Goal: Task Accomplishment & Management: Complete application form

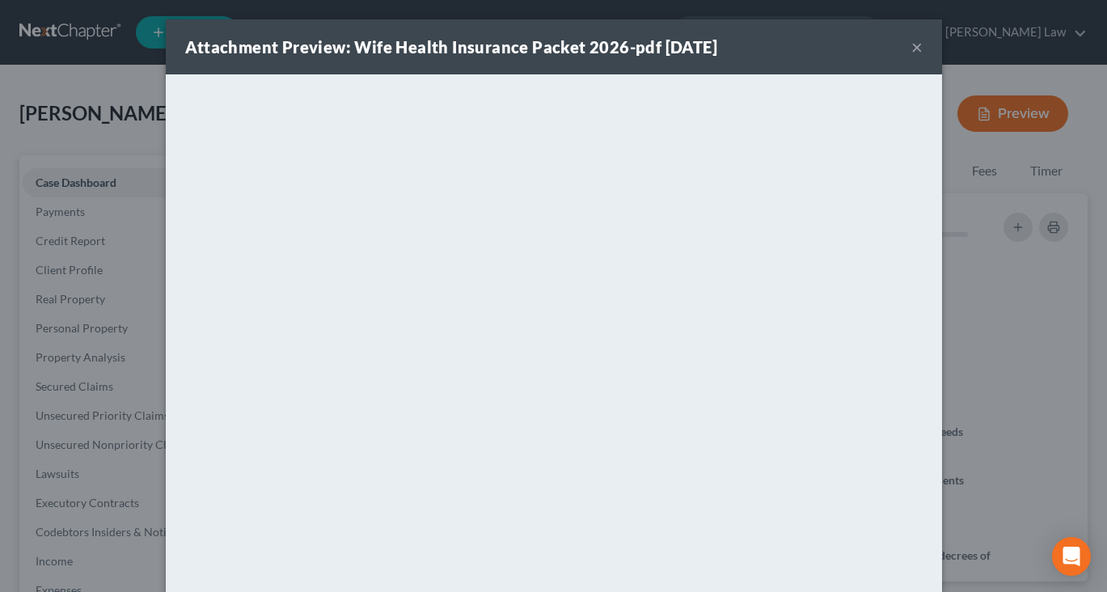
select select "10"
select select "6"
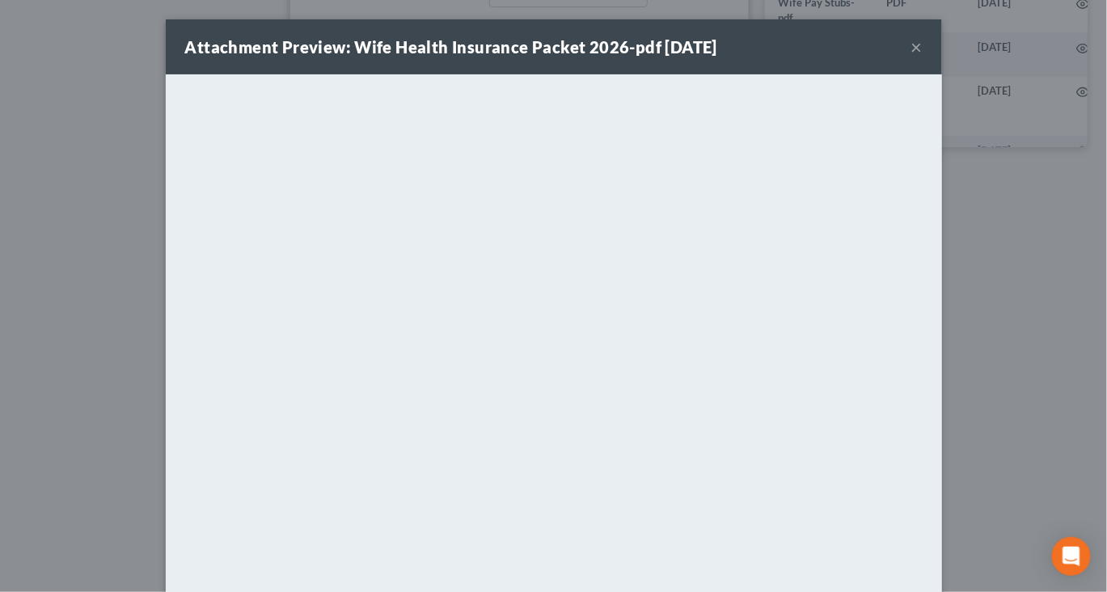
scroll to position [0, 75]
click at [923, 57] on button "×" at bounding box center [917, 46] width 11 height 19
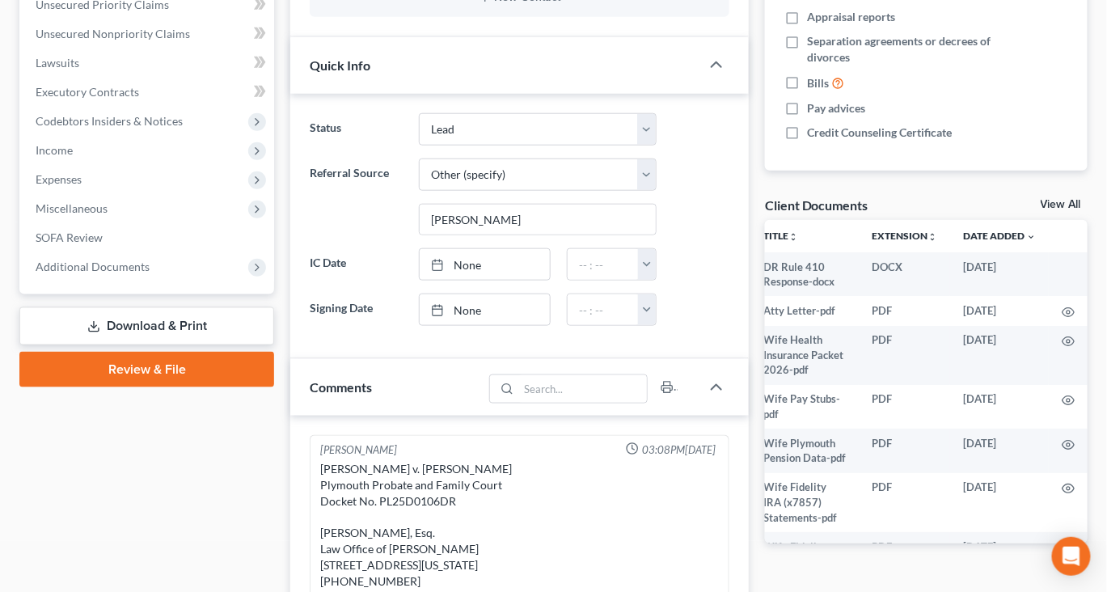
scroll to position [0, 0]
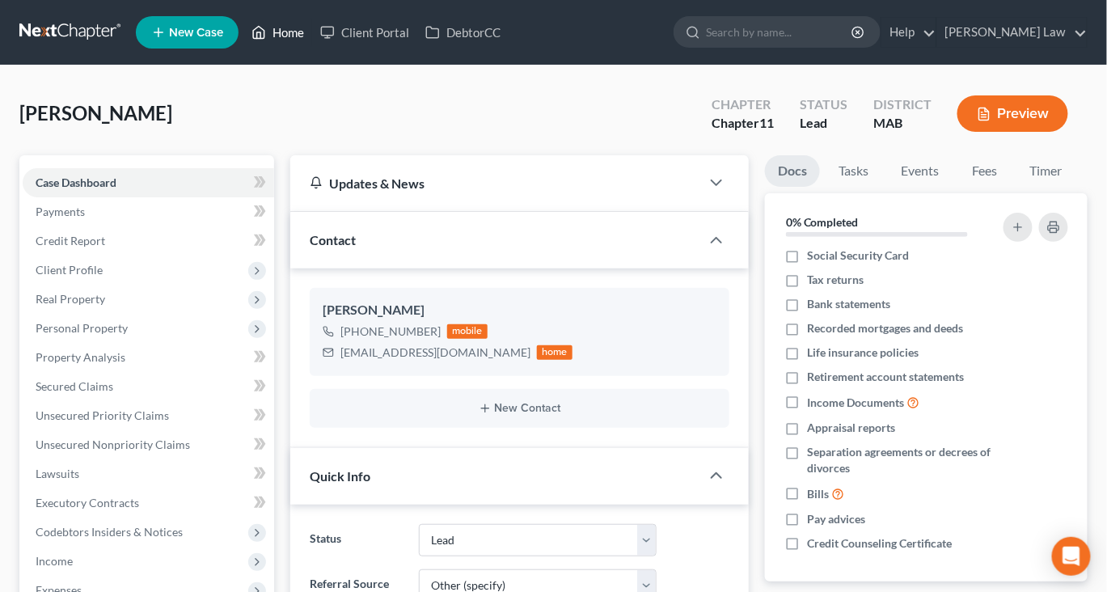
click at [312, 41] on link "Home" at bounding box center [277, 32] width 69 height 29
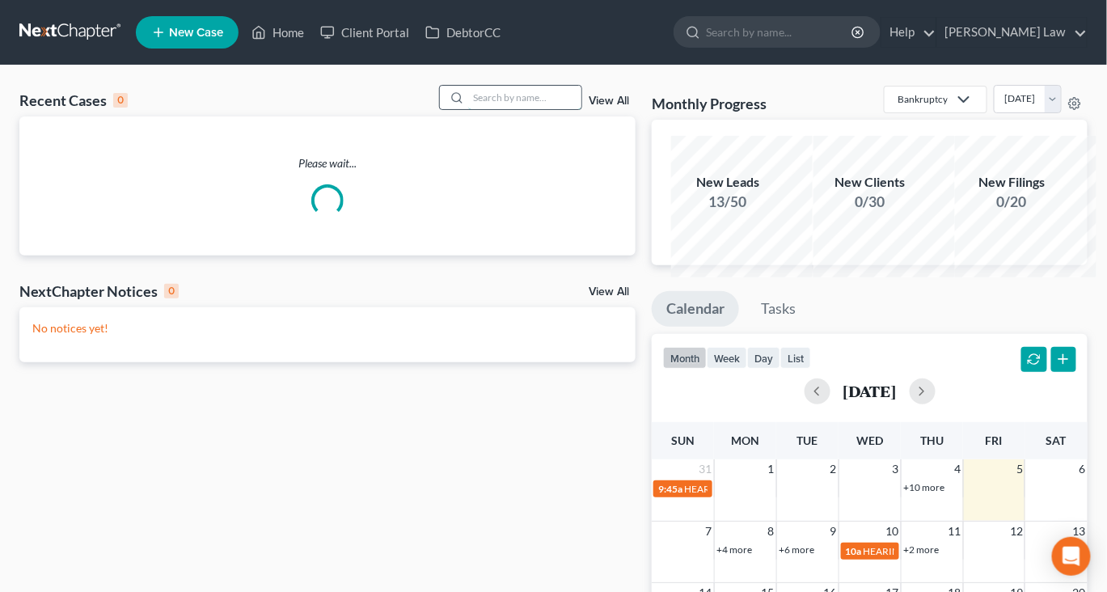
click at [502, 109] on input "search" at bounding box center [524, 97] width 113 height 23
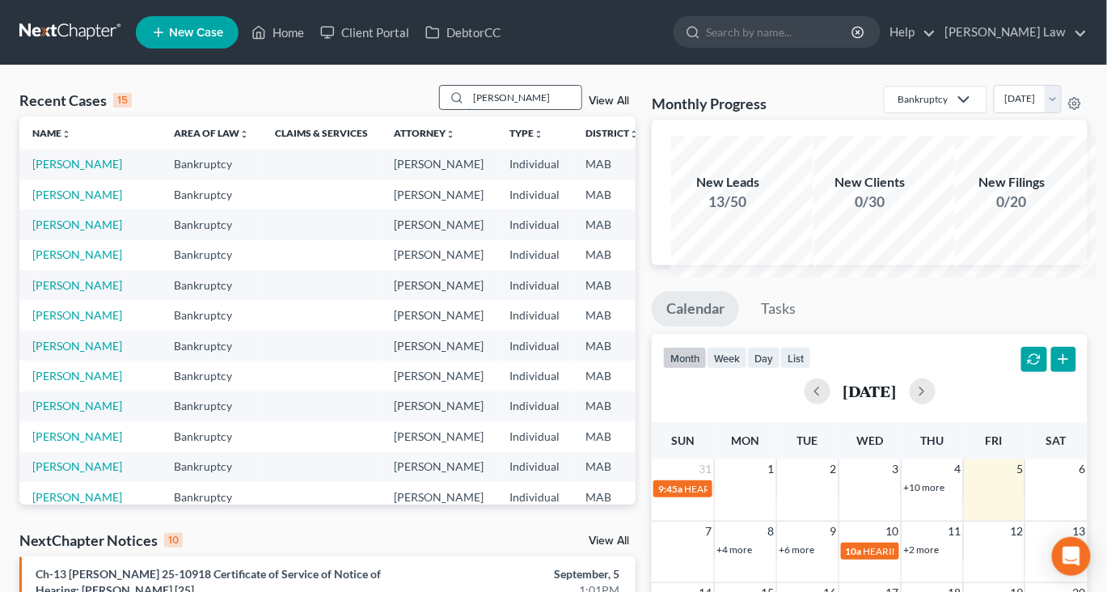
type input "[PERSON_NAME]"
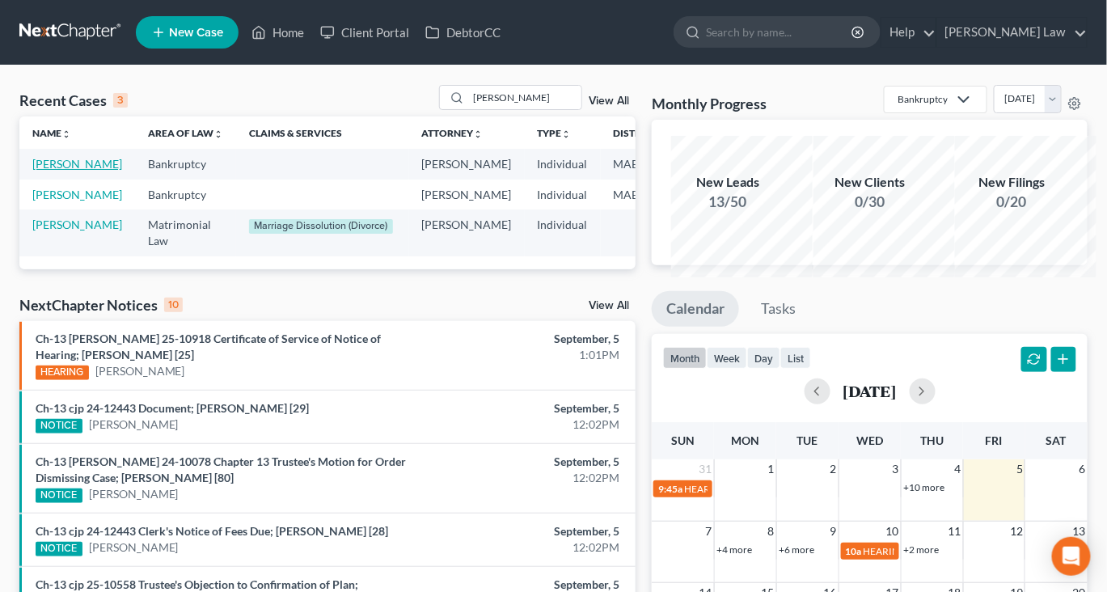
click at [66, 171] on link "[PERSON_NAME]" at bounding box center [77, 164] width 90 height 14
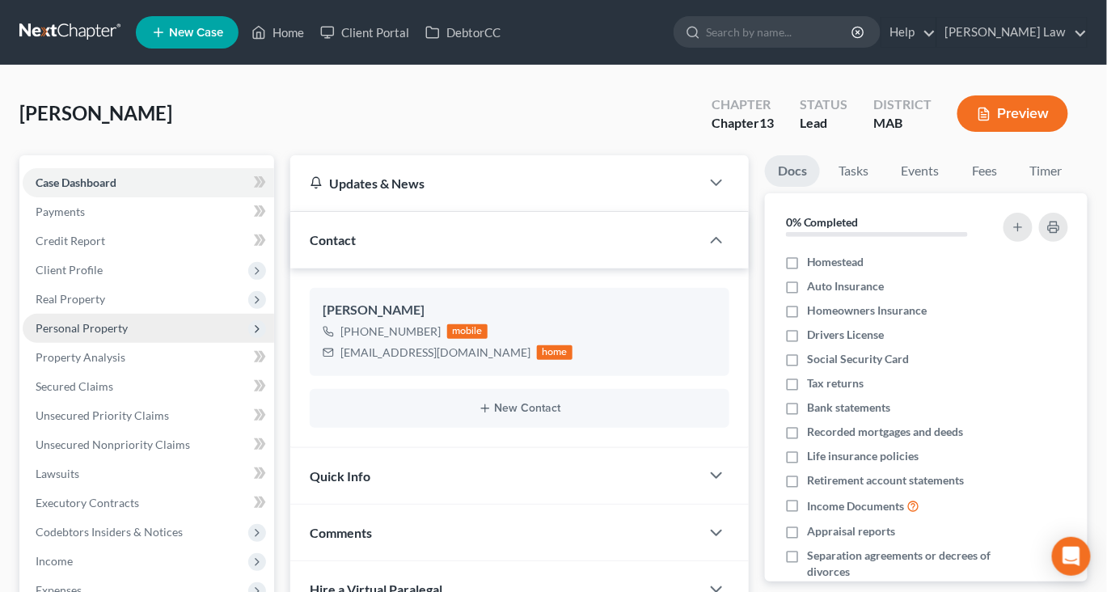
click at [128, 335] on span "Personal Property" at bounding box center [82, 328] width 92 height 14
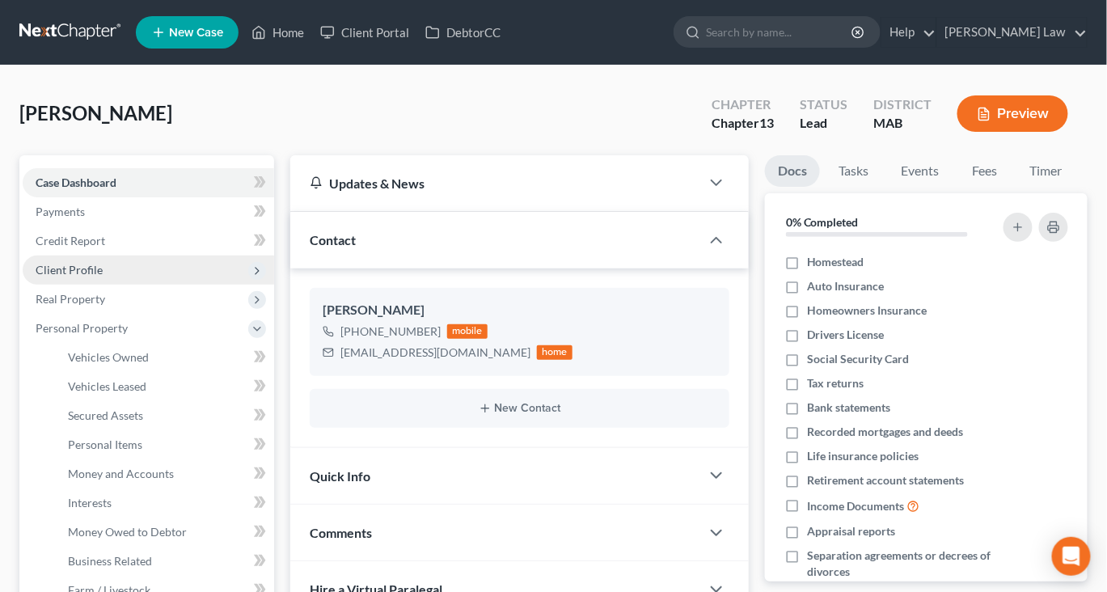
click at [117, 285] on span "Client Profile" at bounding box center [149, 270] width 252 height 29
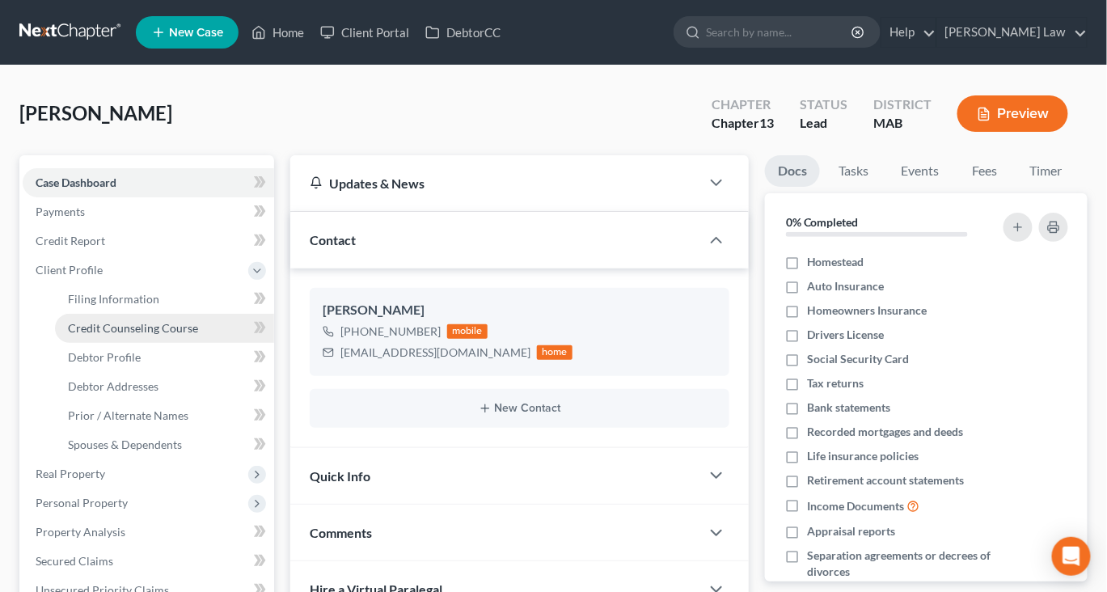
click at [156, 335] on span "Credit Counseling Course" at bounding box center [133, 328] width 130 height 14
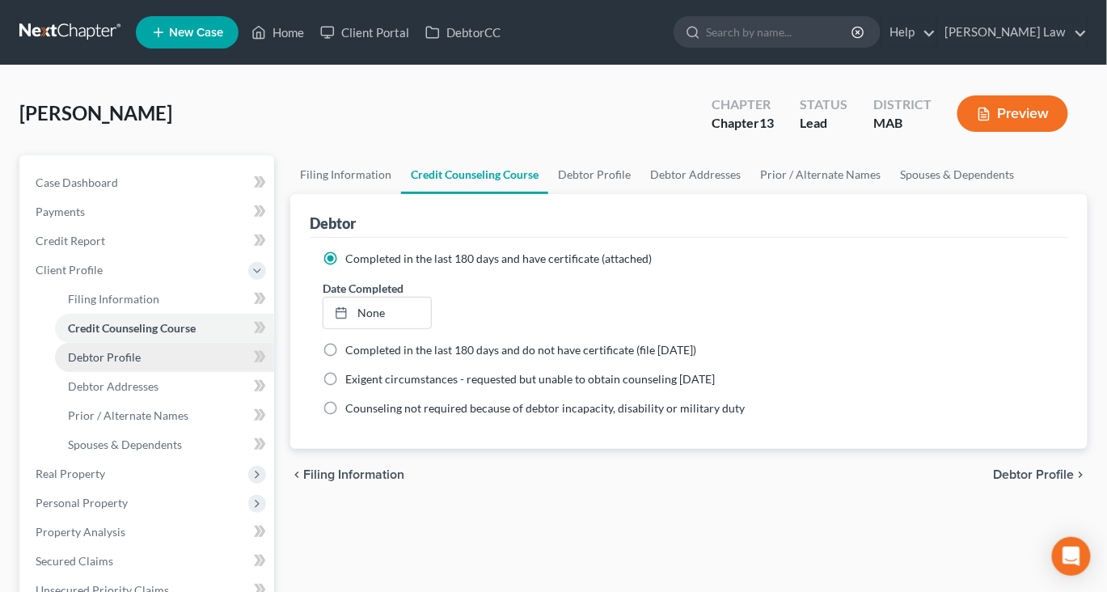
click at [141, 364] on span "Debtor Profile" at bounding box center [104, 357] width 73 height 14
select select "1"
select select "0"
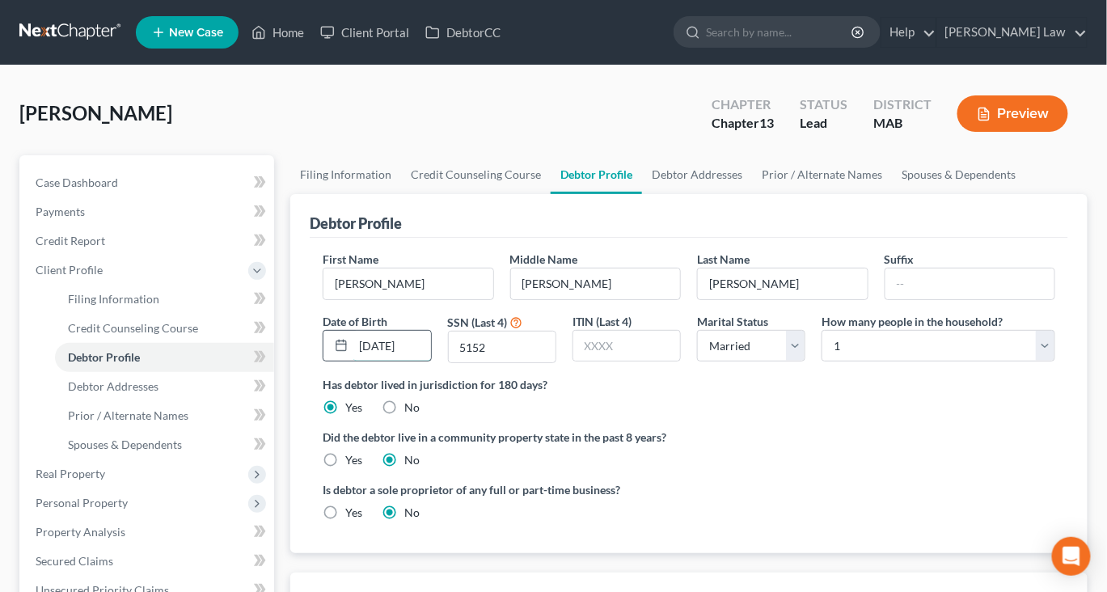
click at [392, 362] on input "[DATE]" at bounding box center [391, 346] width 77 height 31
click at [892, 194] on link "Spouses & Dependents" at bounding box center [958, 174] width 133 height 39
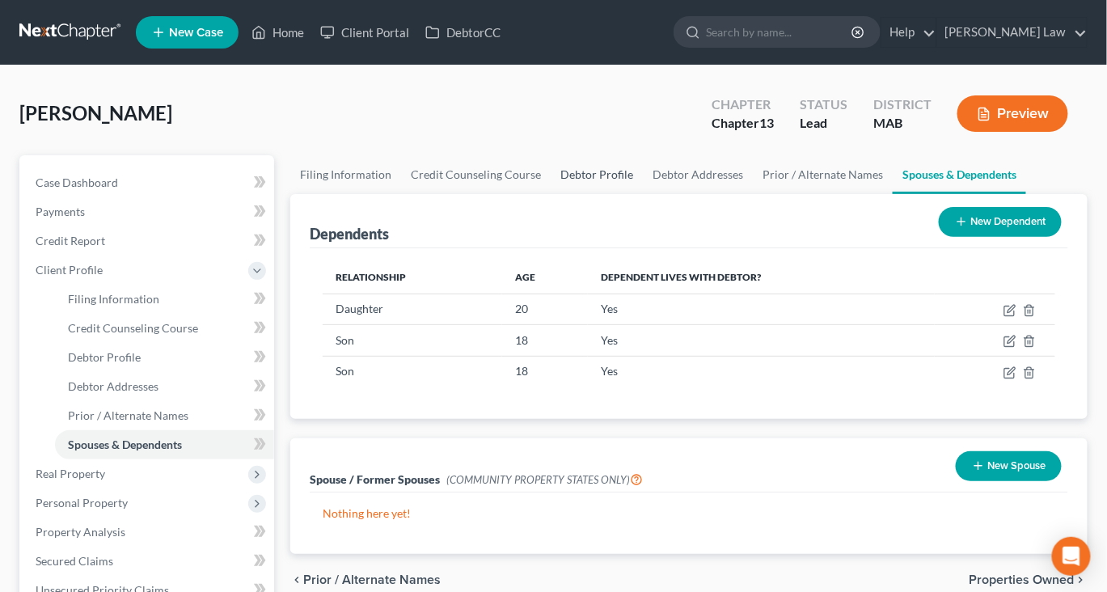
click at [643, 194] on link "Debtor Profile" at bounding box center [597, 174] width 92 height 39
select select "1"
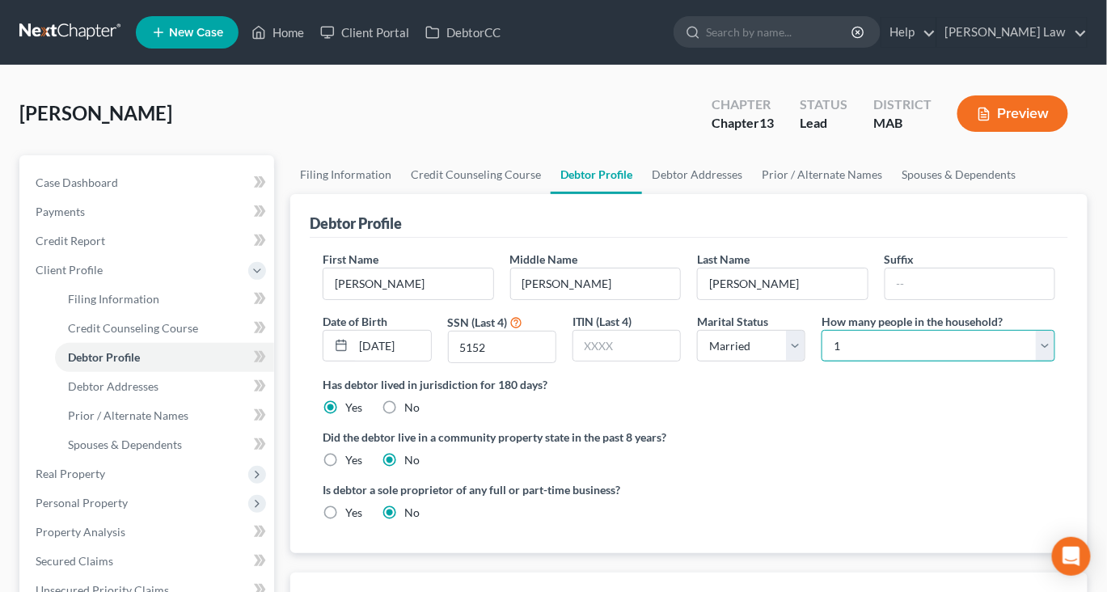
click at [1033, 362] on select "Select 1 2 3 4 5 6 7 8 9 10 11 12 13 14 15 16 17 18 19 20" at bounding box center [939, 346] width 234 height 32
select select "4"
click at [752, 194] on link "Debtor Addresses" at bounding box center [697, 174] width 110 height 39
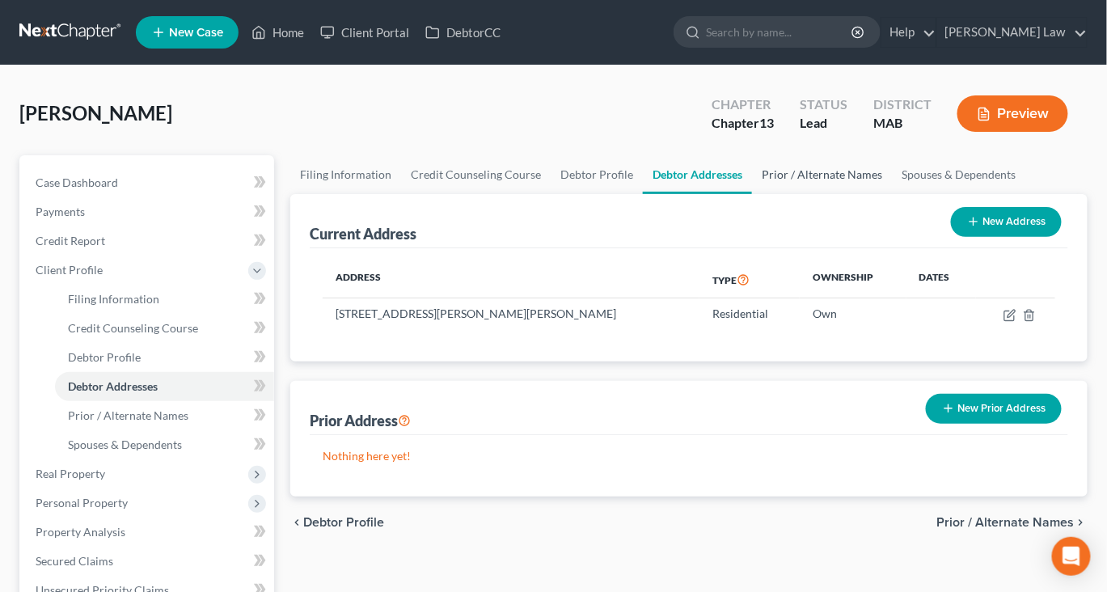
click at [892, 194] on link "Prior / Alternate Names" at bounding box center [822, 174] width 140 height 39
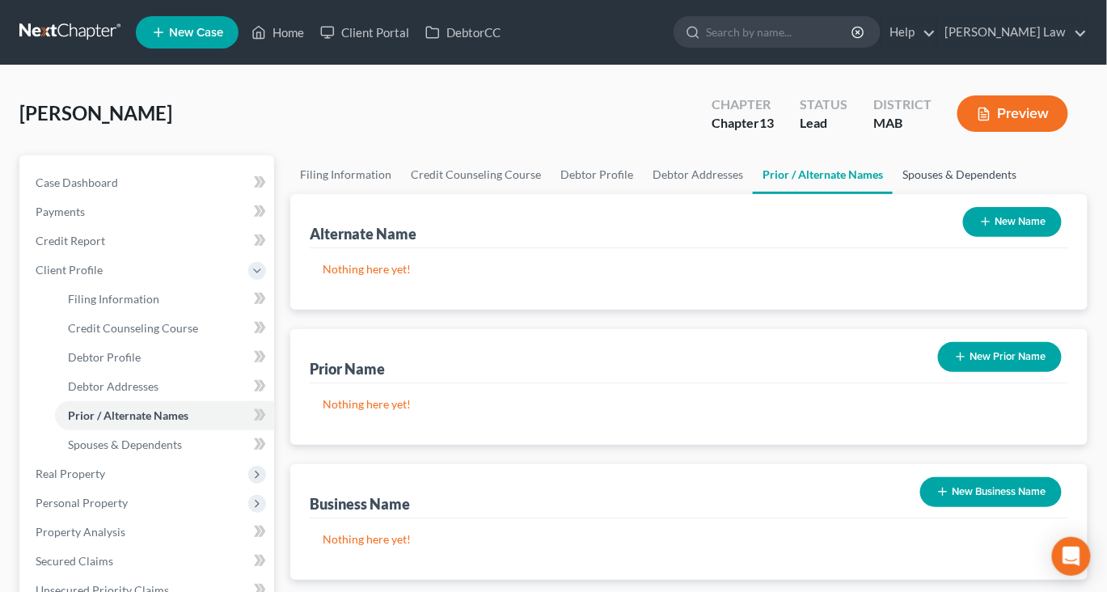
click at [893, 194] on link "Spouses & Dependents" at bounding box center [959, 174] width 133 height 39
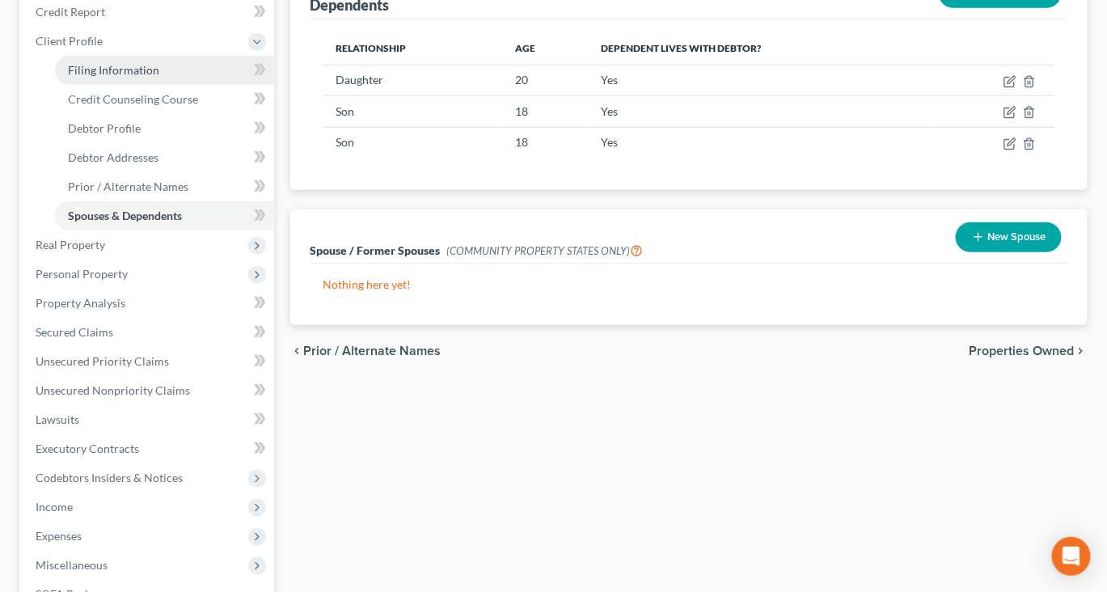
scroll to position [245, 0]
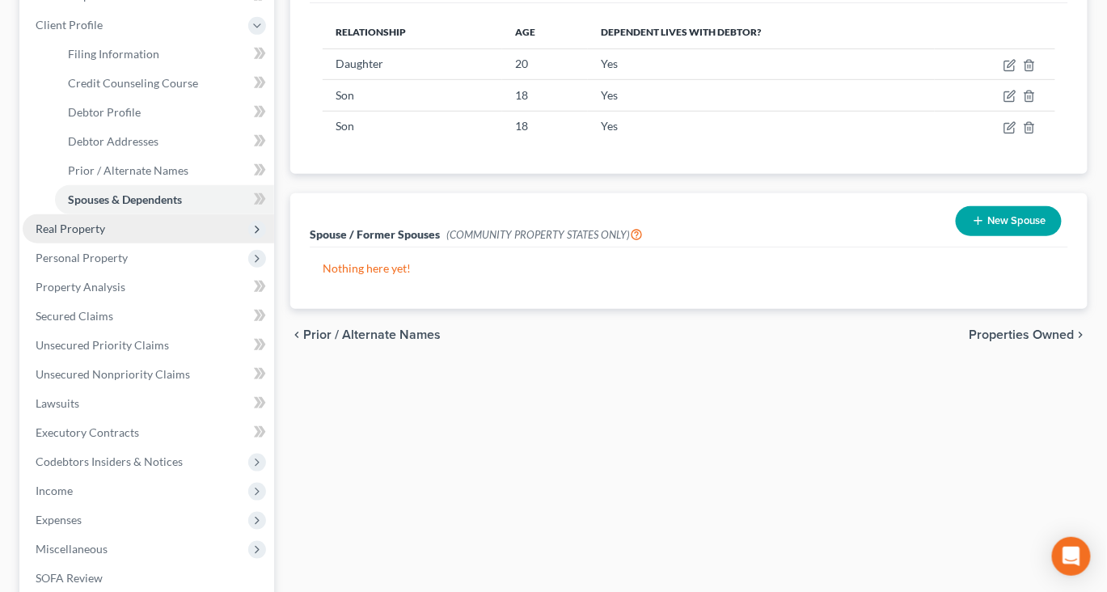
click at [97, 235] on span "Real Property" at bounding box center [71, 229] width 70 height 14
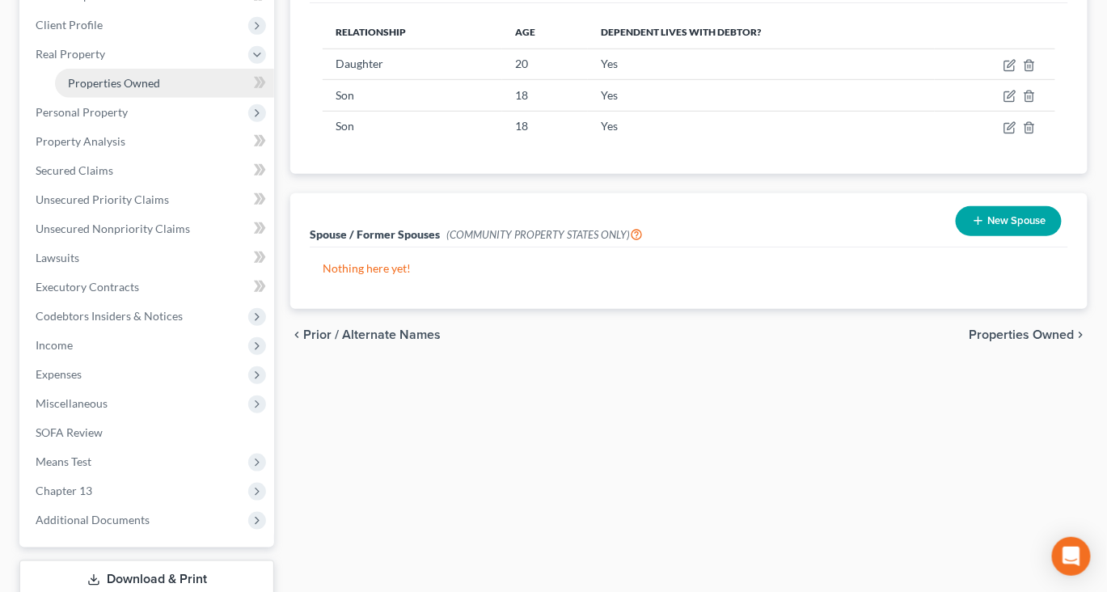
click at [140, 90] on span "Properties Owned" at bounding box center [114, 83] width 92 height 14
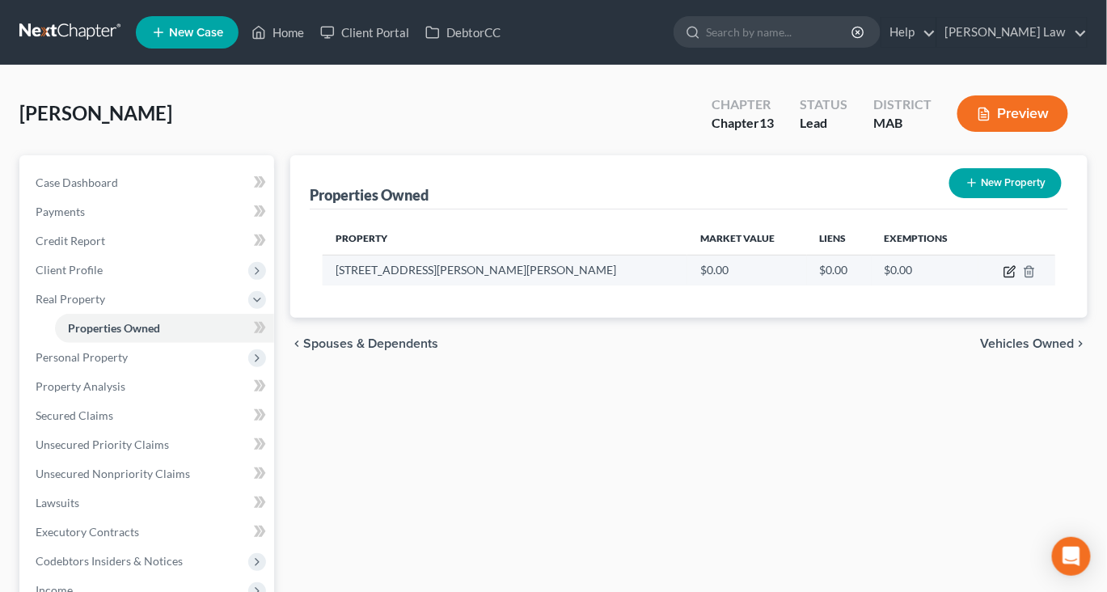
click at [1004, 278] on icon "button" at bounding box center [1010, 271] width 13 height 13
select select "22"
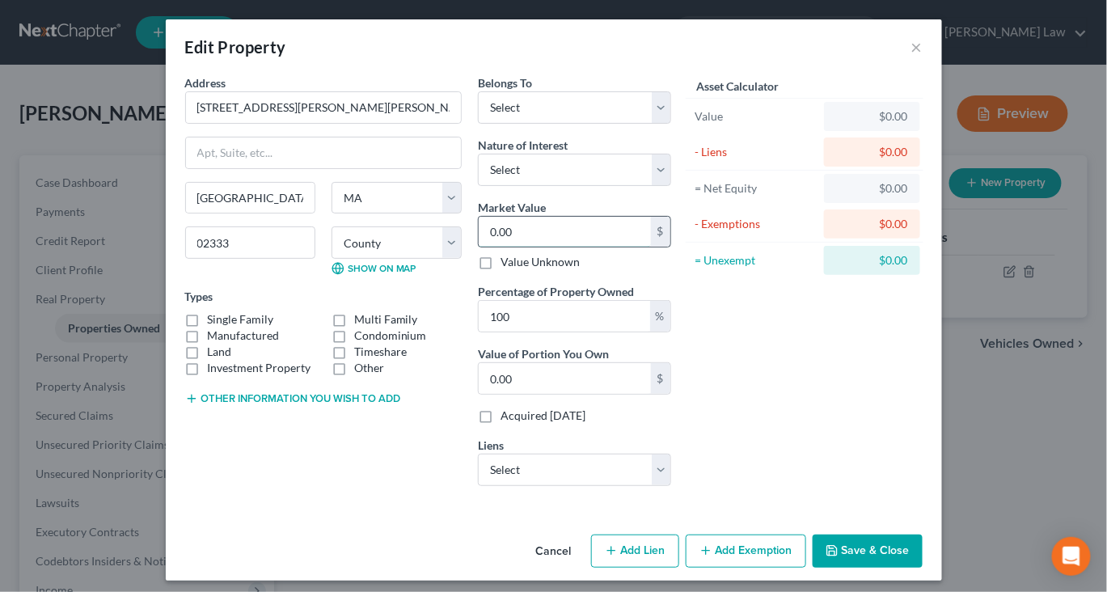
click at [550, 248] on input "0.00" at bounding box center [565, 232] width 172 height 31
type input "6"
type input "6.00"
type input "67"
type input "67.00"
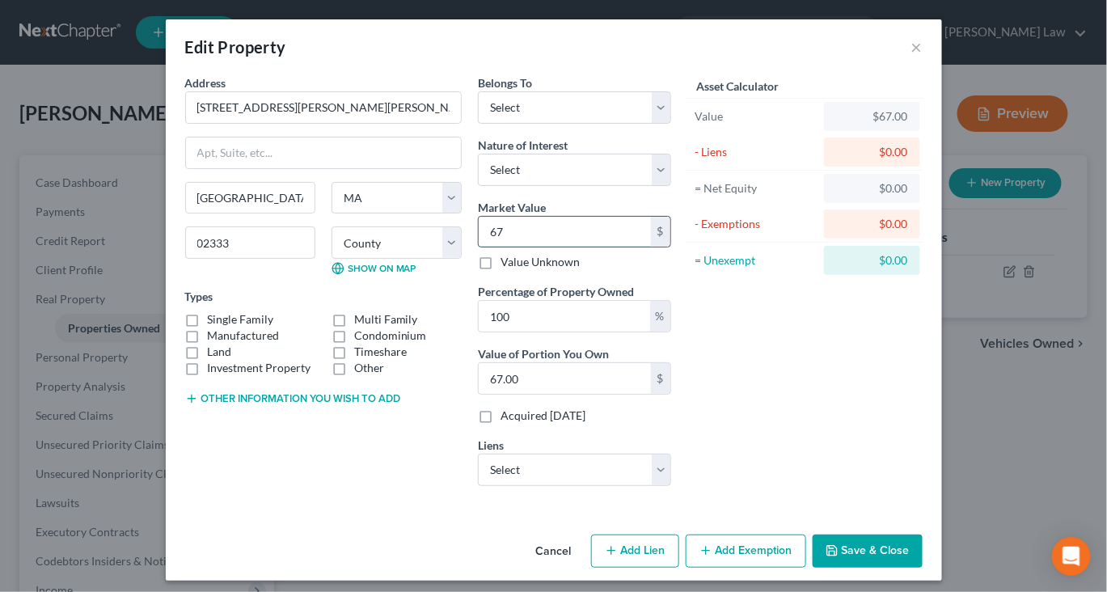
type input "675"
type input "675.00"
type input "6750"
type input "6,750.00"
type input "6,7500"
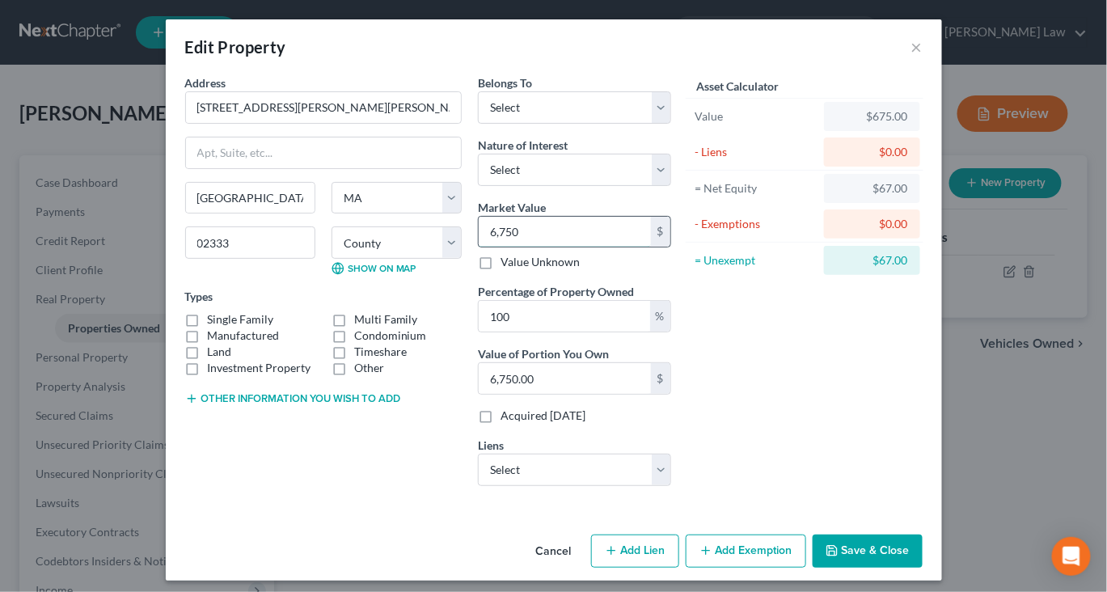
type input "67,500.00"
type input "67,5000"
type input "675,000.00"
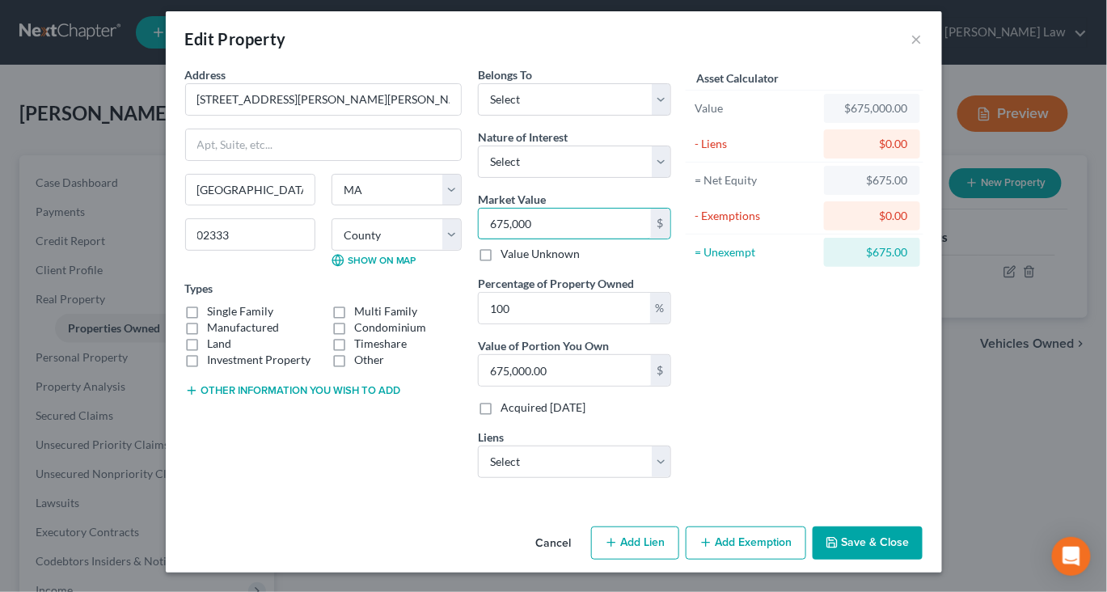
scroll to position [152, 0]
type input "675,000"
click at [923, 527] on button "Save & Close" at bounding box center [868, 544] width 110 height 34
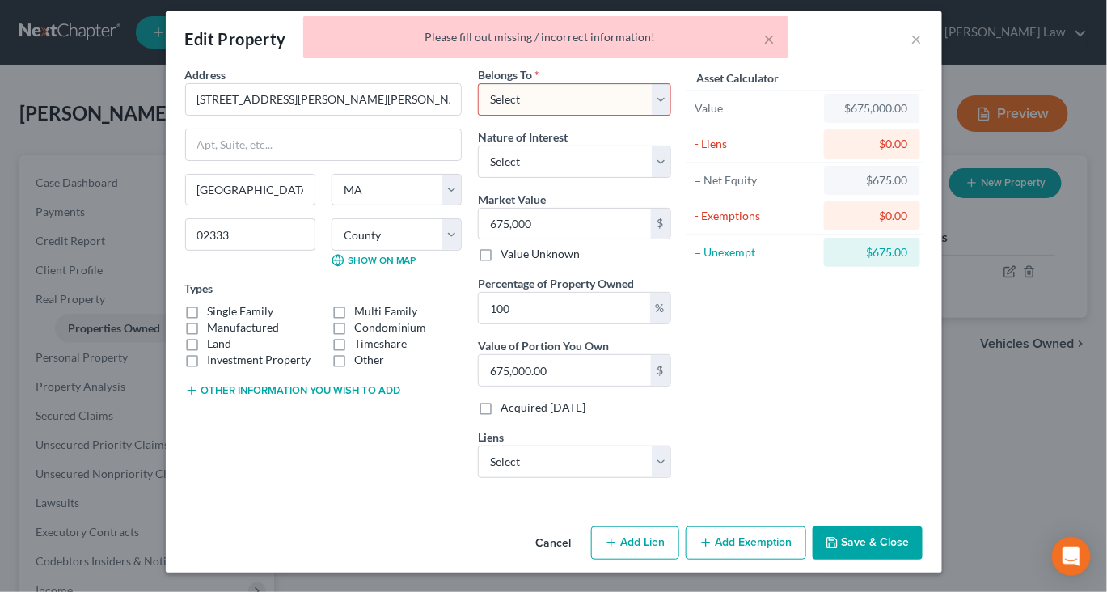
scroll to position [0, 0]
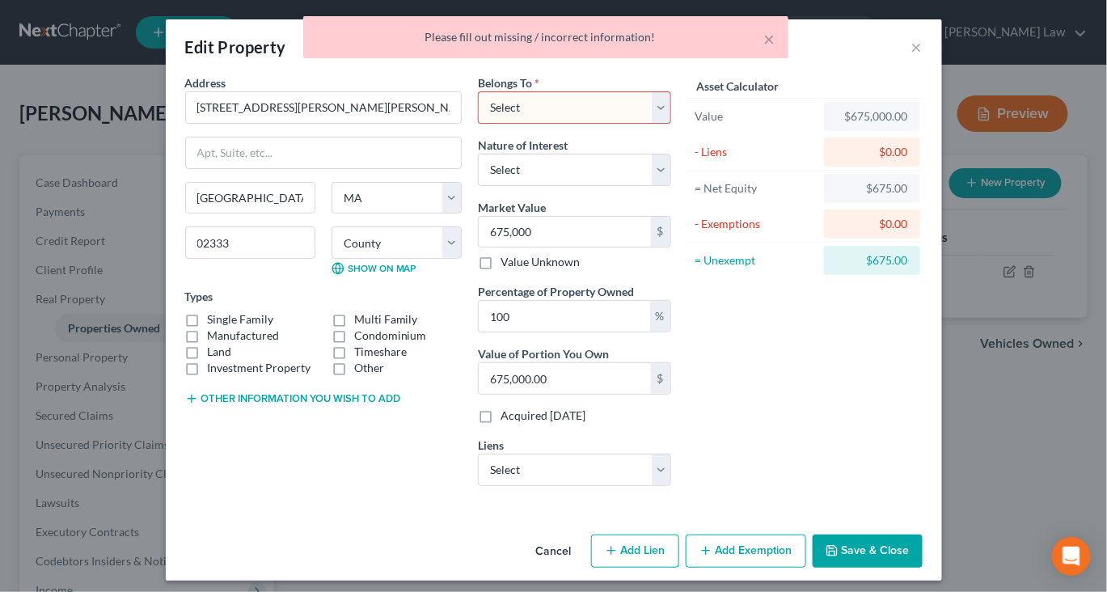
click at [671, 124] on select "Select Debtor 1 Only Debtor 2 Only Debtor 1 And Debtor 2 Only At Least One Of T…" at bounding box center [574, 107] width 193 height 32
select select "0"
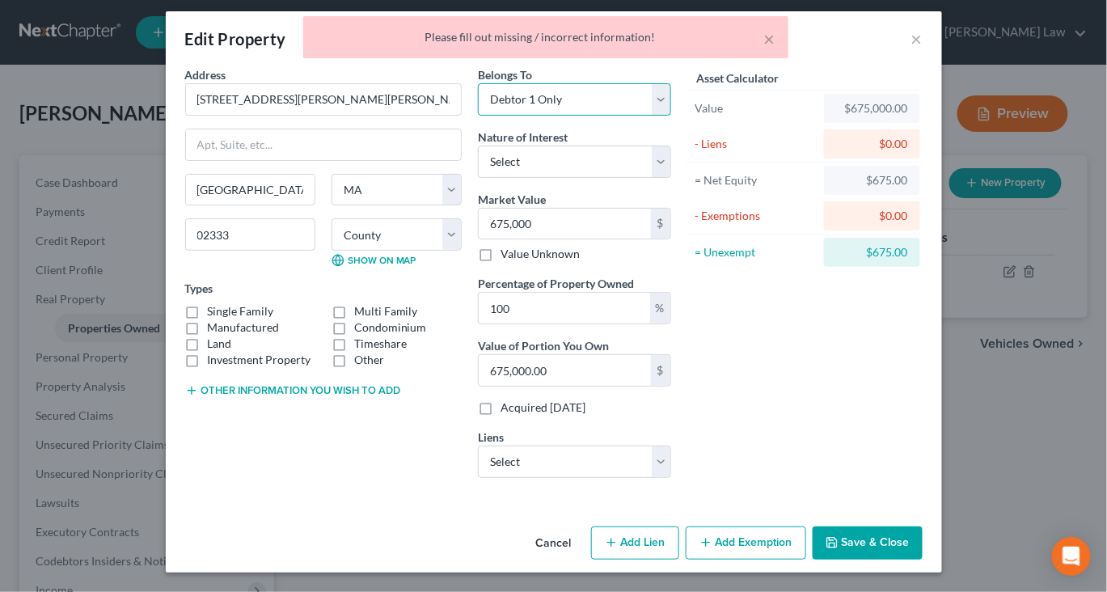
scroll to position [152, 0]
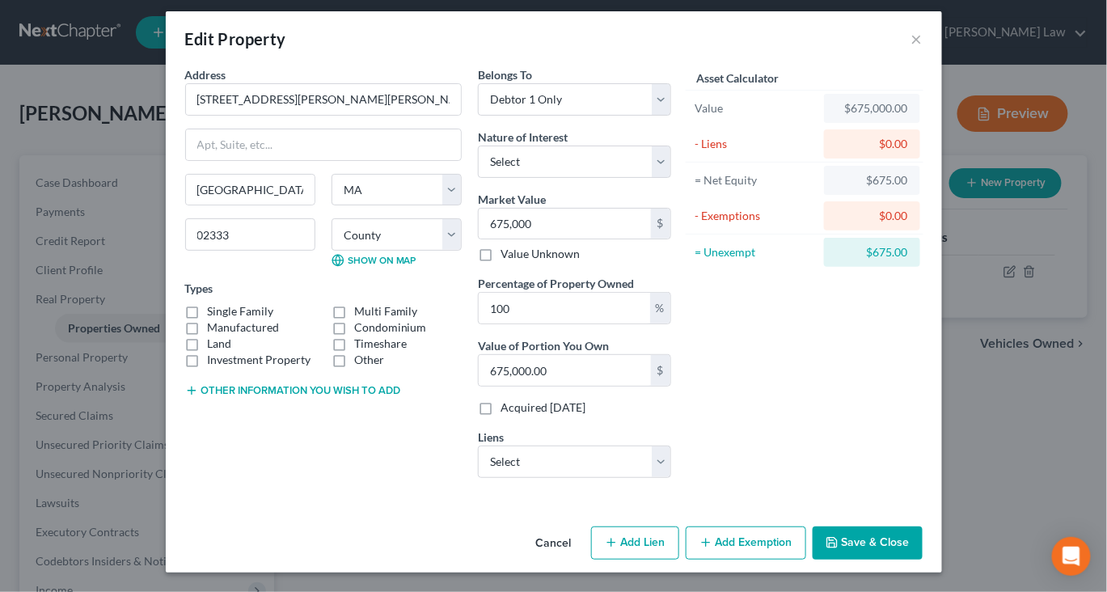
click at [923, 527] on button "Save & Close" at bounding box center [868, 544] width 110 height 34
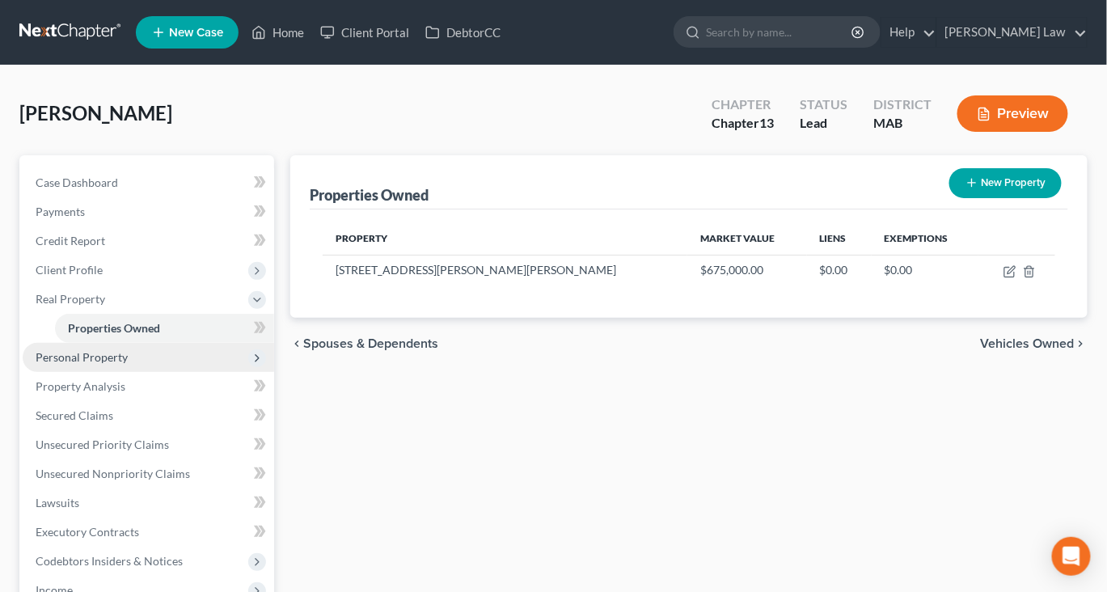
click at [116, 364] on span "Personal Property" at bounding box center [82, 357] width 92 height 14
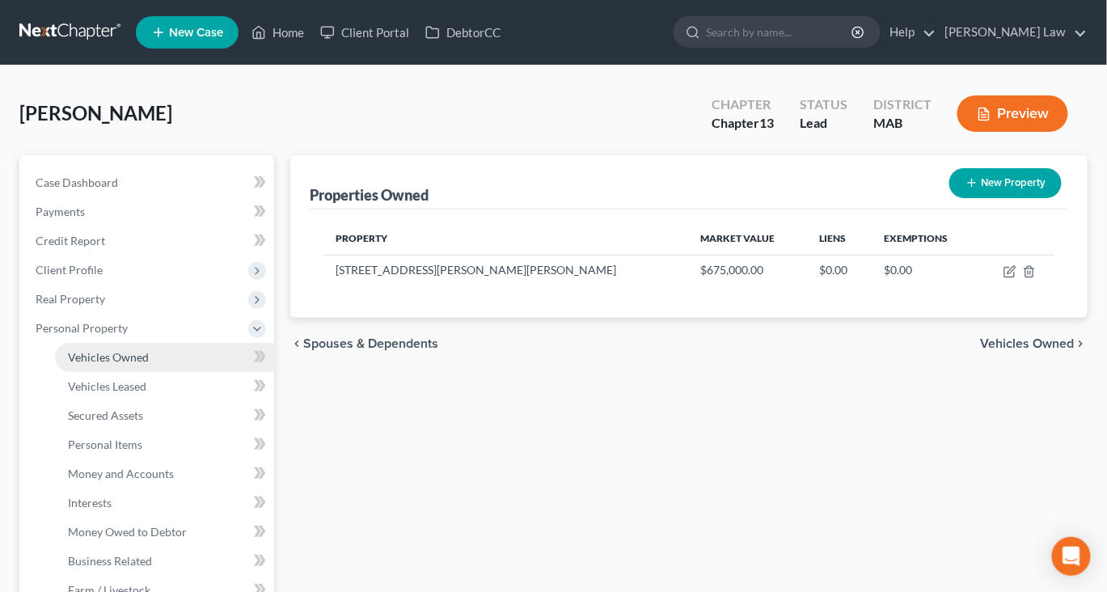
click at [116, 364] on span "Vehicles Owned" at bounding box center [108, 357] width 81 height 14
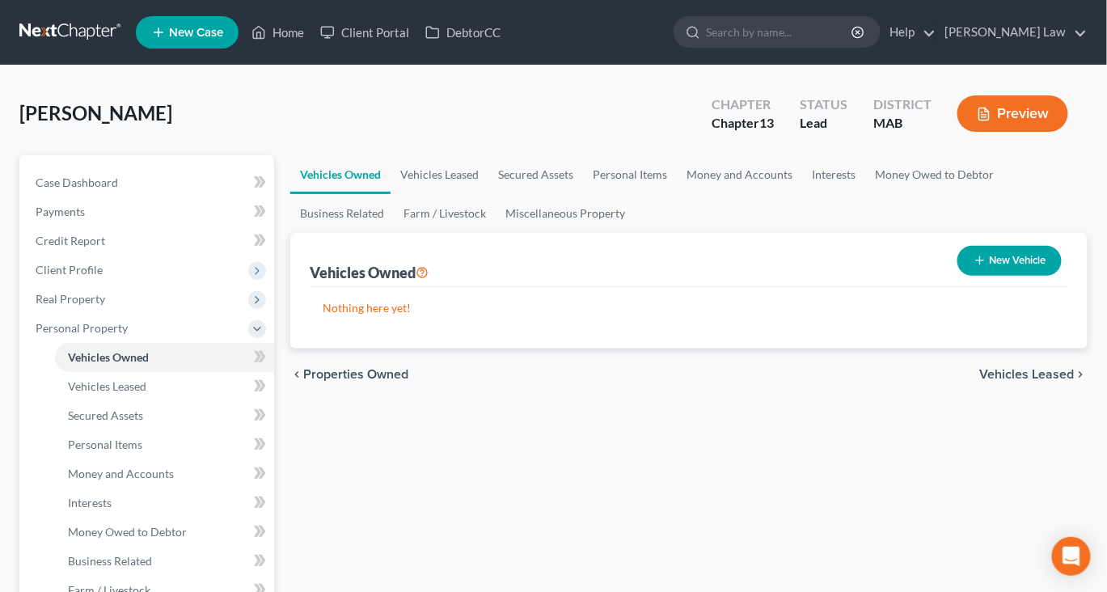
click at [988, 276] on button "New Vehicle" at bounding box center [1010, 261] width 104 height 30
select select "0"
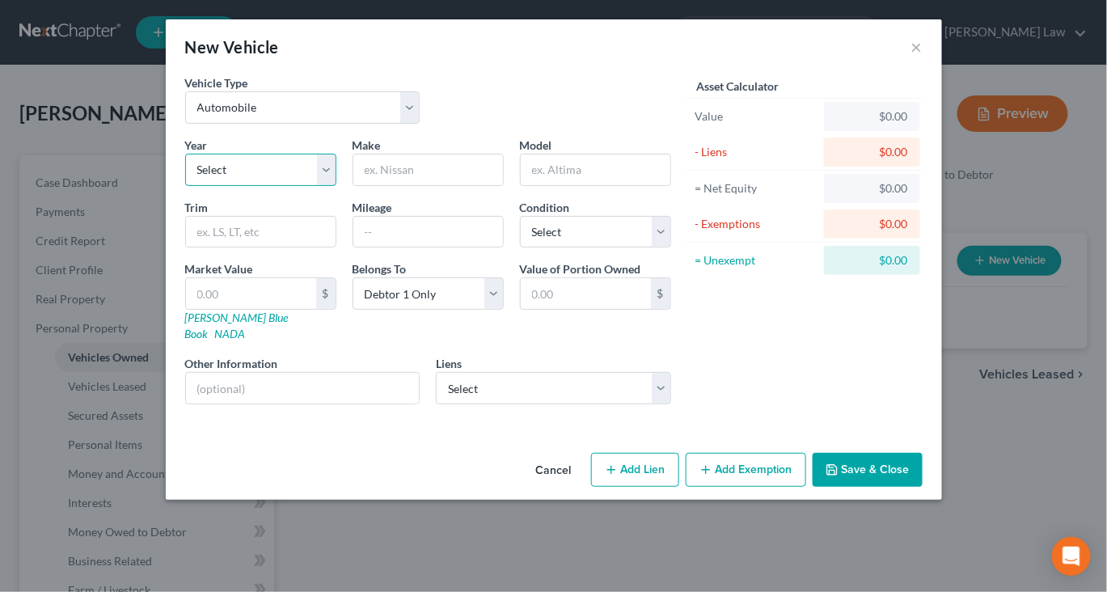
click at [277, 186] on select "Select 2026 2025 2024 2023 2022 2021 2020 2019 2018 2017 2016 2015 2014 2013 20…" at bounding box center [260, 170] width 151 height 32
select select "7"
click at [389, 185] on input "text" at bounding box center [428, 169] width 150 height 31
type input "Toyota"
type input "D"
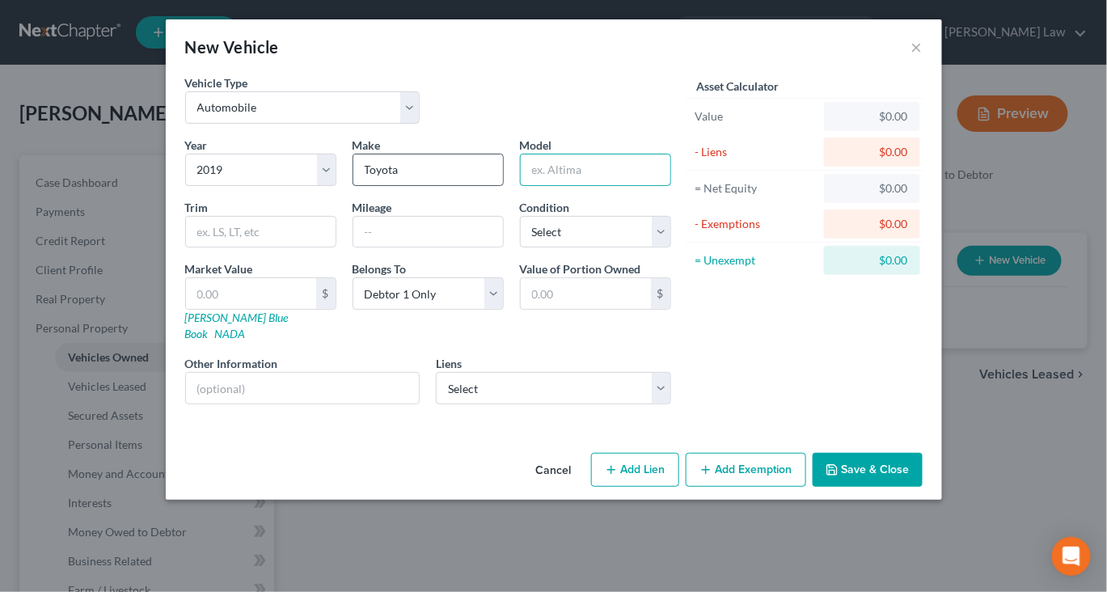
type input "D"
type input "Seqoia"
click at [360, 248] on input "text" at bounding box center [428, 232] width 150 height 31
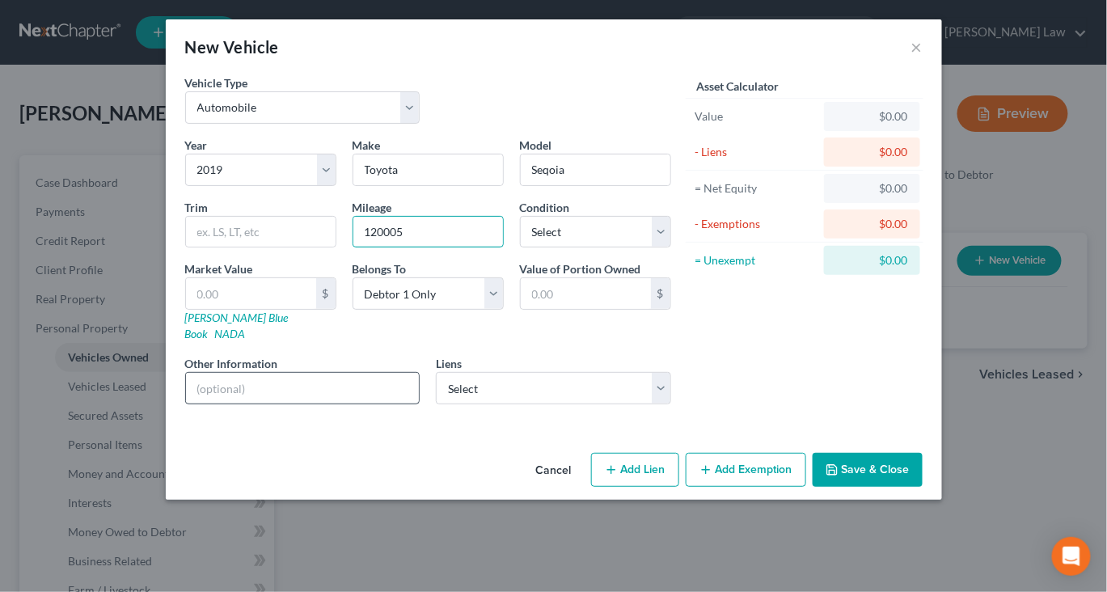
type input "120005"
click at [226, 404] on input "text" at bounding box center [303, 388] width 234 height 31
type input "loan with harbor one 600 month"
click at [923, 487] on button "Save & Close" at bounding box center [868, 470] width 110 height 34
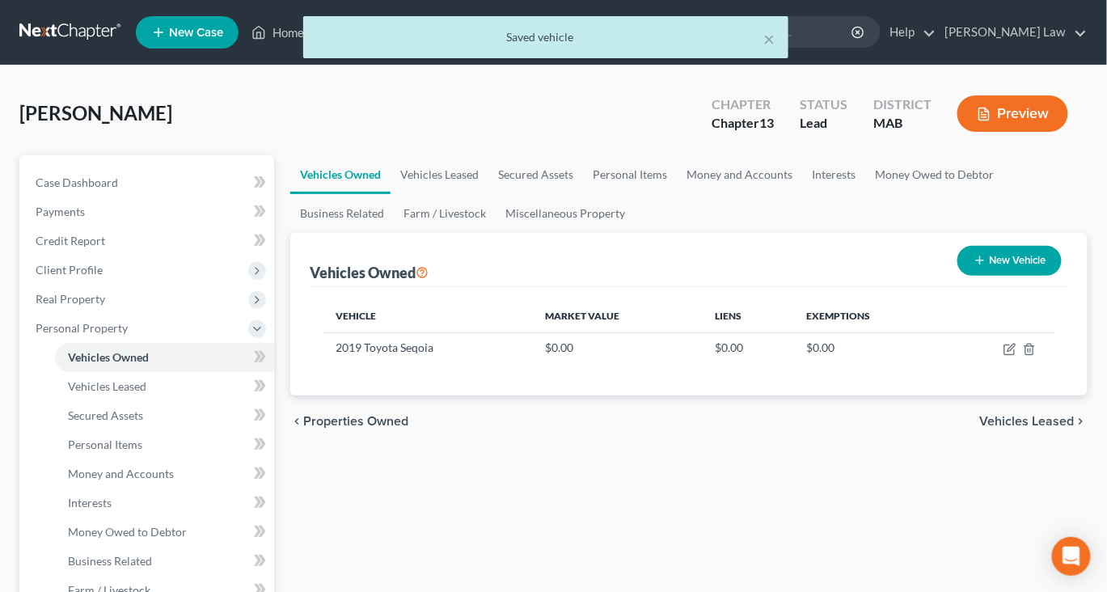
click at [974, 267] on icon "button" at bounding box center [980, 260] width 13 height 13
select select "0"
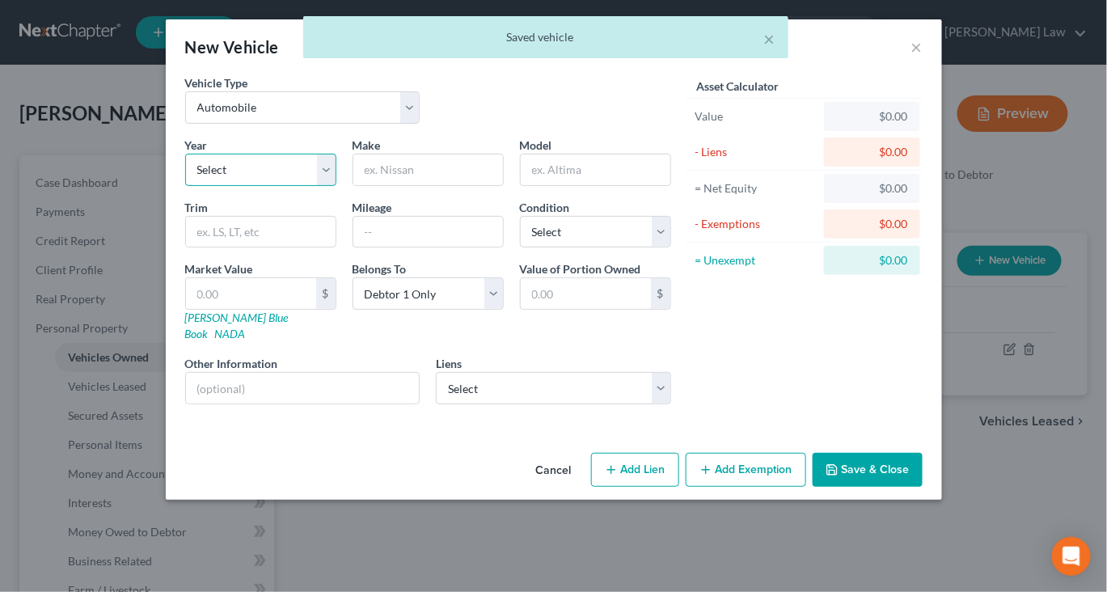
click at [273, 186] on select "Select 2026 2025 2024 2023 2022 2021 2020 2019 2018 2017 2016 2015 2014 2013 20…" at bounding box center [260, 170] width 151 height 32
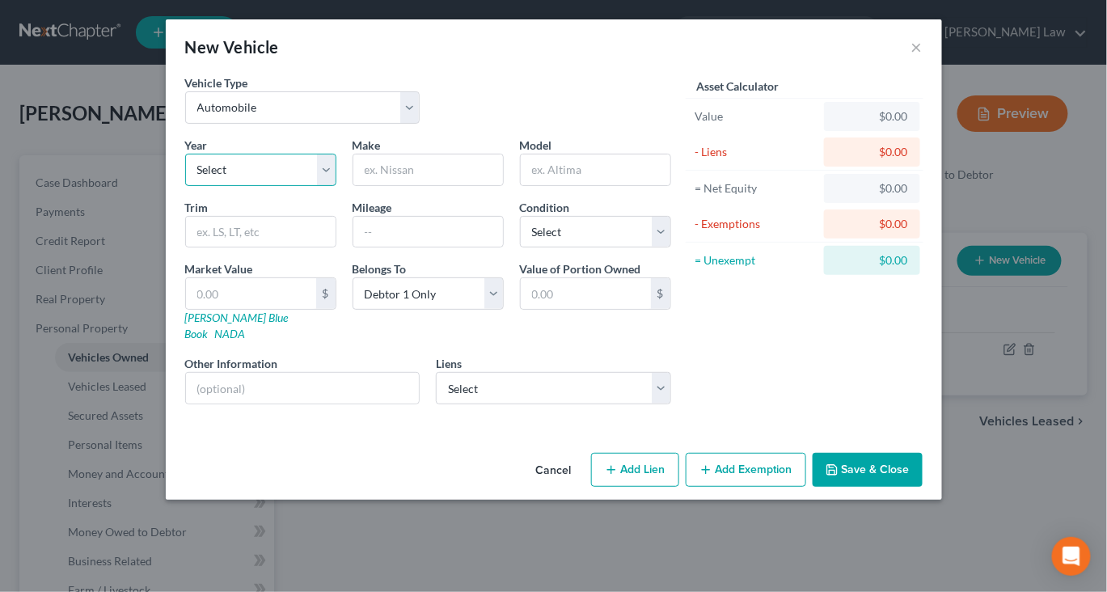
select select "15"
click at [412, 186] on div "Make *" at bounding box center [428, 161] width 167 height 49
drag, startPoint x: 370, startPoint y: 226, endPoint x: 370, endPoint y: 207, distance: 18.6
click at [370, 185] on input "text" at bounding box center [428, 169] width 150 height 31
type input "Volvo"
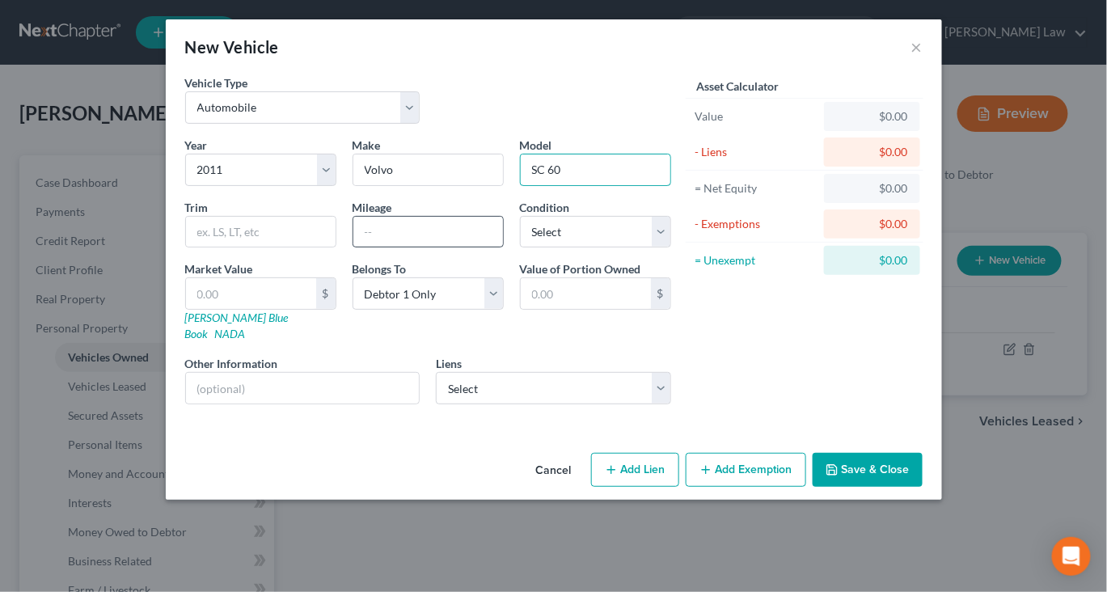
type input "SC 60"
click at [368, 248] on input "text" at bounding box center [428, 232] width 150 height 31
type input "110005"
drag, startPoint x: 197, startPoint y: 467, endPoint x: 197, endPoint y: 455, distance: 12.1
click at [197, 404] on input "text" at bounding box center [303, 388] width 234 height 31
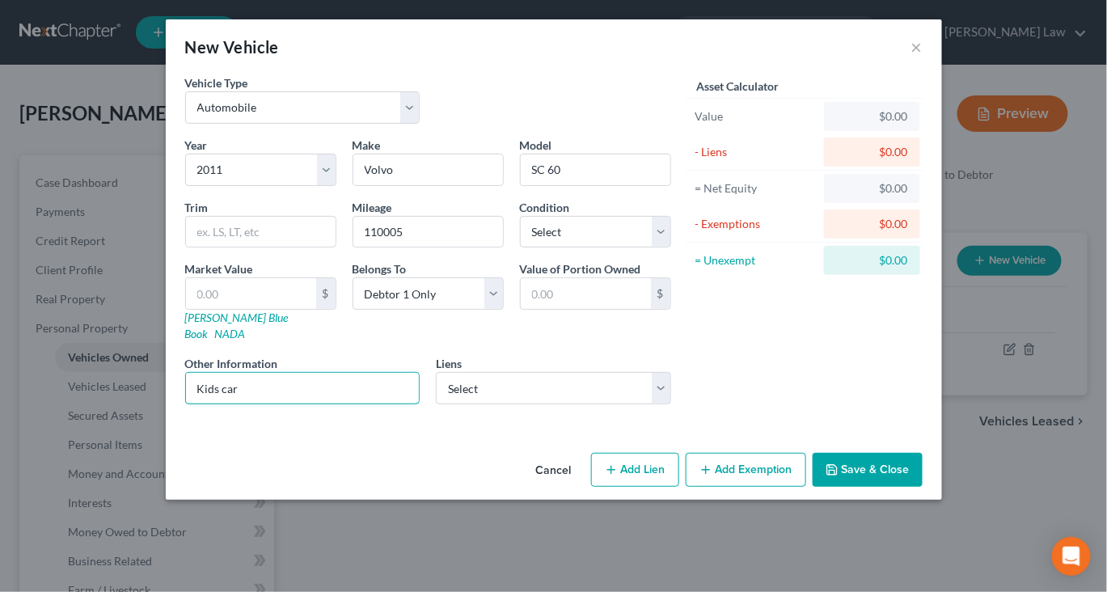
type input "Kids car"
click at [923, 487] on button "Save & Close" at bounding box center [868, 470] width 110 height 34
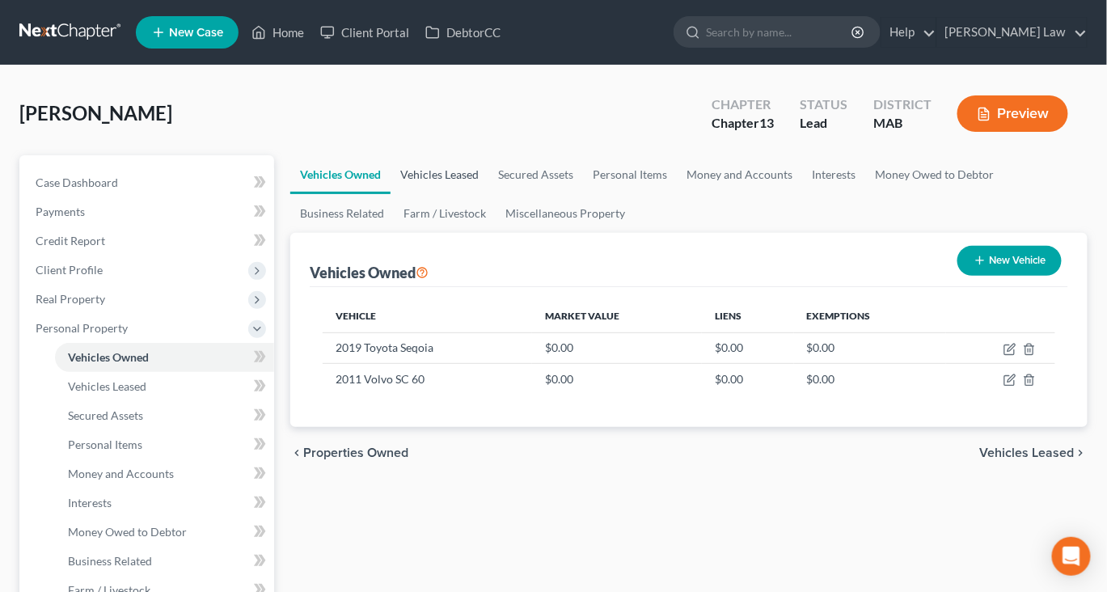
click at [476, 194] on link "Vehicles Leased" at bounding box center [440, 174] width 98 height 39
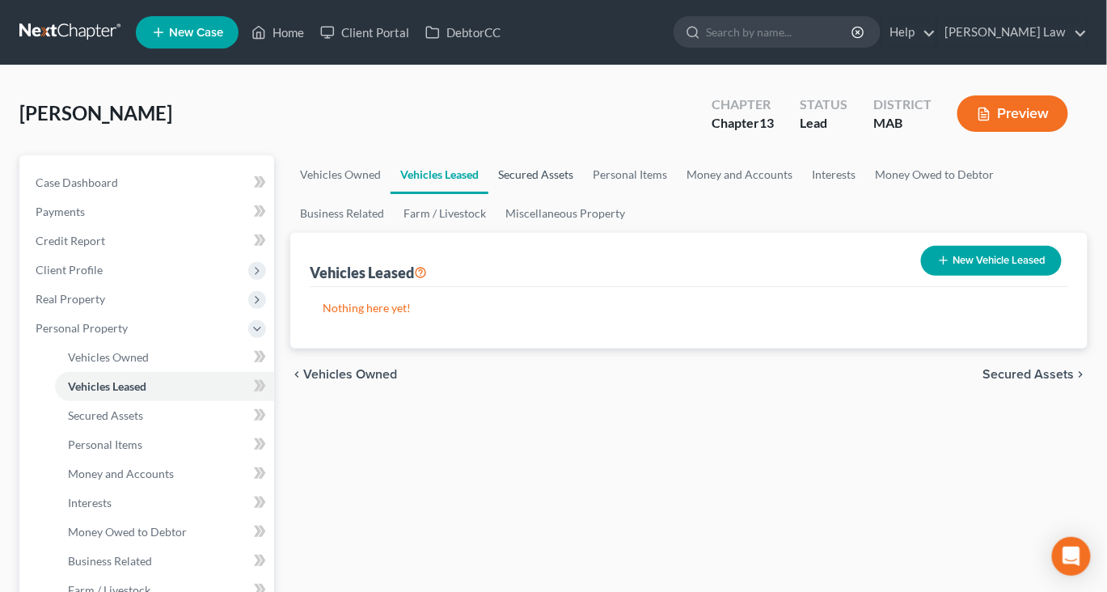
click at [576, 194] on link "Secured Assets" at bounding box center [536, 174] width 95 height 39
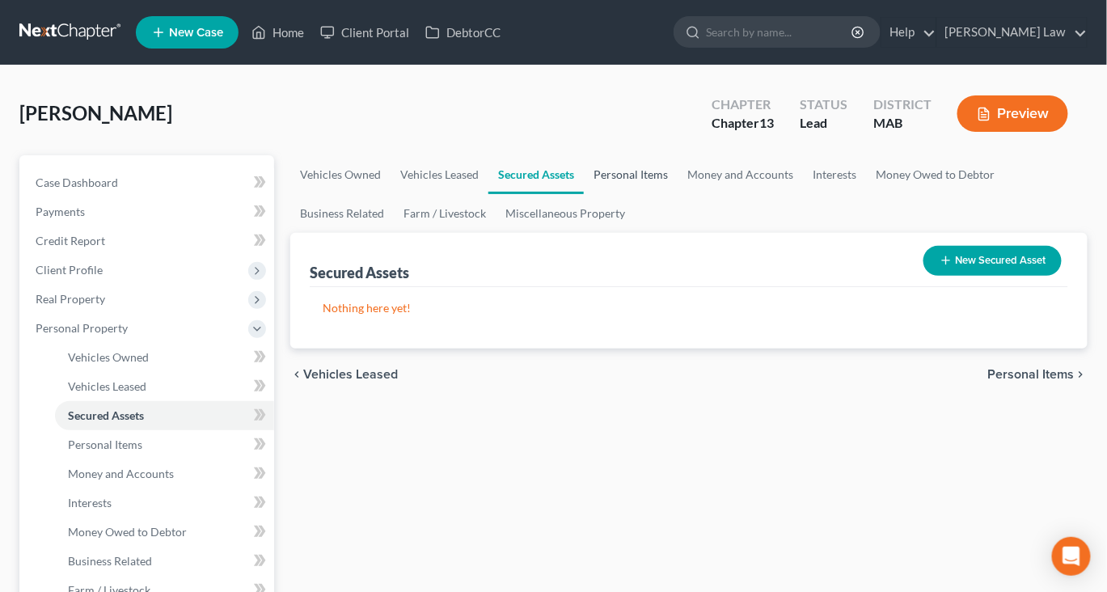
click at [678, 194] on link "Personal Items" at bounding box center [631, 174] width 94 height 39
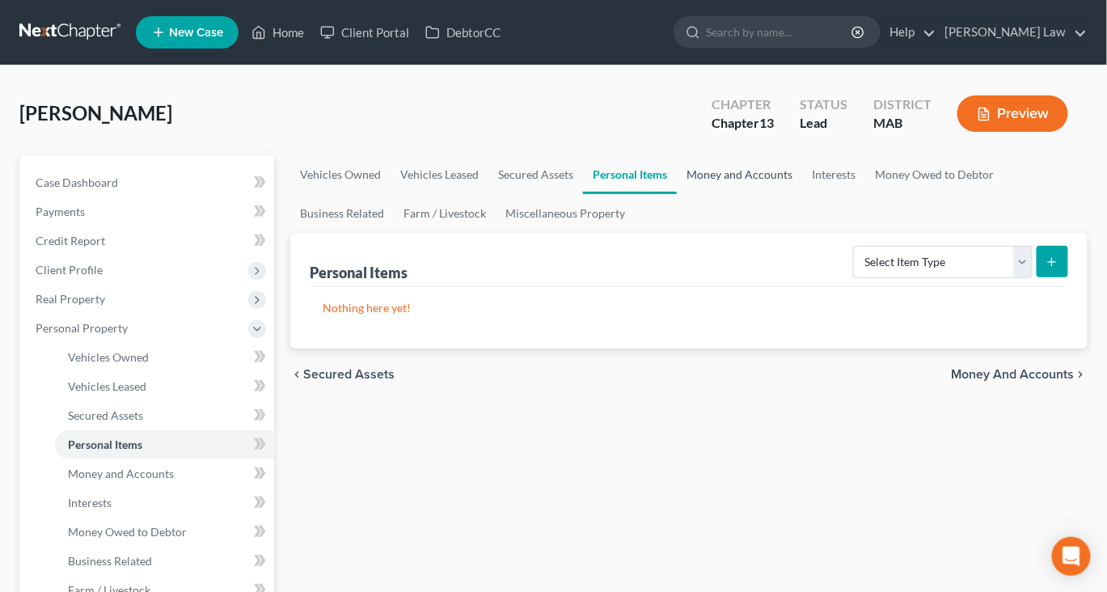
click at [802, 194] on link "Money and Accounts" at bounding box center [739, 174] width 125 height 39
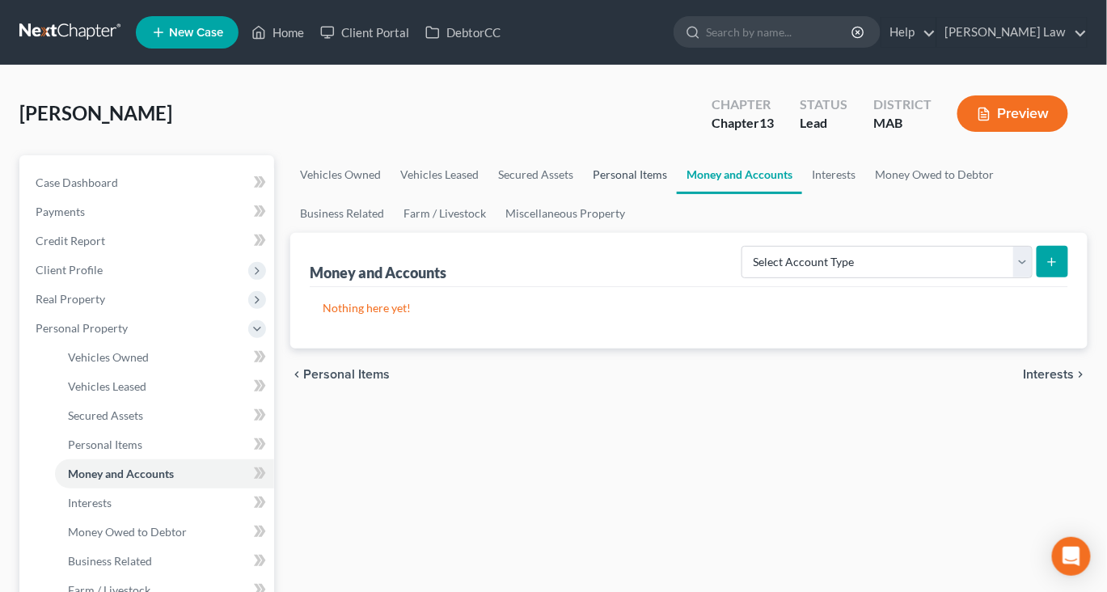
click at [677, 194] on link "Personal Items" at bounding box center [630, 174] width 94 height 39
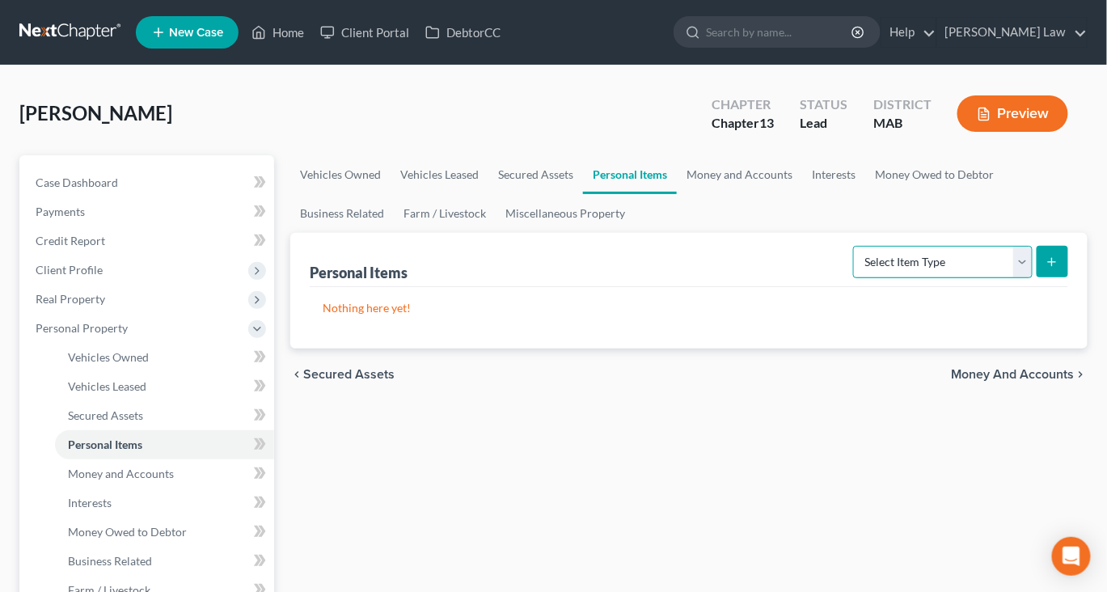
click at [1008, 278] on select "Select Item Type Clothing Collectibles Of Value Electronics Firearms Household …" at bounding box center [943, 262] width 180 height 32
select select "clothing"
click at [1037, 277] on button "submit" at bounding box center [1053, 262] width 32 height 32
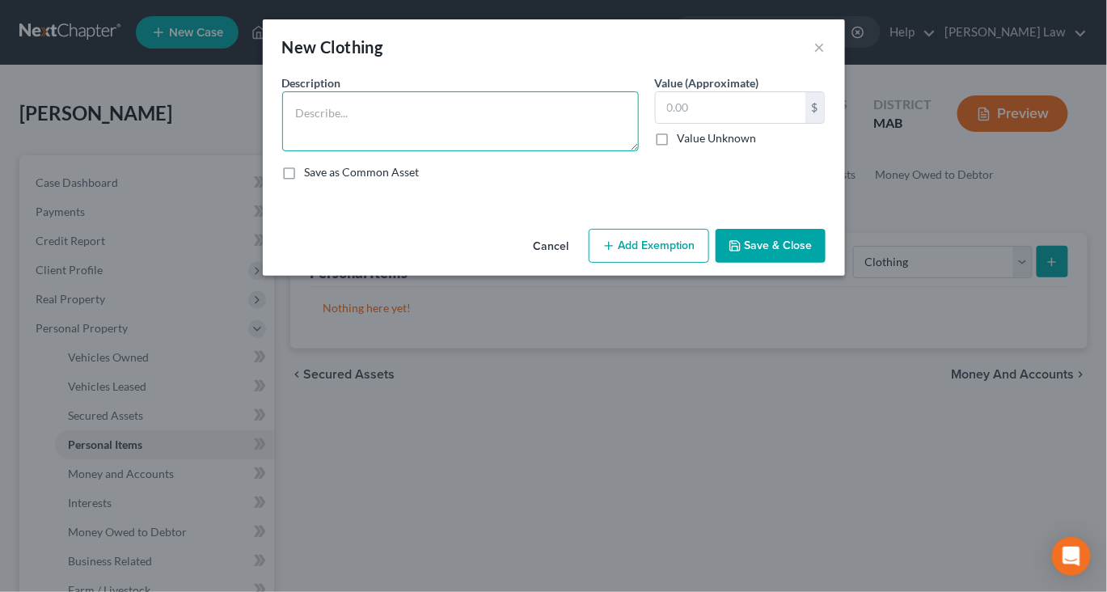
drag, startPoint x: 328, startPoint y: 132, endPoint x: 328, endPoint y: 123, distance: 8.9
click at [328, 132] on textarea at bounding box center [460, 121] width 357 height 60
type textarea "Ordinary clothing"
type input "0"
type input "500"
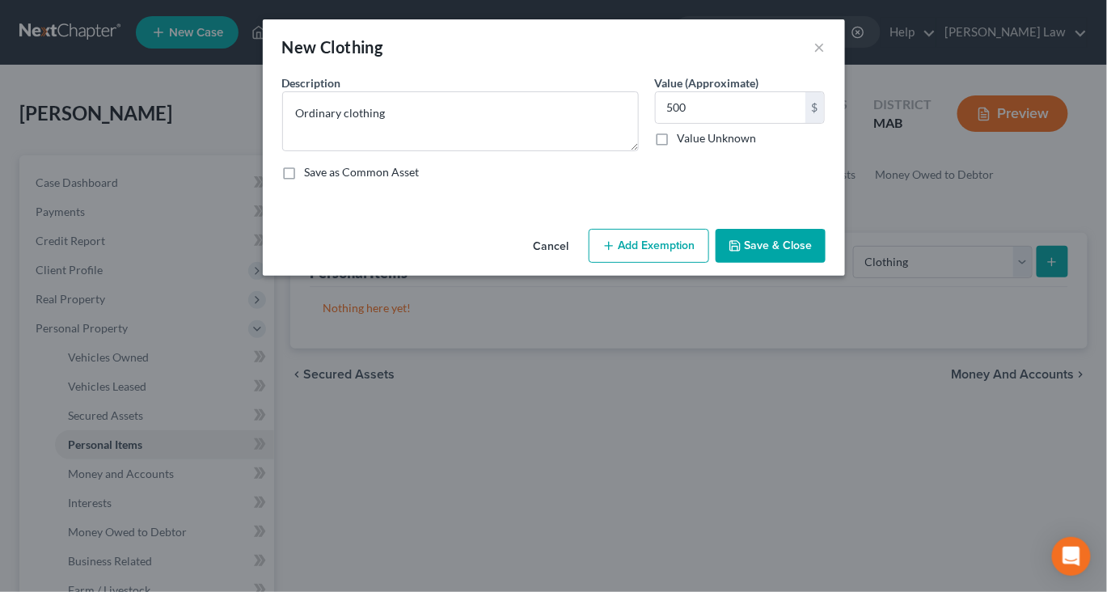
click at [826, 263] on button "Save & Close" at bounding box center [771, 246] width 110 height 34
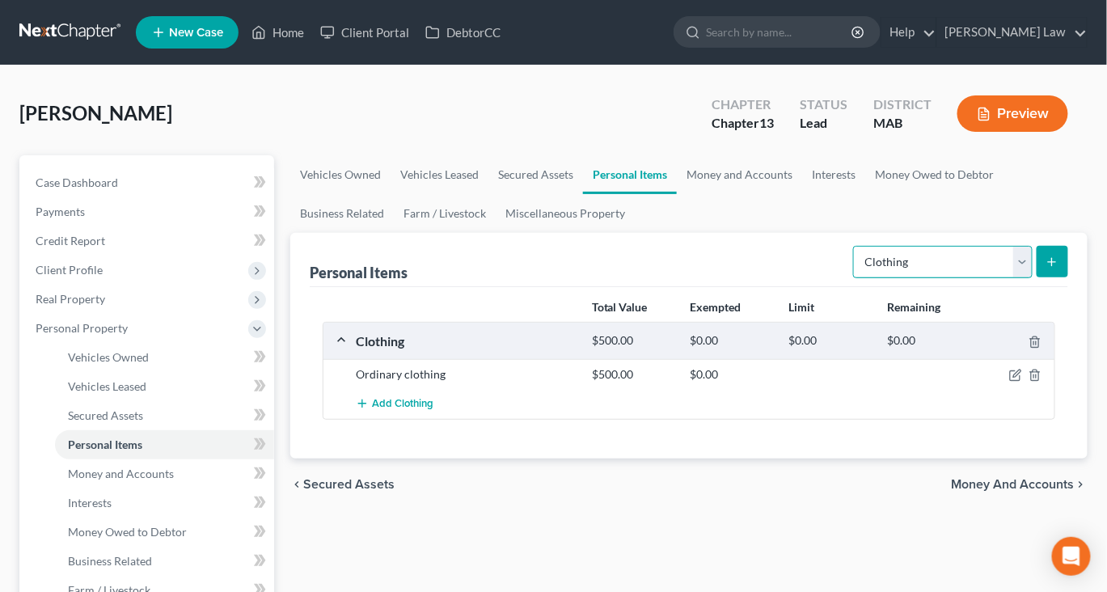
click at [997, 278] on select "Select Item Type Clothing Collectibles Of Value Electronics Firearms Household …" at bounding box center [943, 262] width 180 height 32
select select "electronics"
click at [1046, 269] on icon "submit" at bounding box center [1052, 262] width 13 height 13
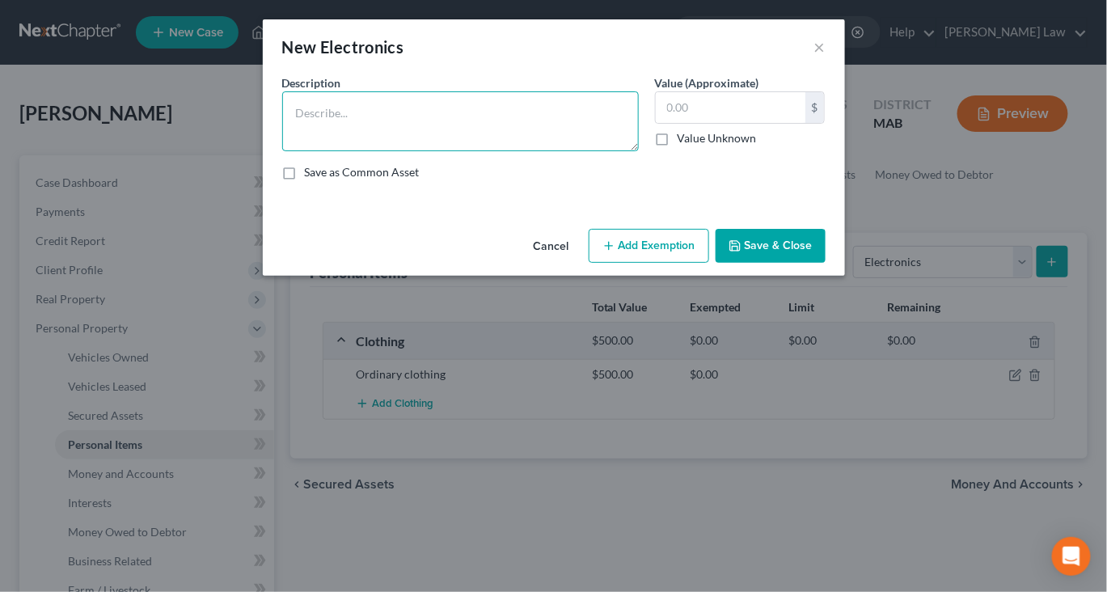
click at [374, 140] on textarea at bounding box center [460, 121] width 357 height 60
type textarea "Misc. Electronics"
type input "3"
type input "2,000"
click at [826, 263] on button "Save & Close" at bounding box center [771, 246] width 110 height 34
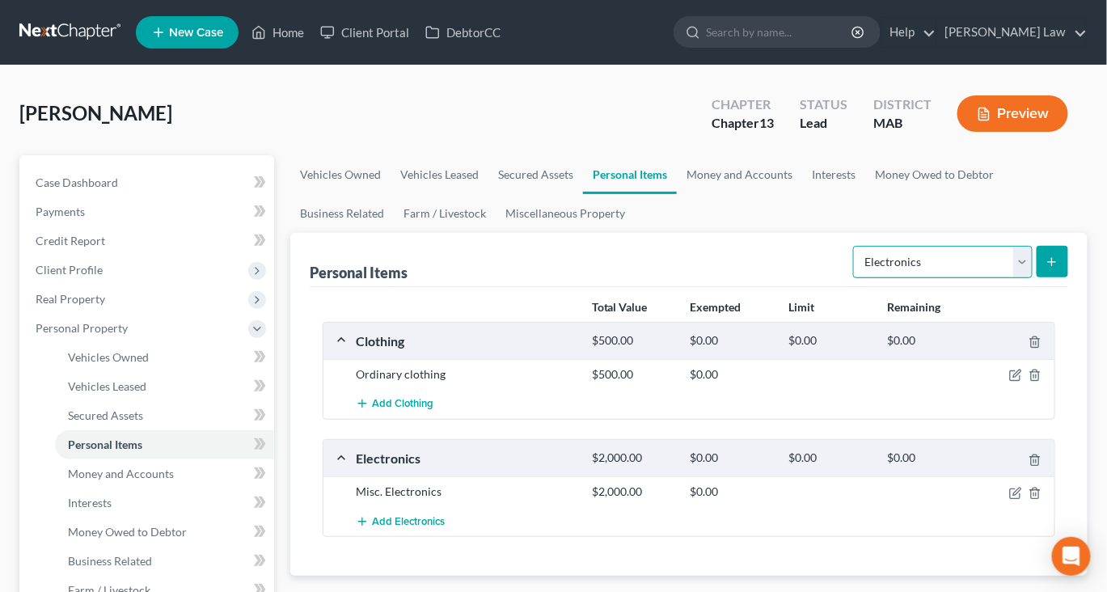
click at [1000, 278] on select "Select Item Type Clothing Collectibles Of Value Electronics Firearms Household …" at bounding box center [943, 262] width 180 height 32
select select "household_goods"
click at [1052, 265] on line "submit" at bounding box center [1052, 261] width 0 height 7
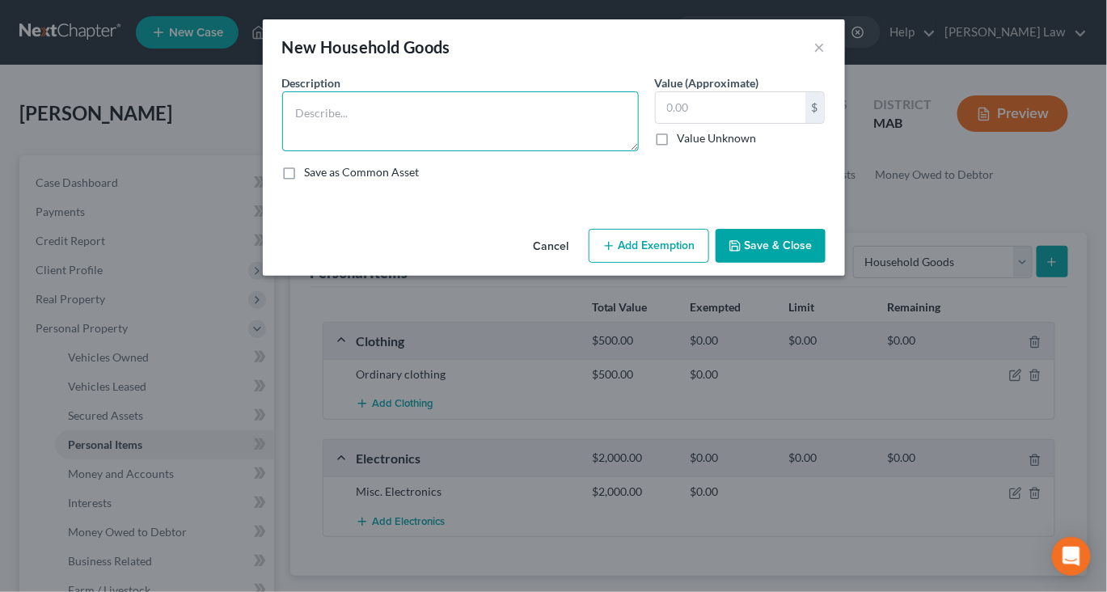
drag, startPoint x: 497, startPoint y: 155, endPoint x: 497, endPoint y: 109, distance: 46.1
click at [497, 146] on textarea at bounding box center [460, 121] width 357 height 60
type textarea "Ordinary and usual household contents"
type input "3,000"
click at [826, 263] on button "Save & Close" at bounding box center [771, 246] width 110 height 34
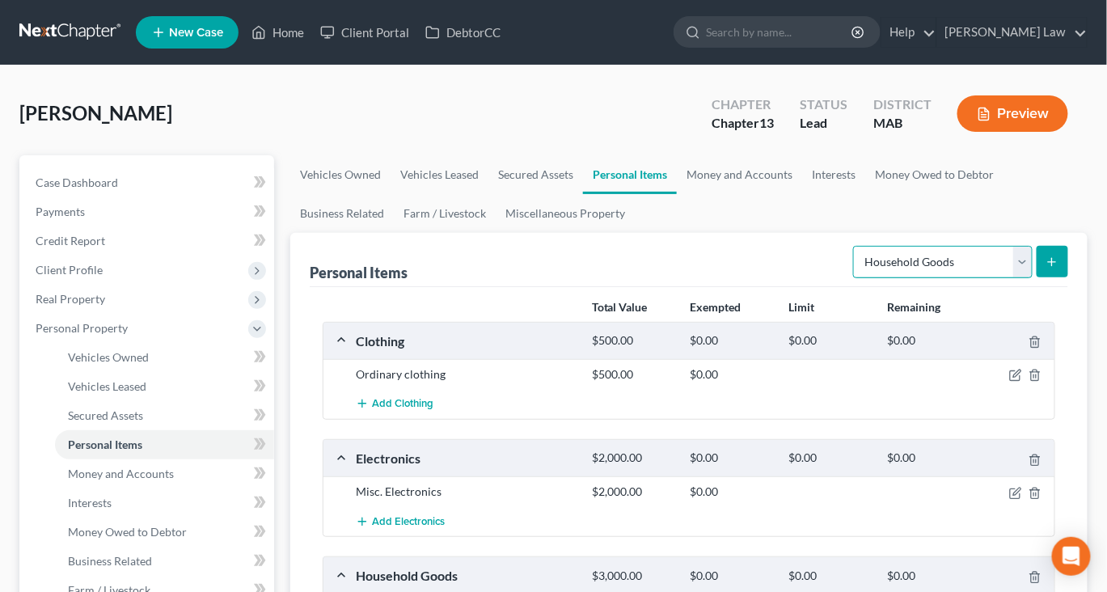
click at [1009, 278] on select "Select Item Type Clothing Collectibles Of Value Electronics Firearms Household …" at bounding box center [943, 262] width 180 height 32
click at [1003, 278] on select "Select Item Type Clothing Collectibles Of Value Electronics Firearms Household …" at bounding box center [943, 262] width 180 height 32
select select "jewelry"
click at [1046, 269] on icon "submit" at bounding box center [1052, 262] width 13 height 13
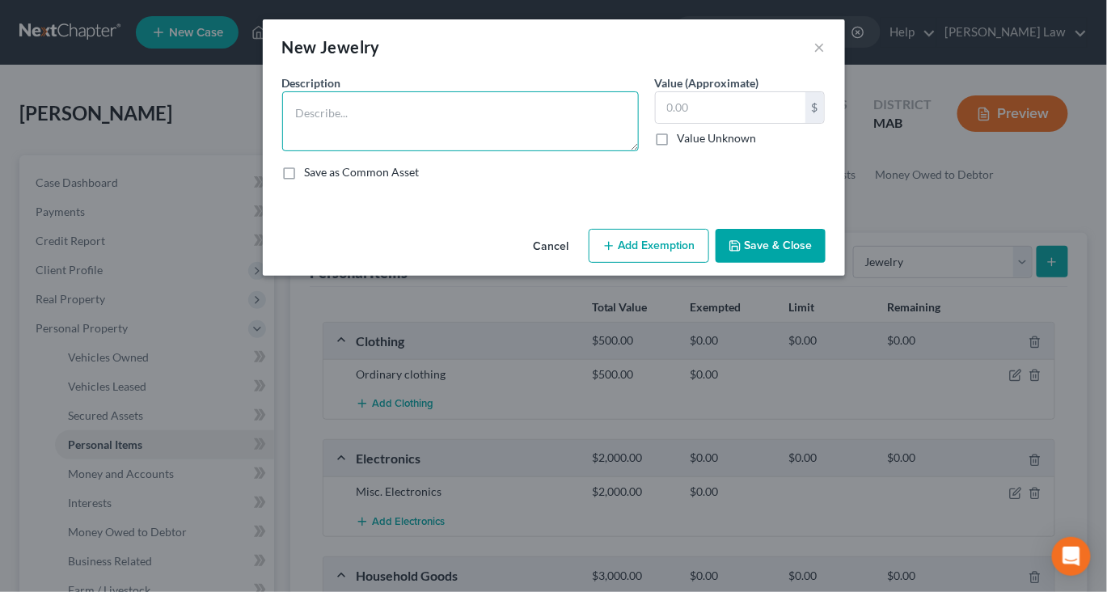
drag, startPoint x: 530, startPoint y: 171, endPoint x: 530, endPoint y: 143, distance: 28.3
click at [530, 151] on textarea at bounding box center [460, 121] width 357 height 60
type textarea "Misc. Jewelry"
type input "200"
click at [826, 263] on button "Save & Close" at bounding box center [771, 246] width 110 height 34
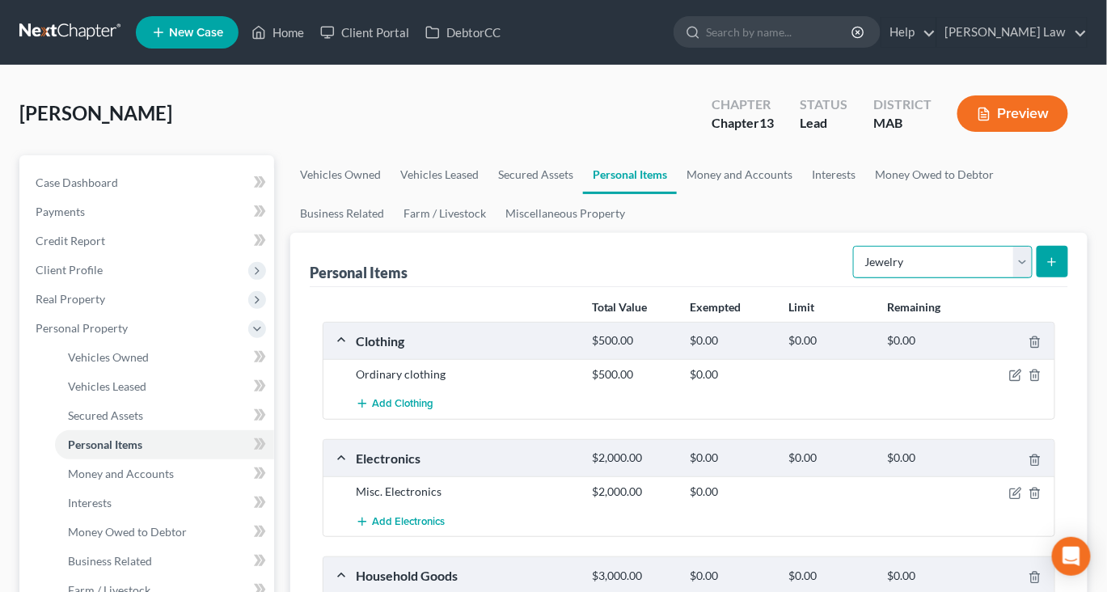
click at [1001, 278] on select "Select Item Type Clothing Collectibles Of Value Electronics Firearms Household …" at bounding box center [943, 262] width 180 height 32
click at [802, 194] on link "Money and Accounts" at bounding box center [739, 174] width 125 height 39
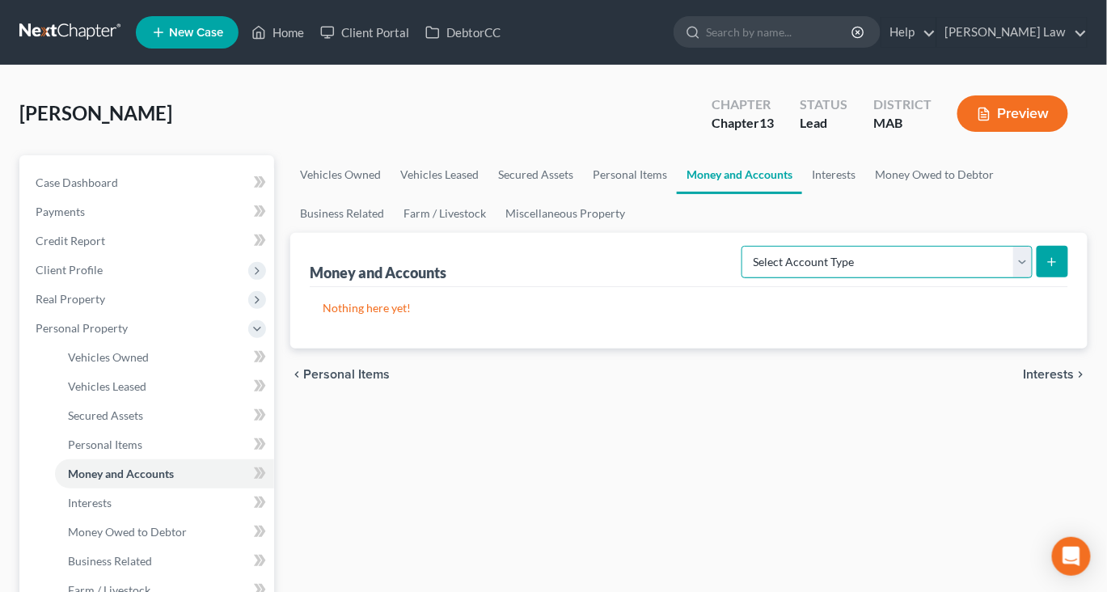
click at [1000, 278] on select "Select Account Type Brokerage Cash on Hand Certificates of Deposit Checking Acc…" at bounding box center [887, 262] width 291 height 32
select select "checking"
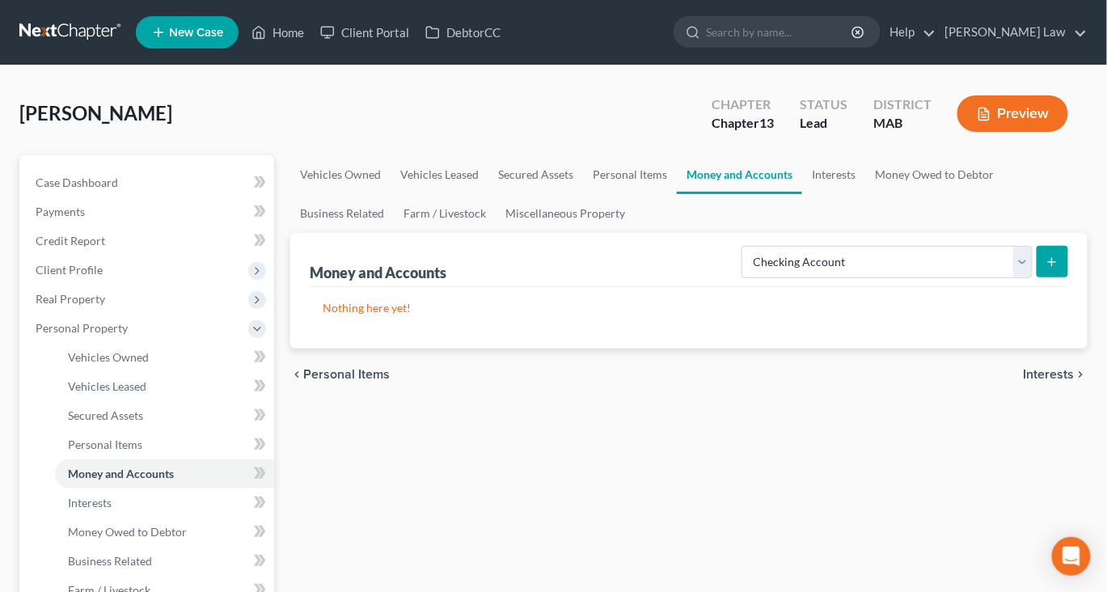
click at [1037, 277] on button "submit" at bounding box center [1053, 262] width 32 height 32
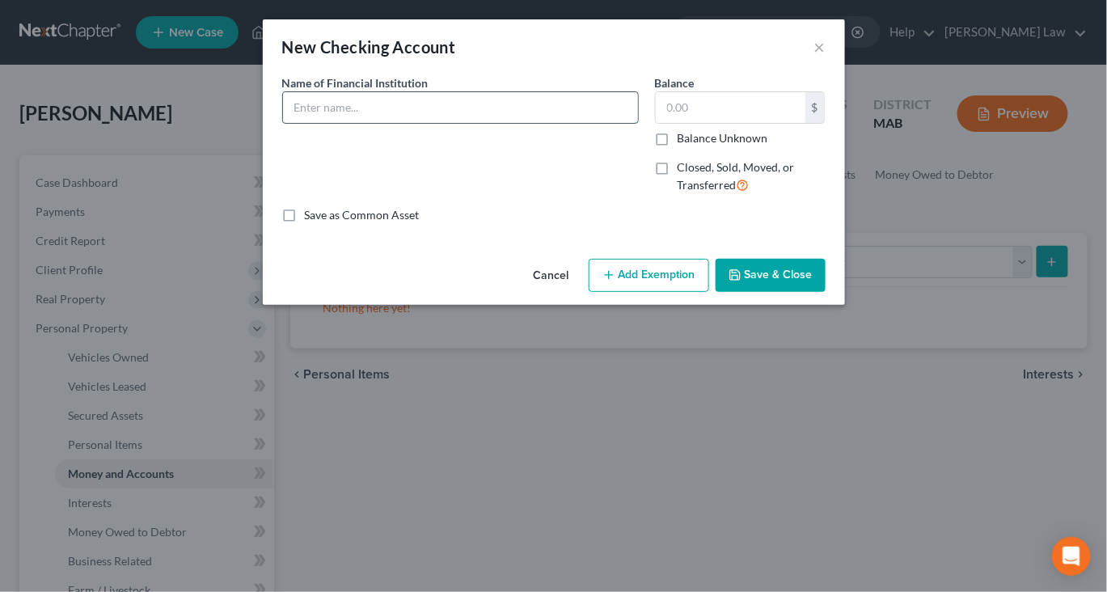
click at [283, 123] on input "text" at bounding box center [460, 107] width 355 height 31
type input "Bank of Easton"
type input "3,205"
click at [825, 293] on button "Save & Close" at bounding box center [771, 276] width 110 height 34
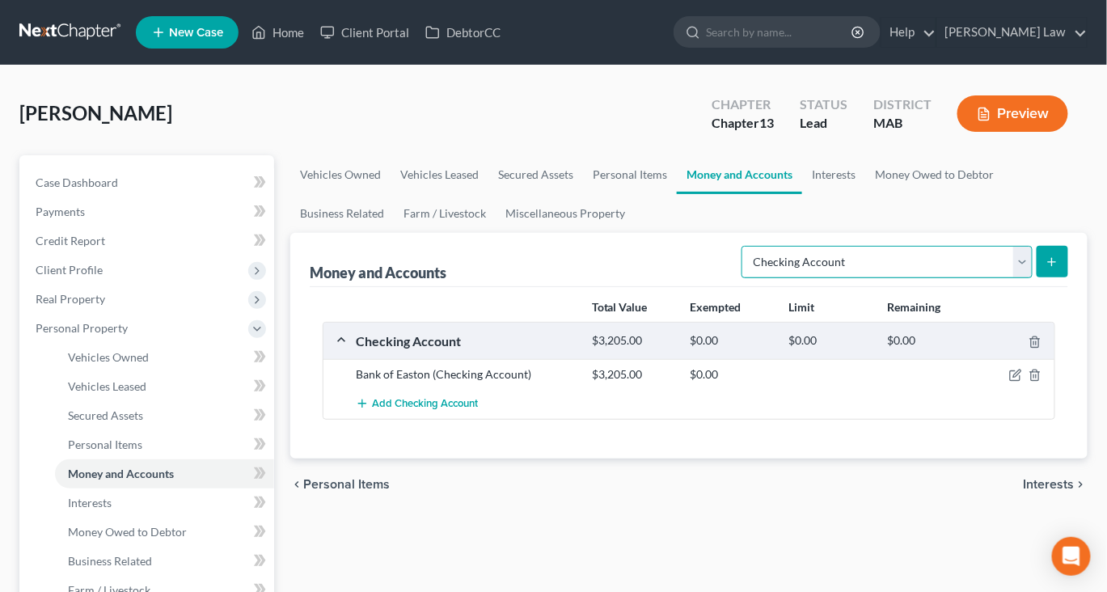
click at [1008, 278] on select "Select Account Type Brokerage Cash on Hand Certificates of Deposit Checking Acc…" at bounding box center [887, 262] width 291 height 32
select select "savings"
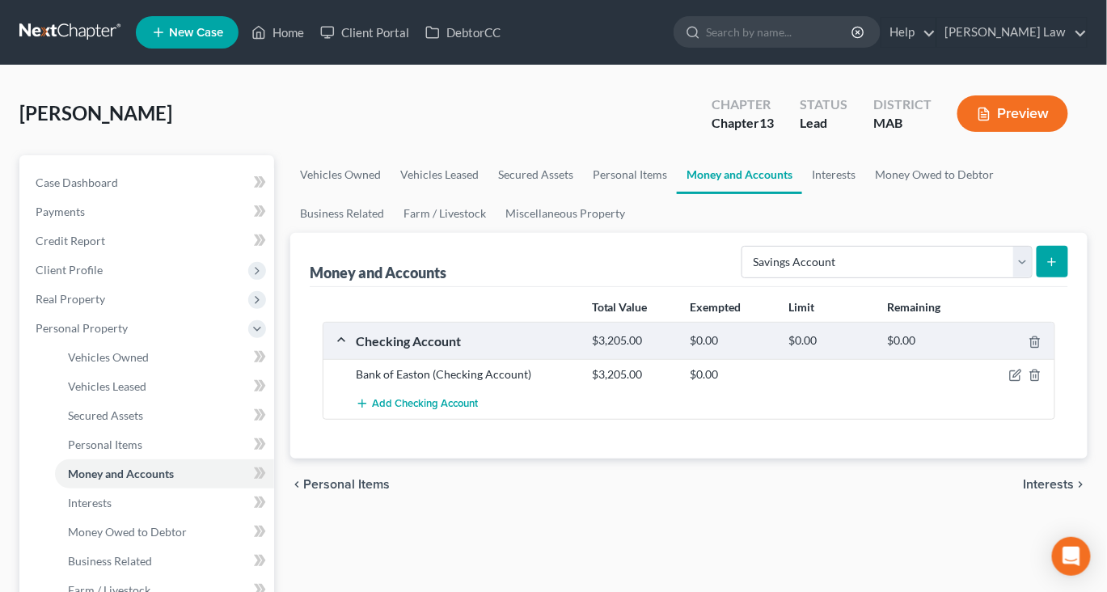
click at [1040, 277] on button "submit" at bounding box center [1053, 262] width 32 height 32
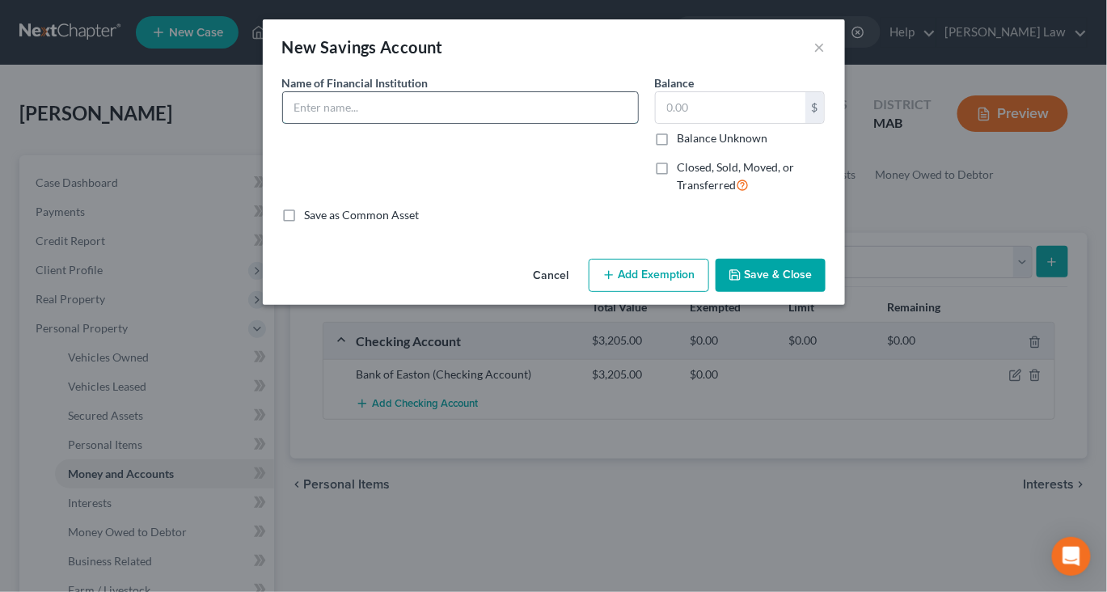
drag, startPoint x: 403, startPoint y: 136, endPoint x: 403, endPoint y: 122, distance: 13.8
click at [403, 123] on input "text" at bounding box center [460, 107] width 355 height 31
type input "Bank of Easton"
type input "200"
click at [826, 293] on button "Save & Close" at bounding box center [771, 276] width 110 height 34
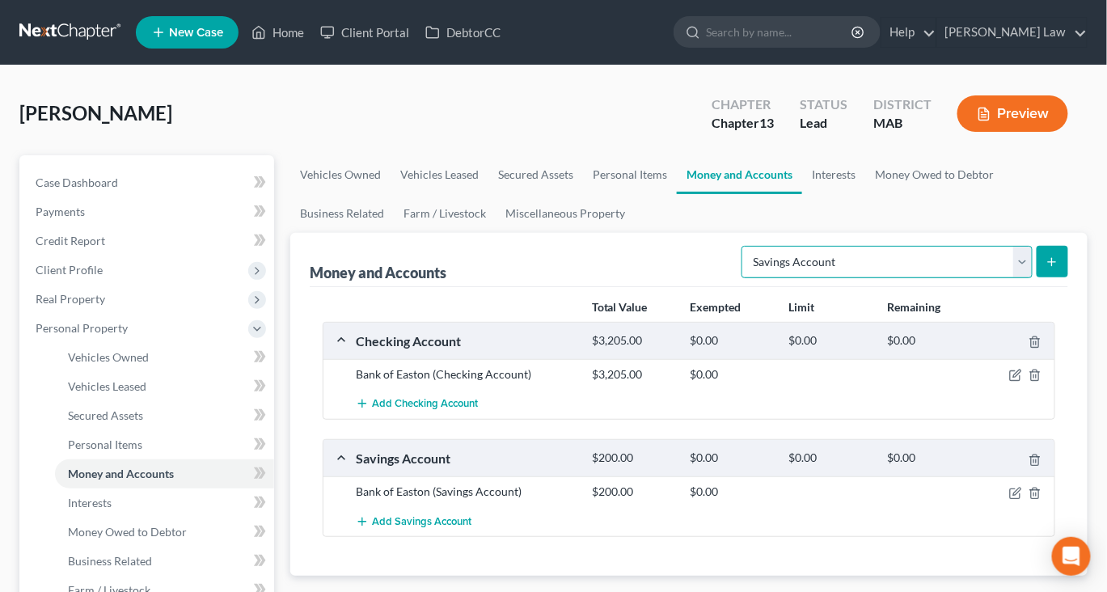
click at [1000, 278] on select "Select Account Type Brokerage Cash on Hand Certificates of Deposit Checking Acc…" at bounding box center [887, 262] width 291 height 32
click at [865, 194] on link "Interests" at bounding box center [833, 174] width 63 height 39
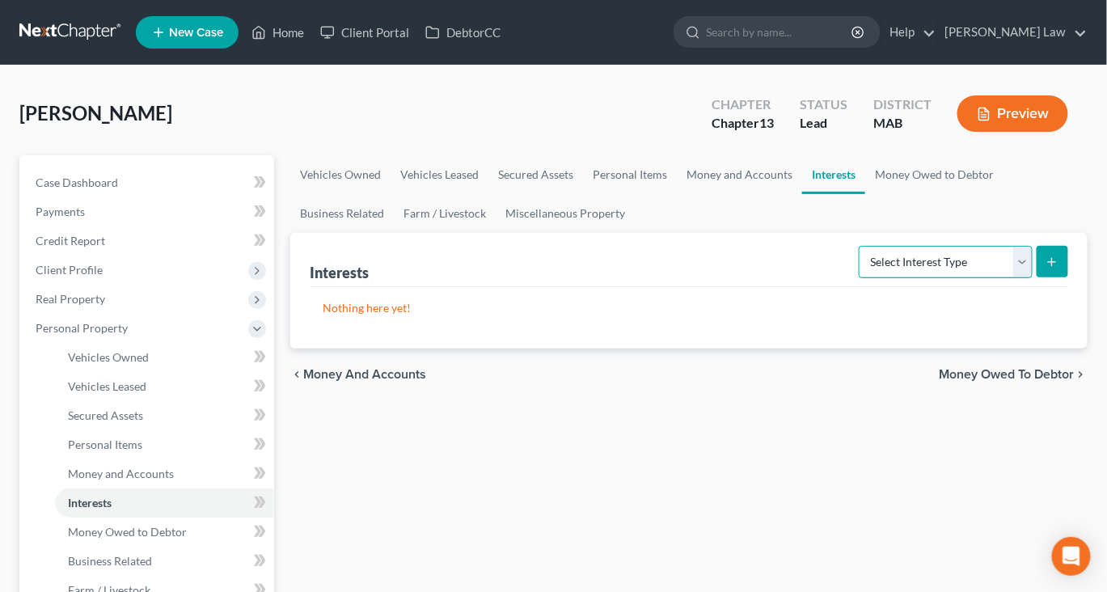
click at [1005, 278] on select "Select Interest Type 401K Annuity Bond Education IRA Government Bond Government…" at bounding box center [946, 262] width 174 height 32
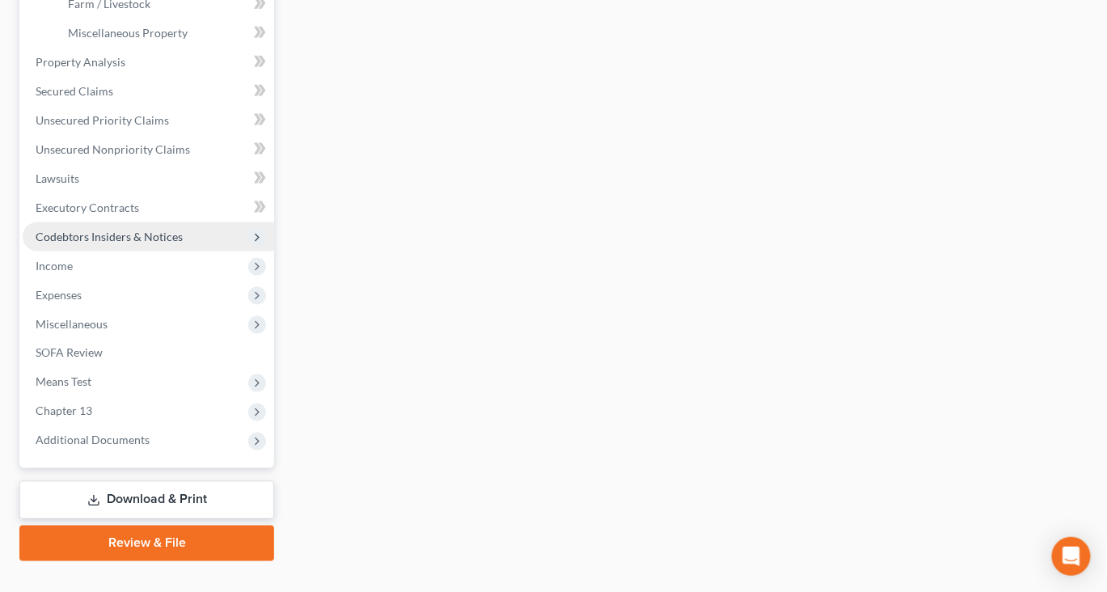
scroll to position [590, 0]
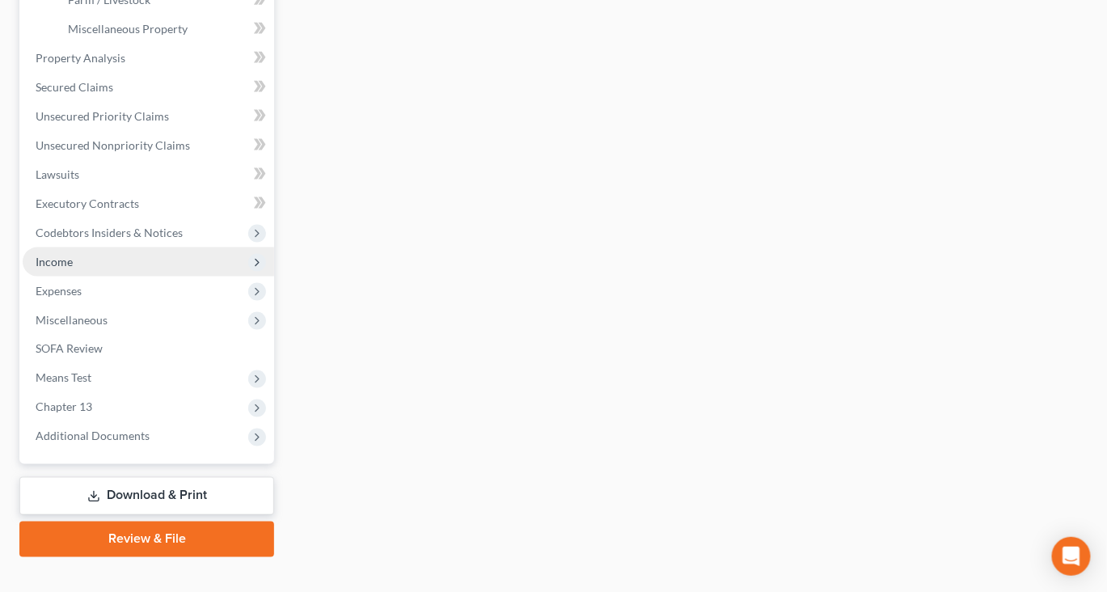
click at [73, 269] on span "Income" at bounding box center [54, 262] width 37 height 14
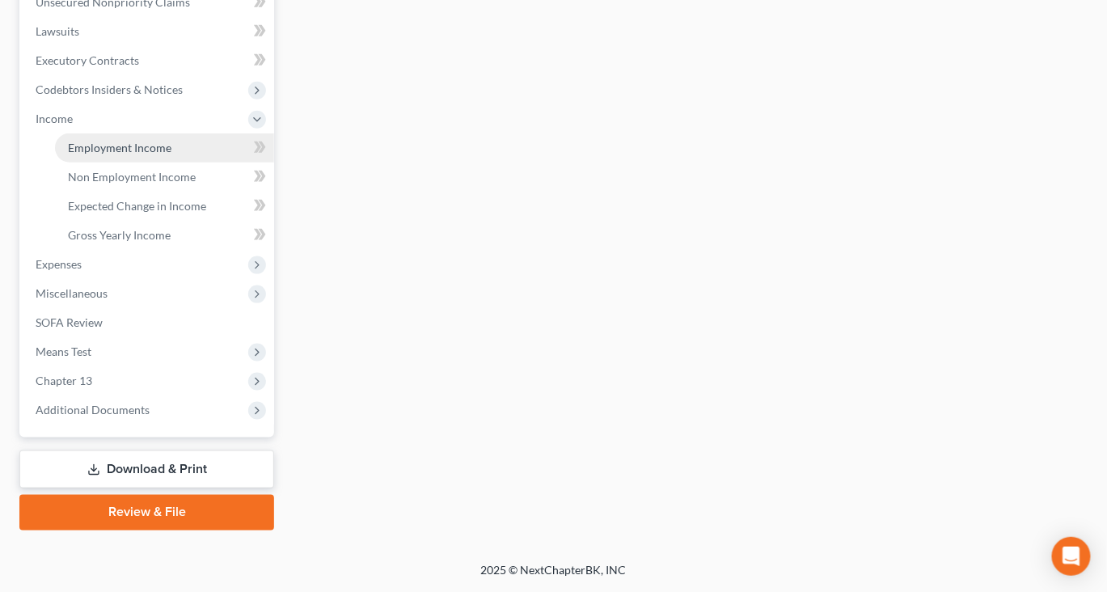
click at [180, 159] on link "Employment Income" at bounding box center [164, 147] width 219 height 29
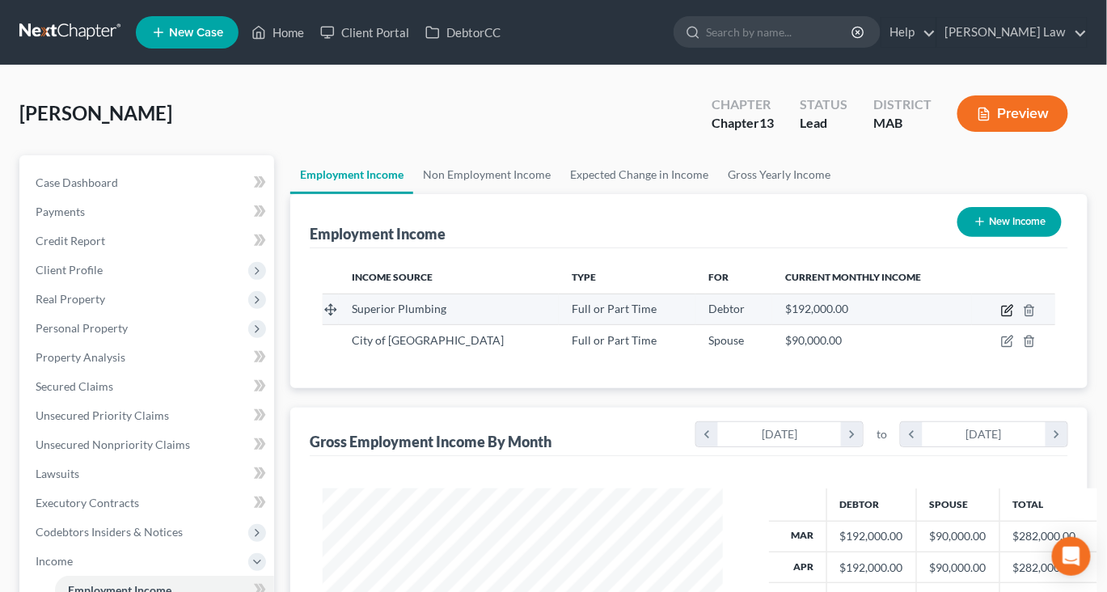
click at [1001, 317] on icon "button" at bounding box center [1007, 310] width 13 height 13
select select "0"
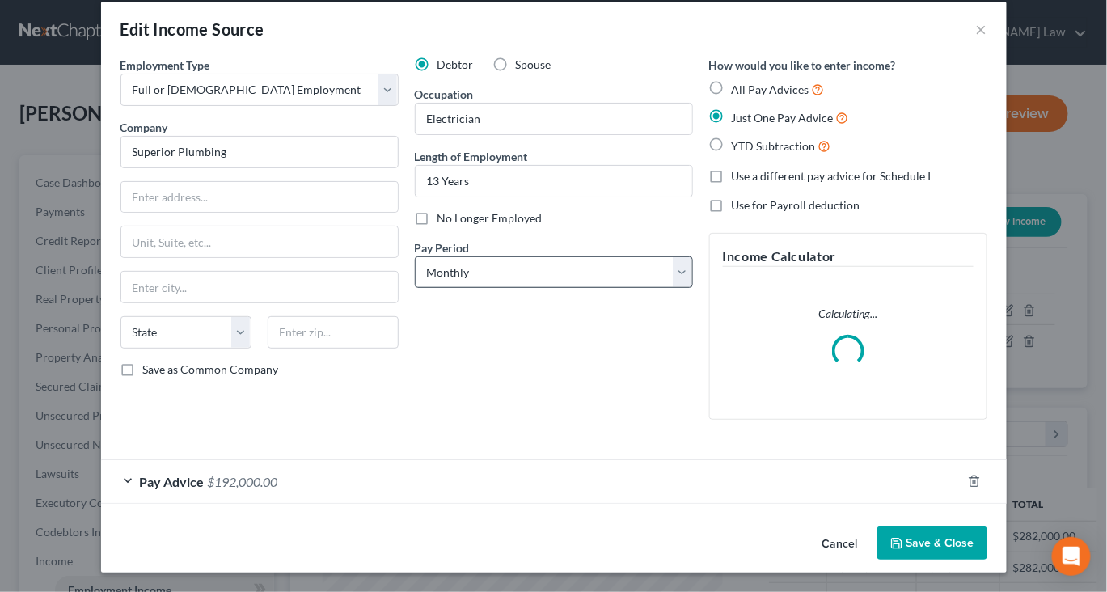
scroll to position [167, 0]
click at [293, 460] on div "Pay Advice $192,000.00" at bounding box center [531, 481] width 861 height 43
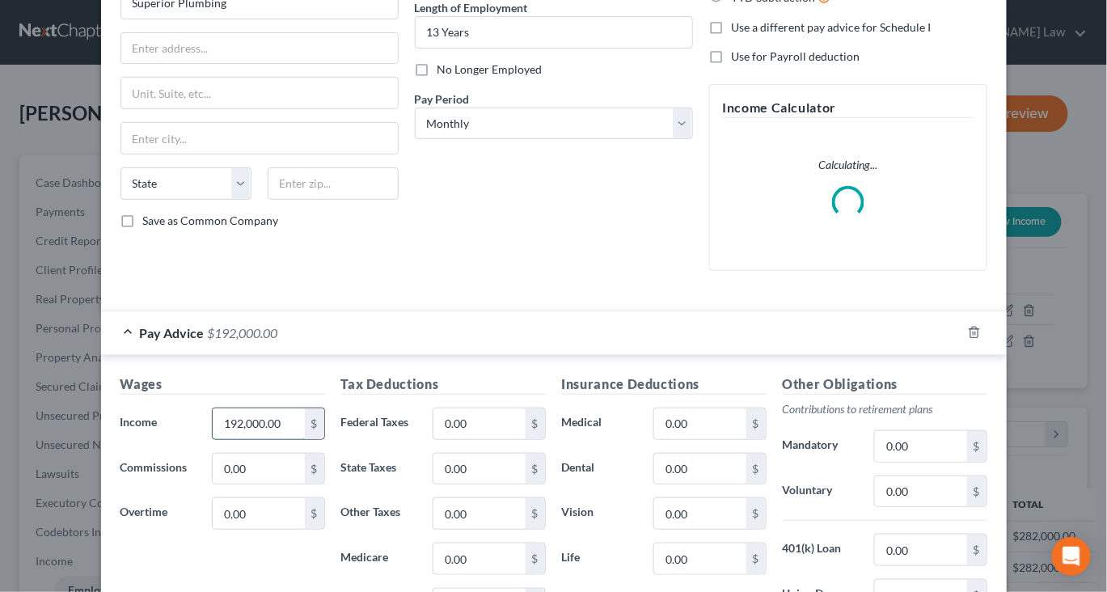
click at [243, 439] on input "192,000.00" at bounding box center [258, 423] width 91 height 31
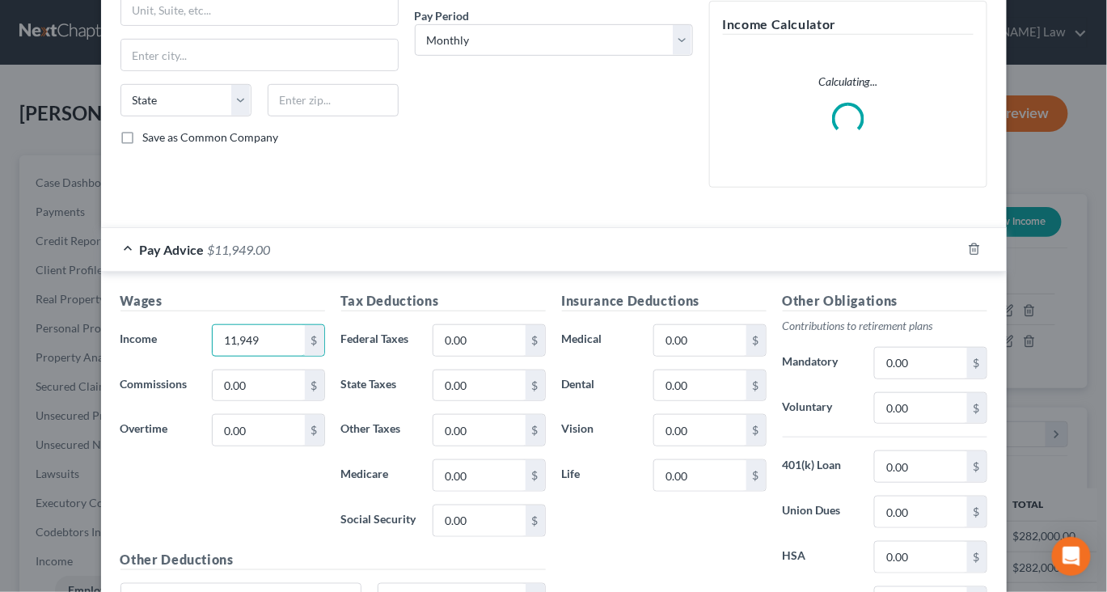
scroll to position [290, 0]
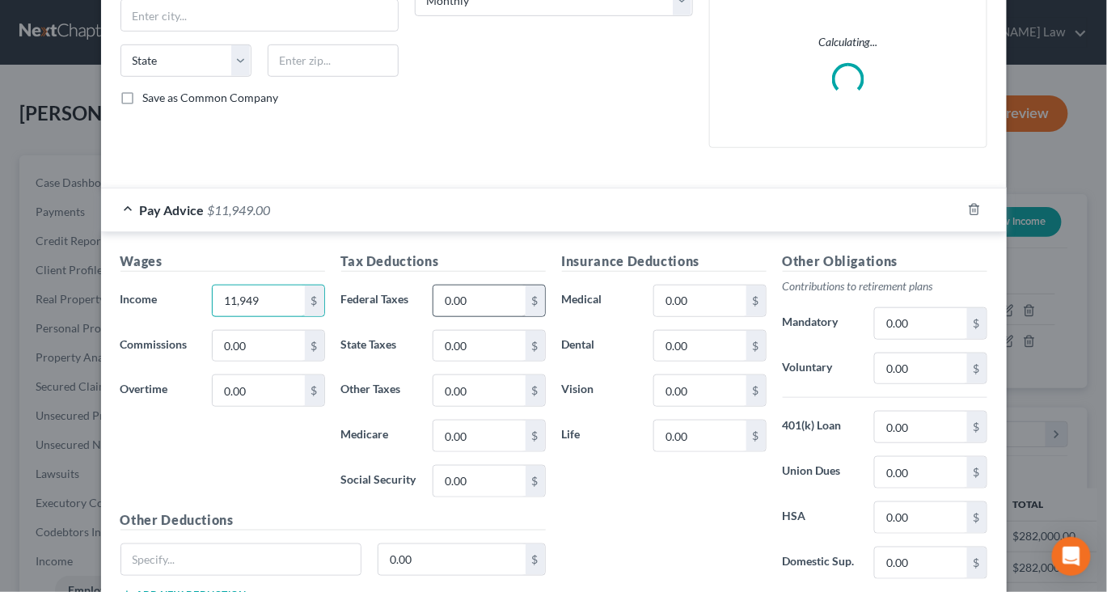
type input "11,949"
click at [472, 316] on input "0.00" at bounding box center [479, 301] width 91 height 31
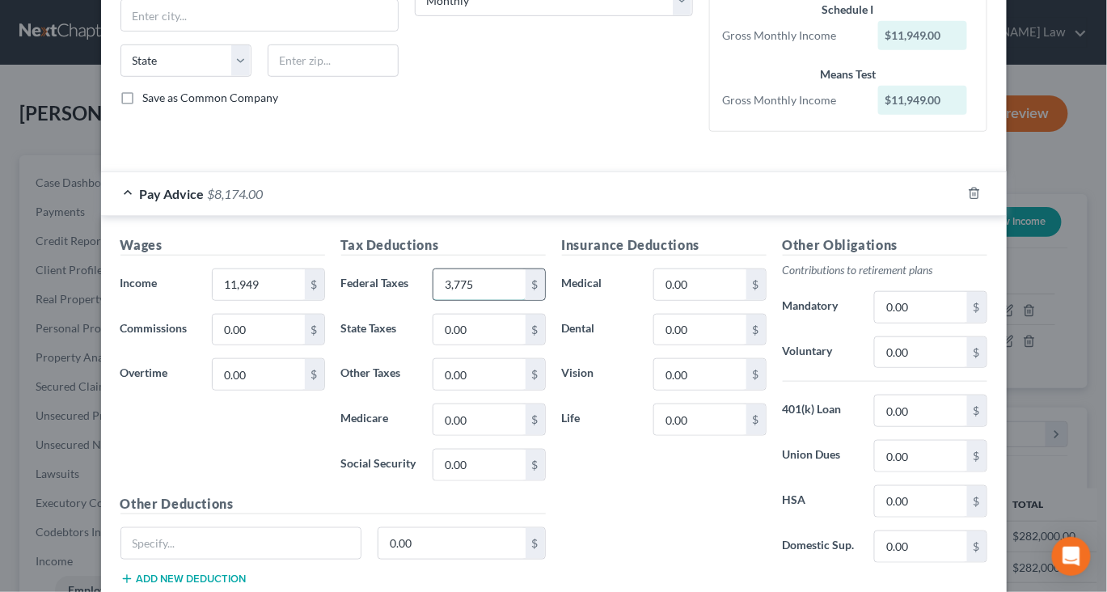
drag, startPoint x: 472, startPoint y: 437, endPoint x: 538, endPoint y: 437, distance: 65.5
click at [473, 300] on input "3,775" at bounding box center [479, 284] width 91 height 31
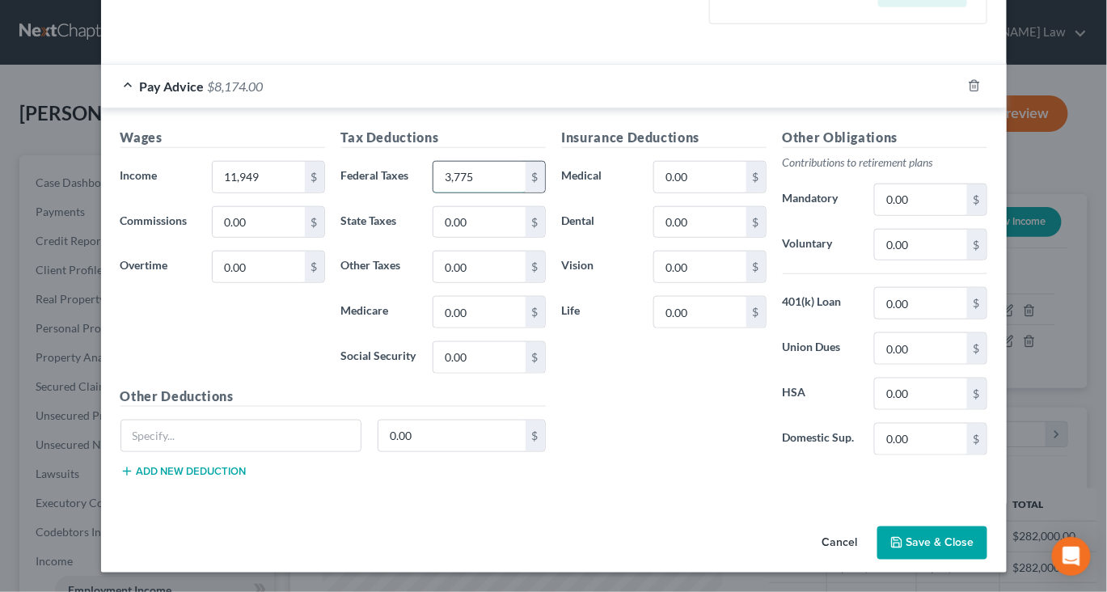
scroll to position [654, 0]
type input "3,775"
click at [978, 531] on button "Save & Close" at bounding box center [933, 544] width 110 height 34
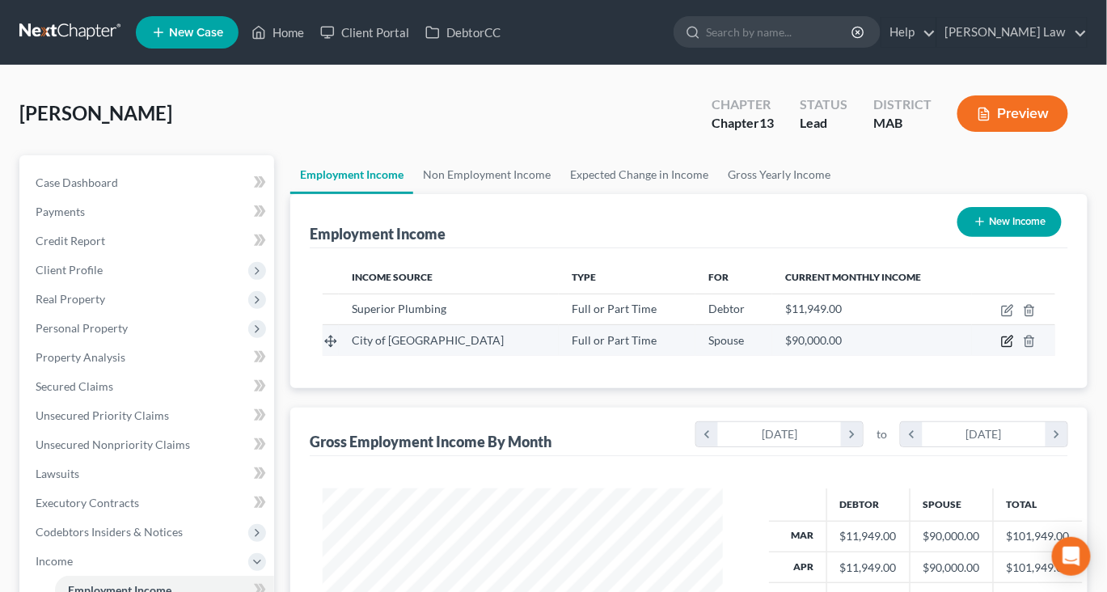
click at [1001, 348] on icon "button" at bounding box center [1007, 341] width 13 height 13
select select "0"
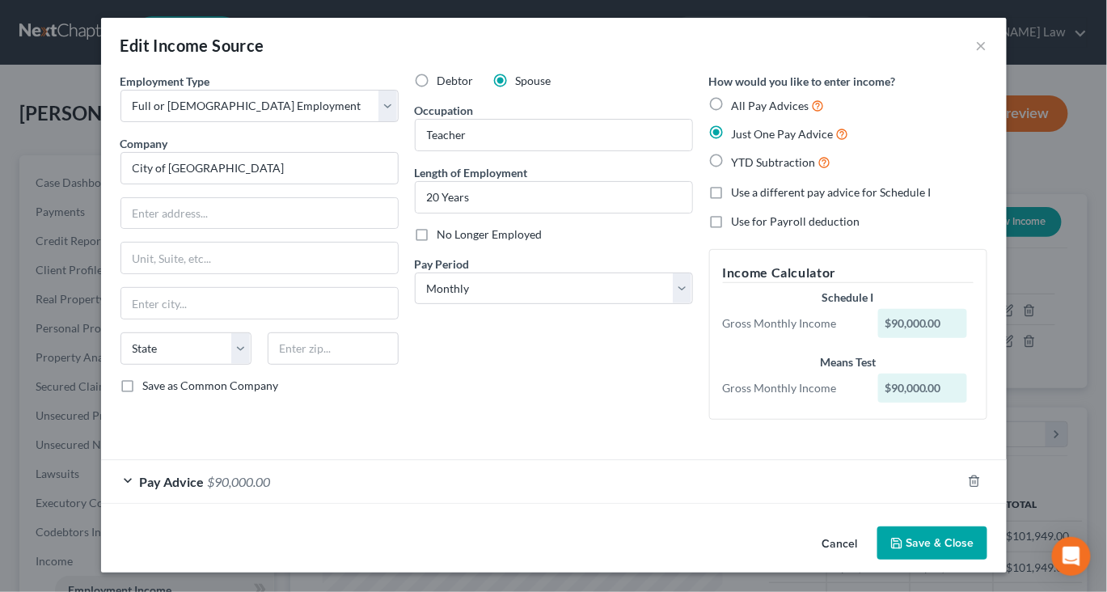
click at [237, 468] on div "Pay Advice $90,000.00" at bounding box center [531, 481] width 861 height 43
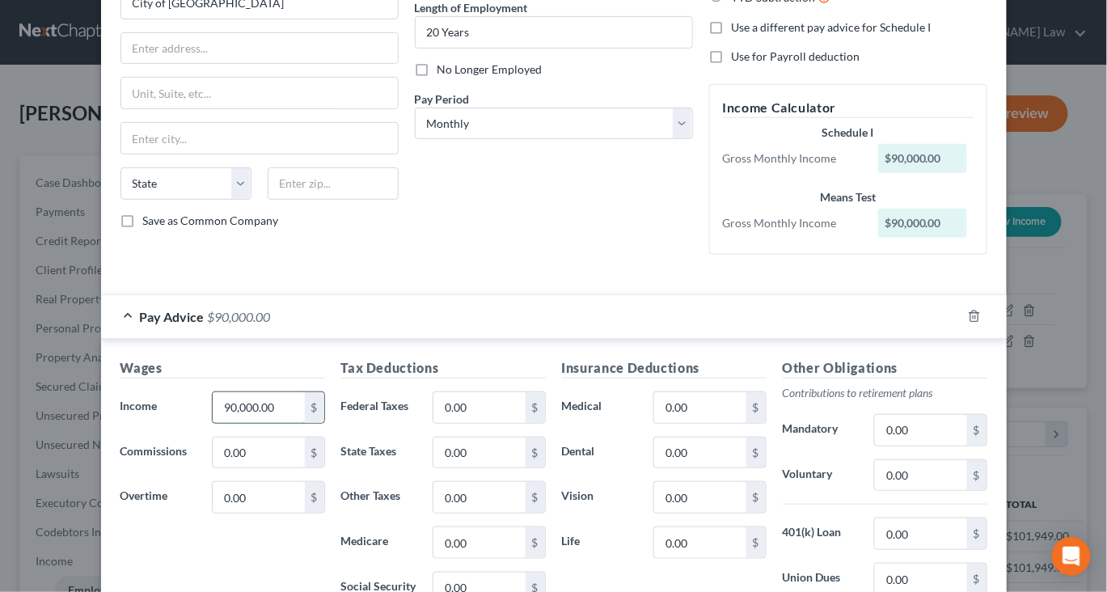
click at [235, 423] on input "90,000.00" at bounding box center [258, 407] width 91 height 31
type input "8,940"
click at [526, 423] on div "$" at bounding box center [535, 407] width 19 height 31
click at [467, 423] on input "0.00" at bounding box center [479, 407] width 91 height 31
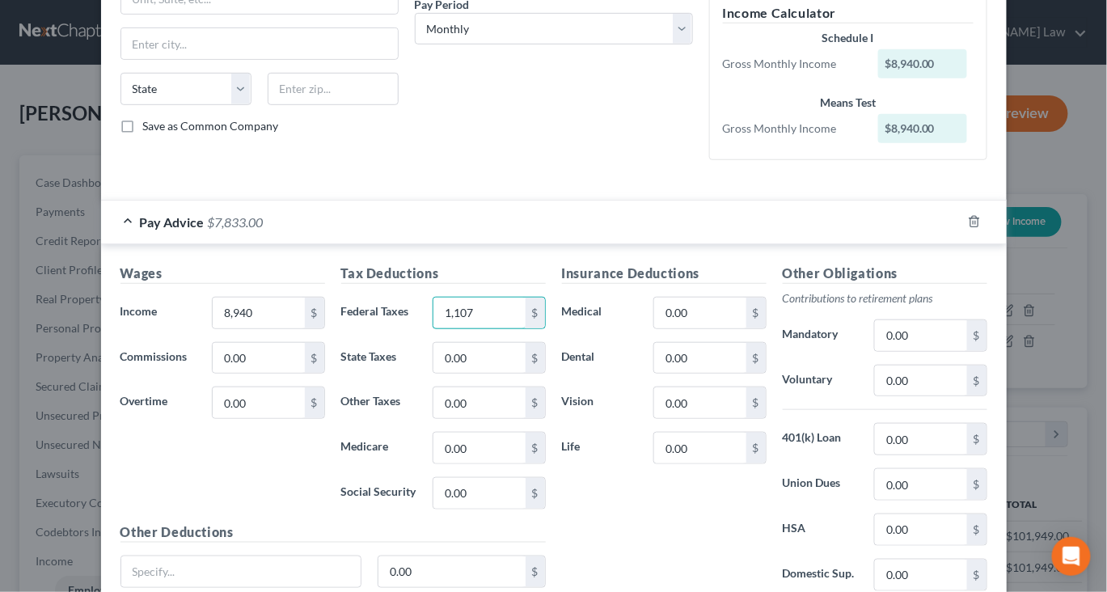
scroll to position [266, 0]
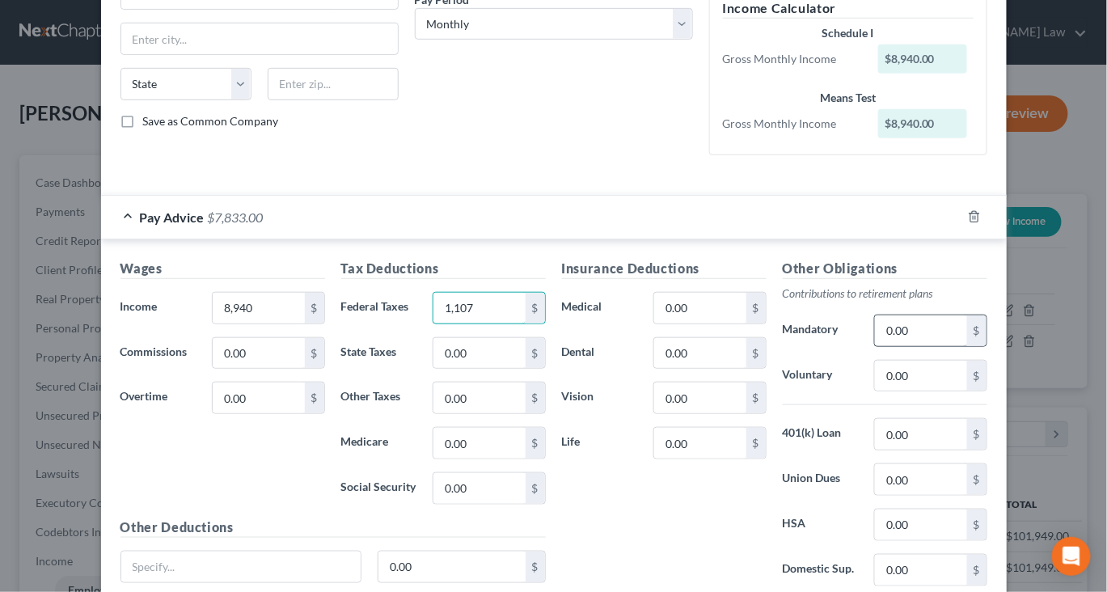
type input "1,107"
click at [967, 346] on input "0.00" at bounding box center [920, 330] width 91 height 31
type input "983"
click at [746, 324] on input "0.00" at bounding box center [699, 308] width 91 height 31
type input "773"
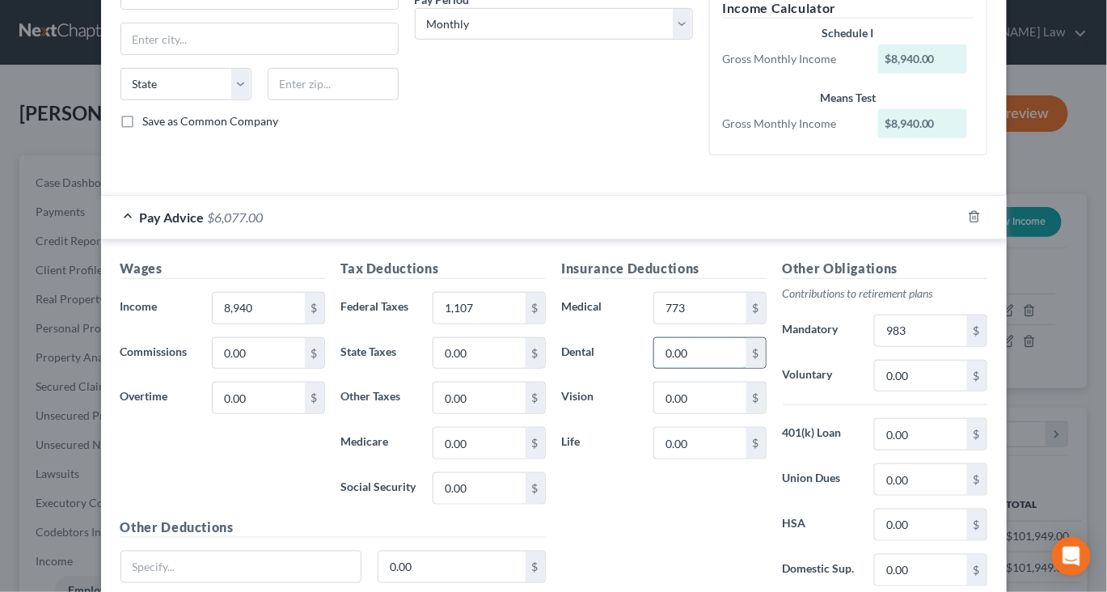
click at [735, 369] on input "0.00" at bounding box center [699, 353] width 91 height 31
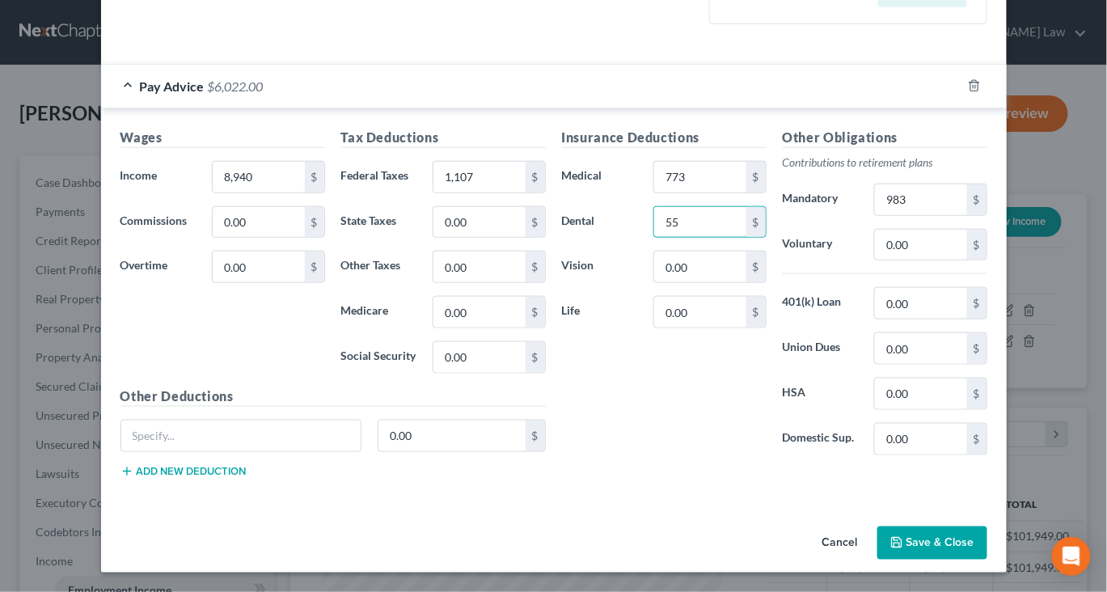
scroll to position [654, 0]
type input "55"
click at [967, 333] on input "0.00" at bounding box center [920, 348] width 91 height 31
type input "87"
click at [988, 533] on button "Save & Close" at bounding box center [933, 544] width 110 height 34
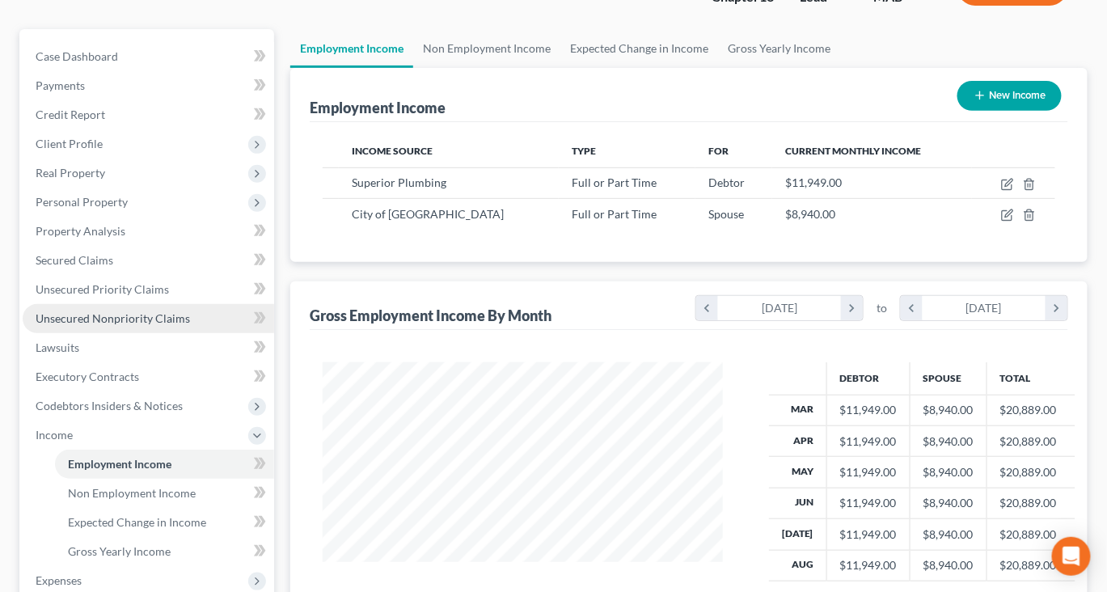
click at [155, 325] on span "Unsecured Nonpriority Claims" at bounding box center [113, 318] width 154 height 14
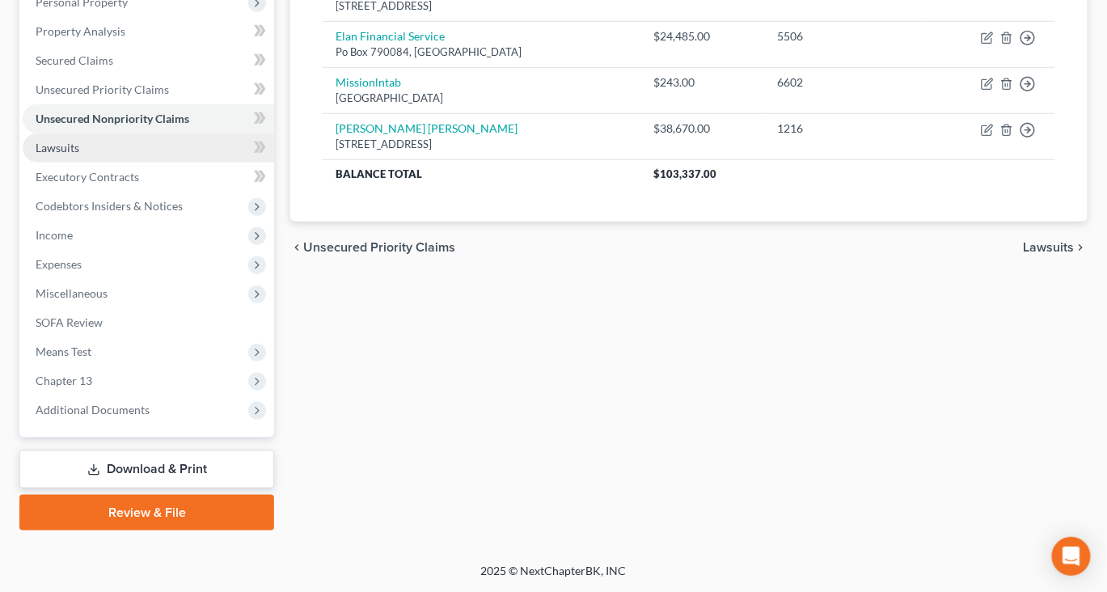
scroll to position [551, 0]
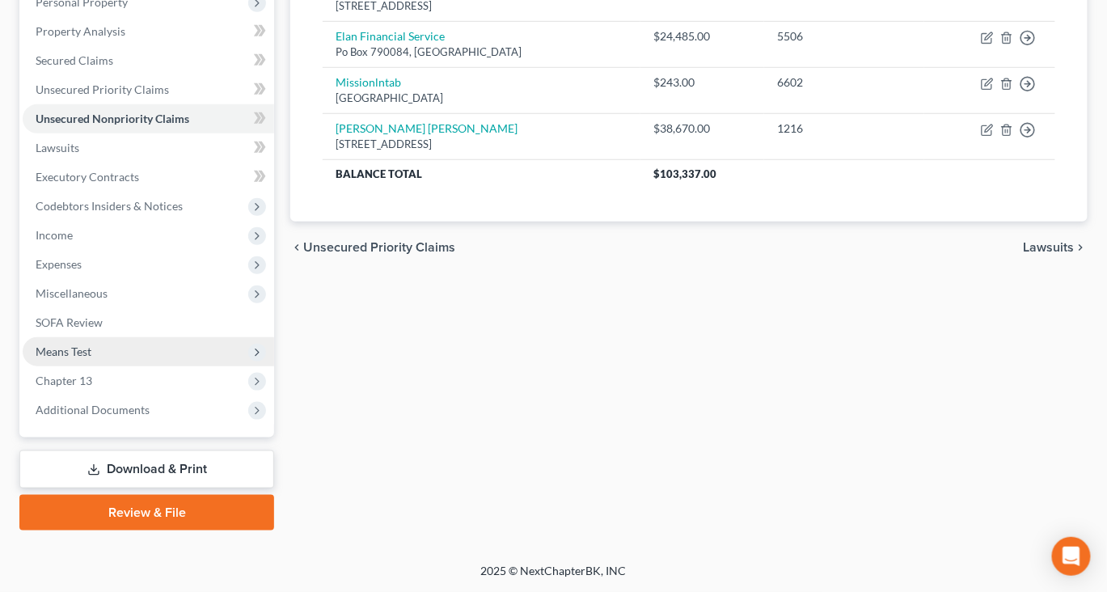
click at [91, 345] on span "Means Test" at bounding box center [64, 352] width 56 height 14
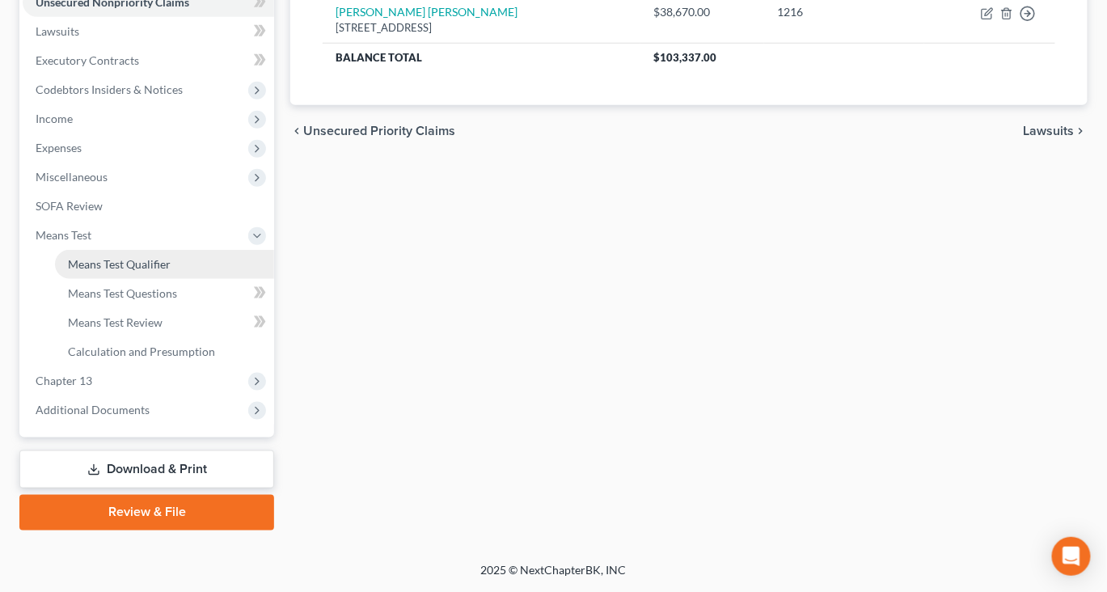
click at [161, 271] on span "Means Test Qualifier" at bounding box center [119, 264] width 103 height 14
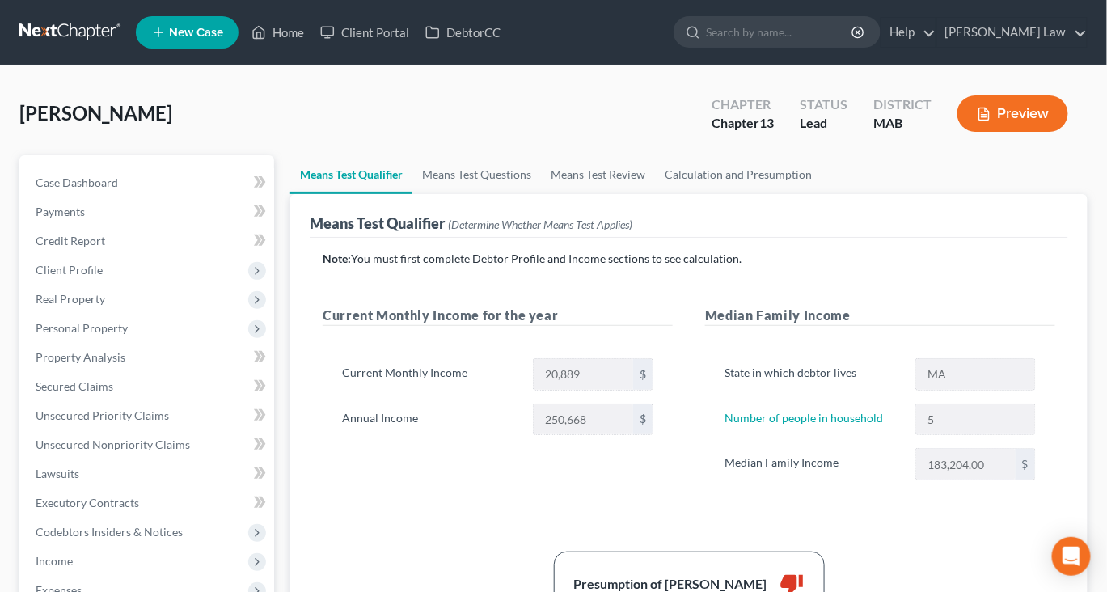
click at [1024, 132] on button "Preview" at bounding box center [1013, 113] width 111 height 36
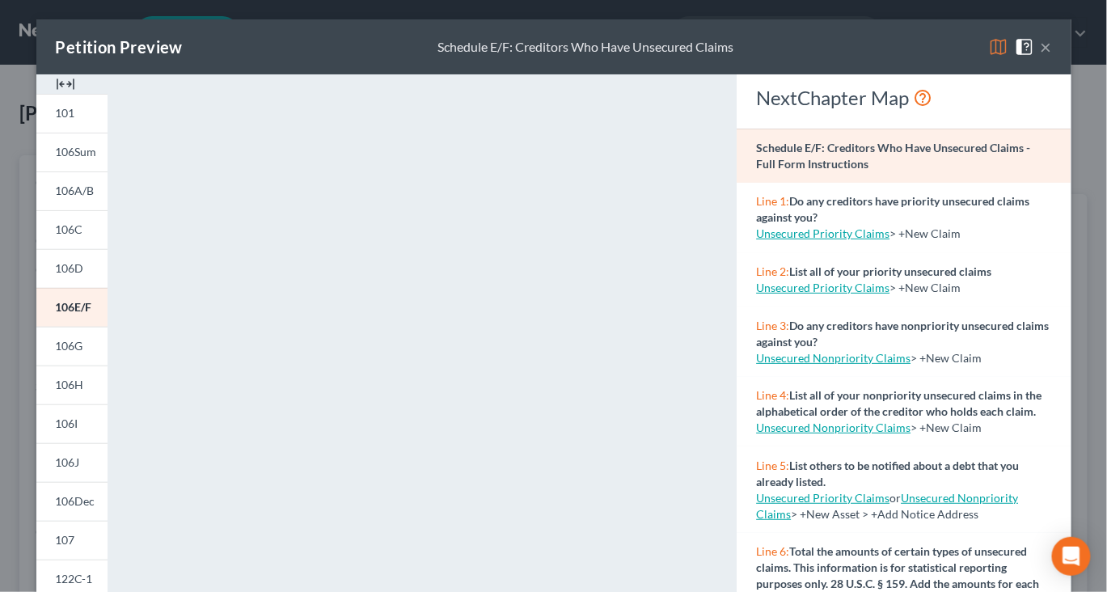
click at [1052, 57] on button "×" at bounding box center [1046, 46] width 11 height 19
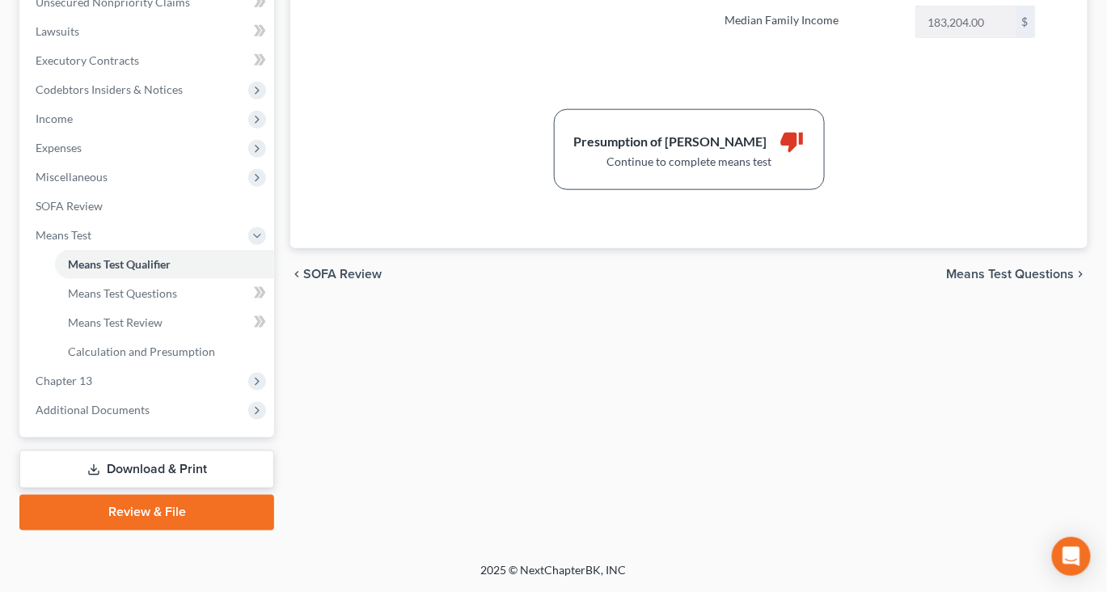
scroll to position [583, 0]
click at [71, 113] on span "Income" at bounding box center [54, 119] width 37 height 14
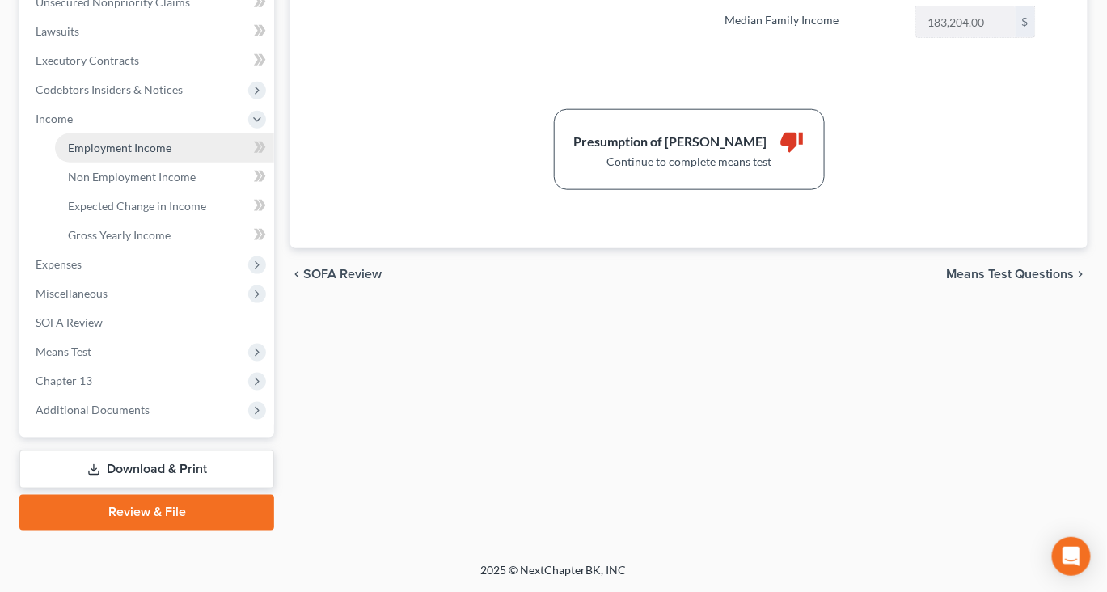
click at [150, 151] on span "Employment Income" at bounding box center [120, 148] width 104 height 14
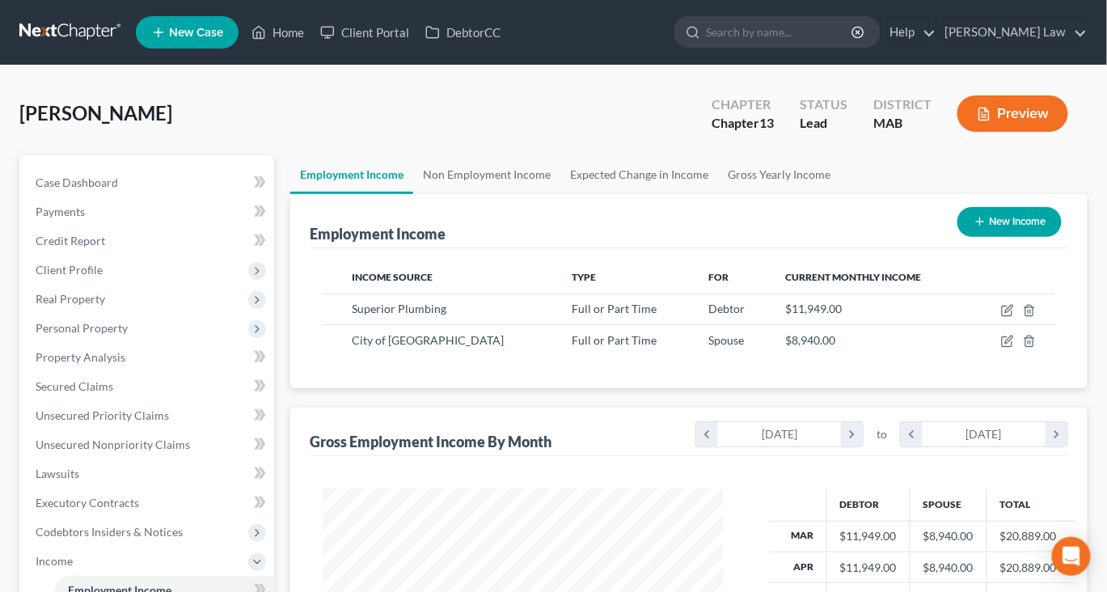
scroll to position [359, 432]
click at [1001, 317] on icon "button" at bounding box center [1007, 310] width 13 height 13
select select "0"
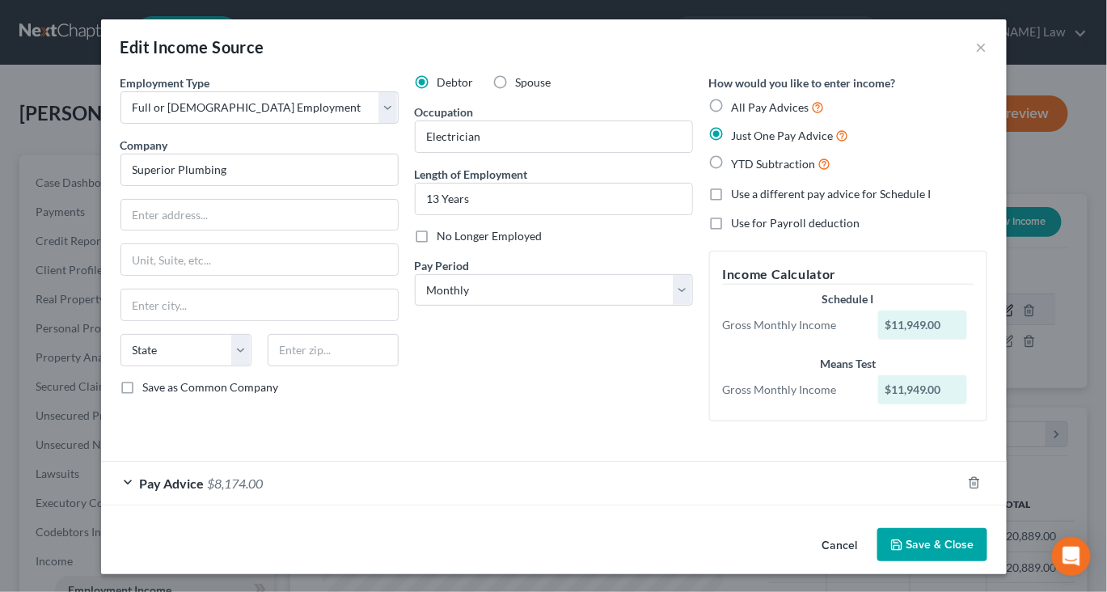
scroll to position [146, 0]
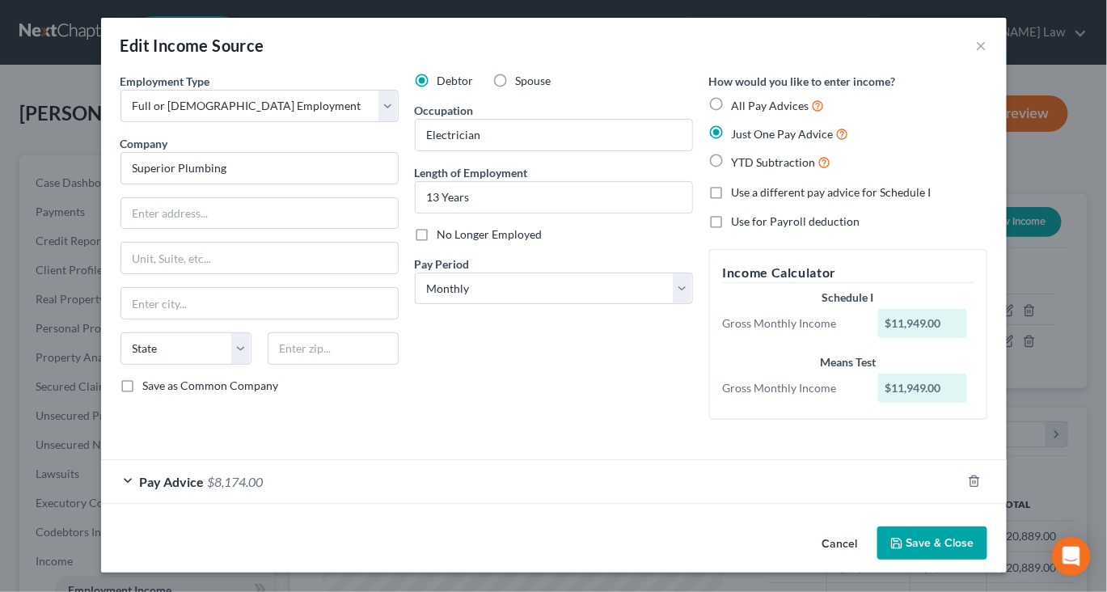
click at [754, 460] on div "Pay Advice $8,174.00" at bounding box center [531, 481] width 861 height 43
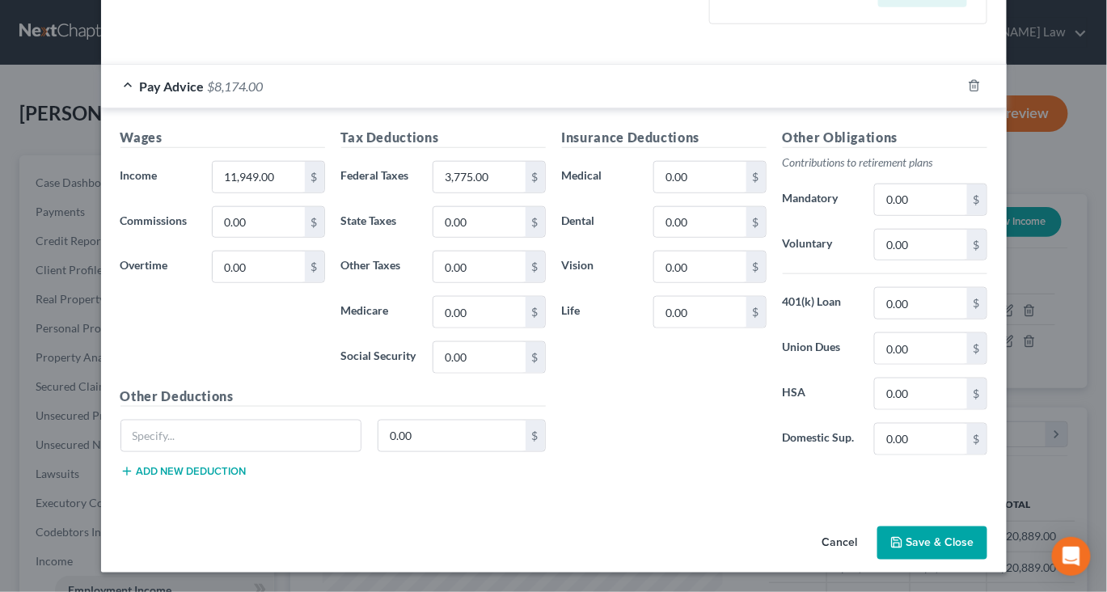
scroll to position [654, 0]
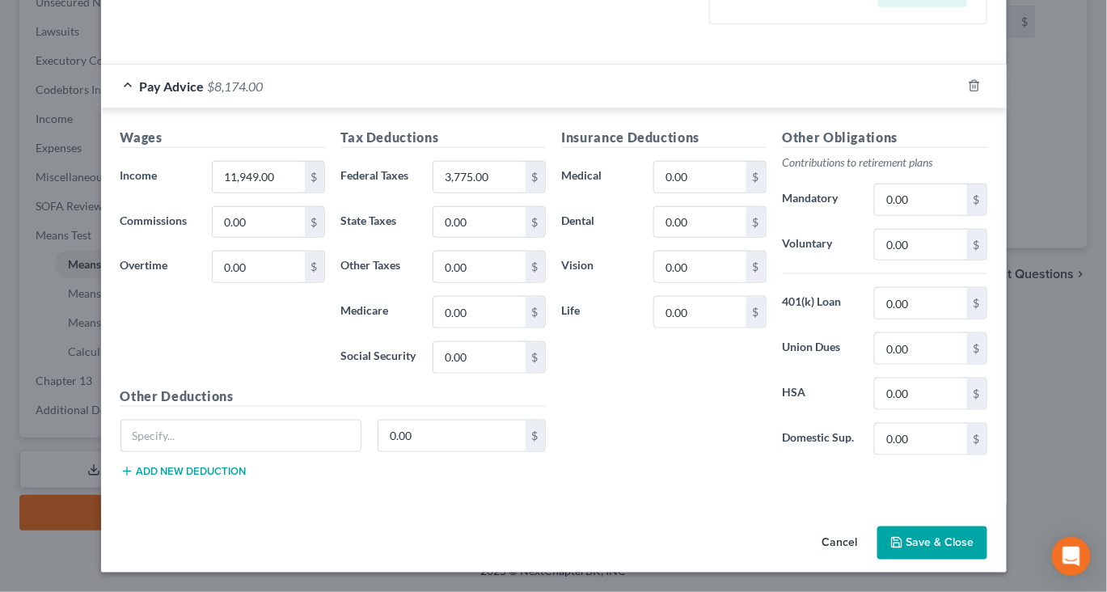
scroll to position [654, 0]
click at [975, 535] on button "Save & Close" at bounding box center [933, 544] width 110 height 34
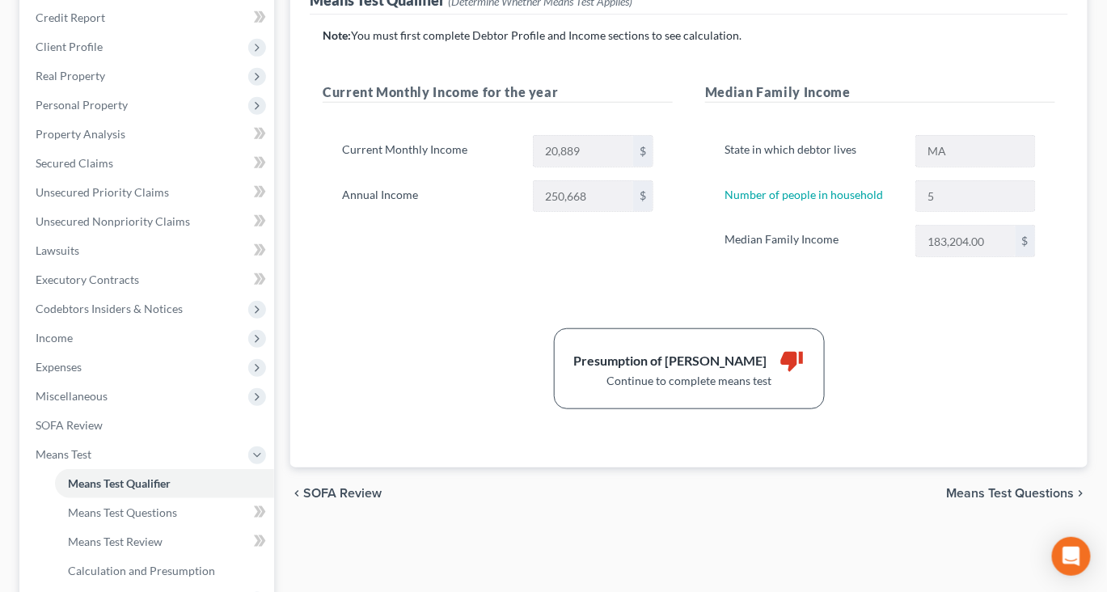
scroll to position [222, 0]
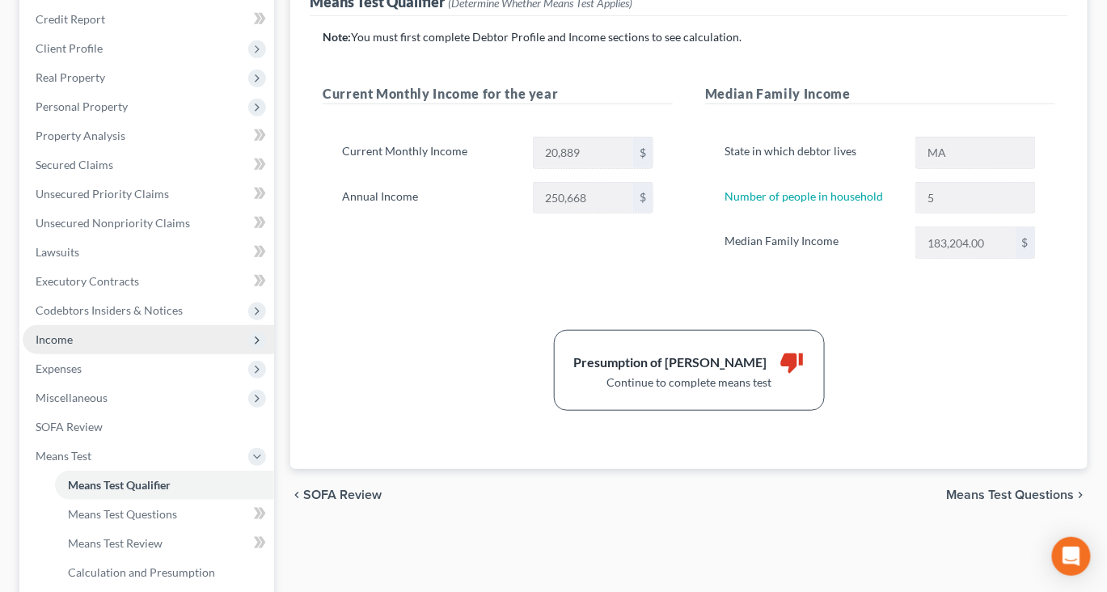
click at [65, 346] on span "Income" at bounding box center [54, 339] width 37 height 14
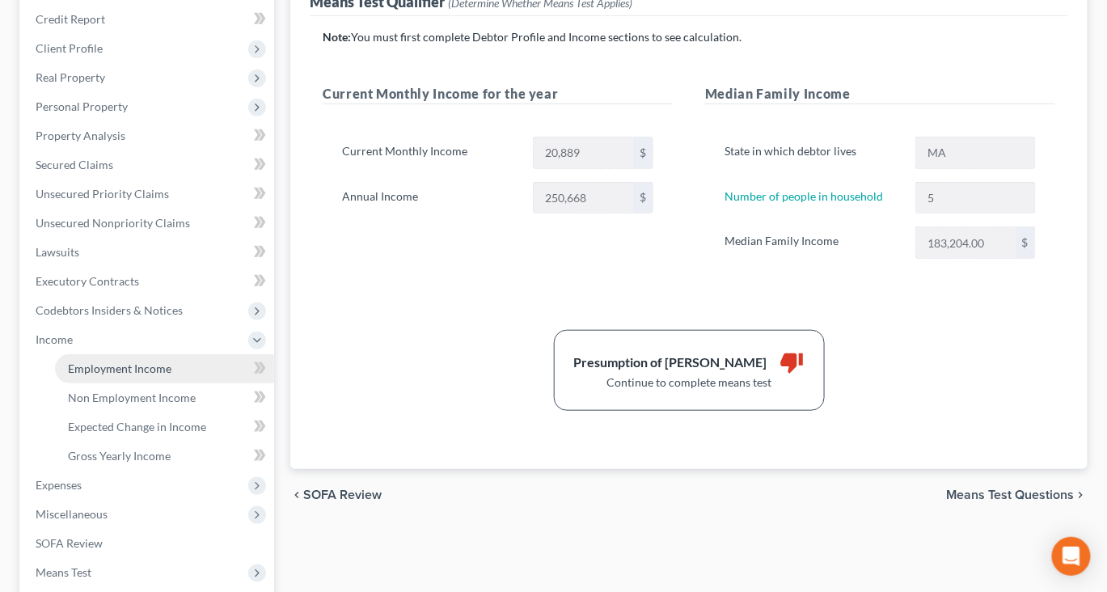
click at [133, 375] on span "Employment Income" at bounding box center [120, 369] width 104 height 14
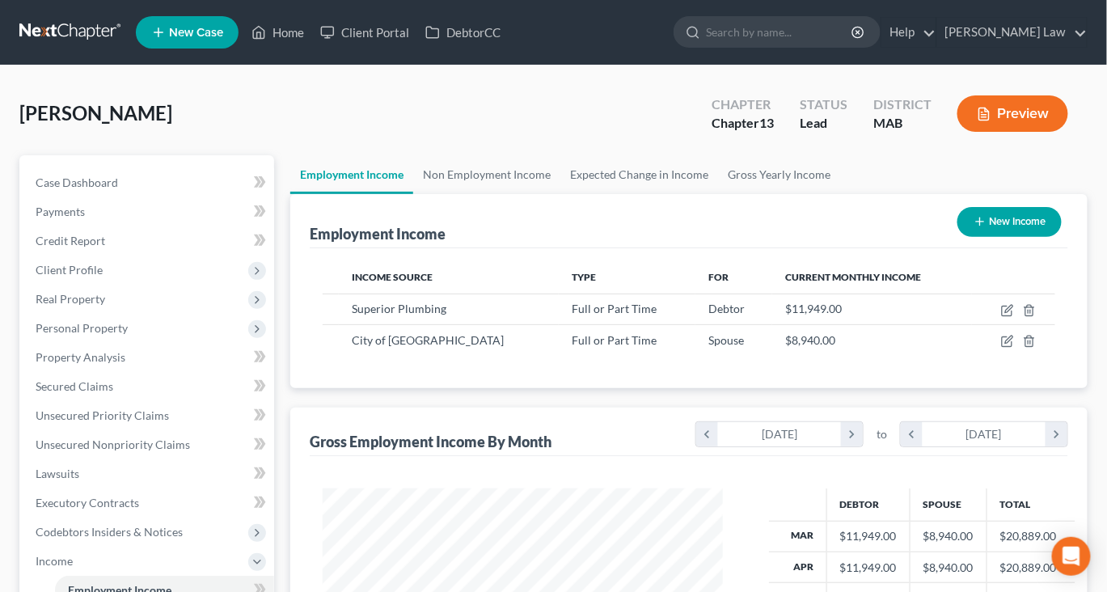
scroll to position [359, 432]
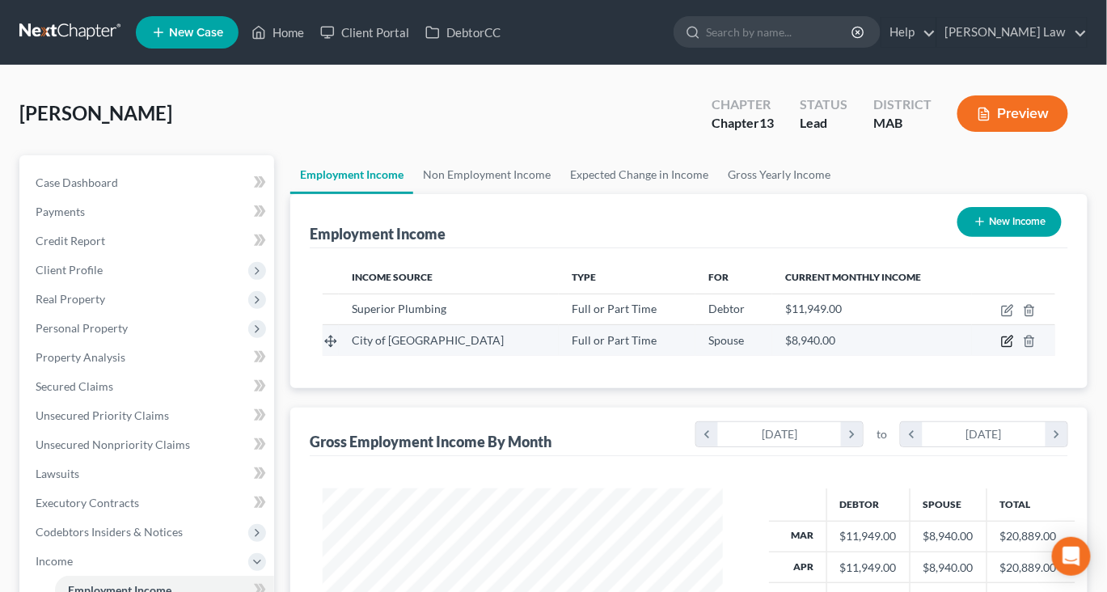
click at [1001, 348] on icon "button" at bounding box center [1007, 341] width 13 height 13
select select "0"
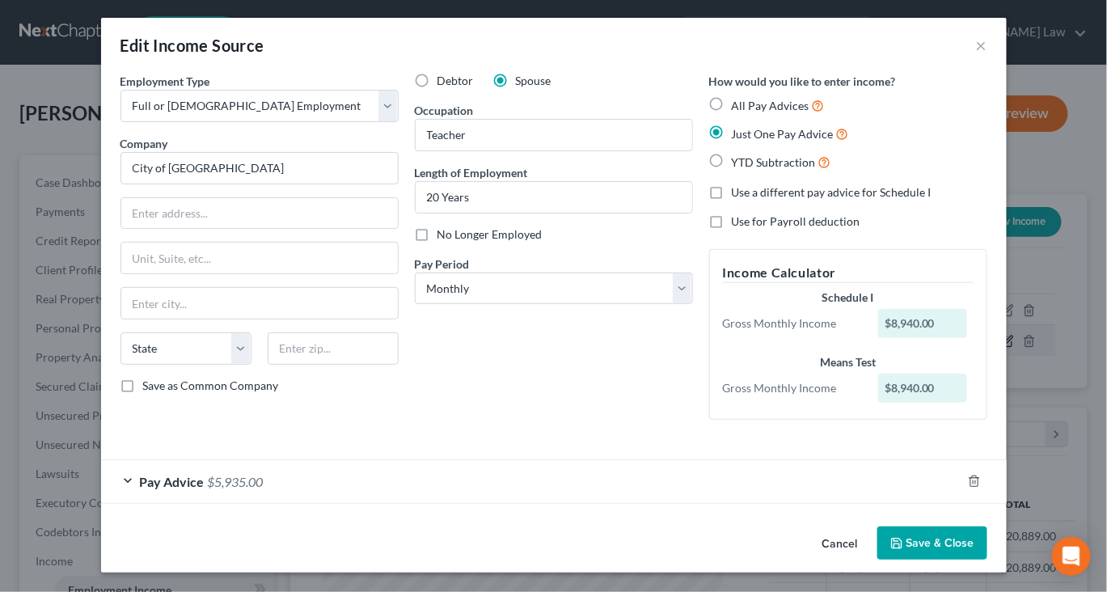
scroll to position [146, 0]
click at [988, 536] on button "Save & Close" at bounding box center [933, 544] width 110 height 34
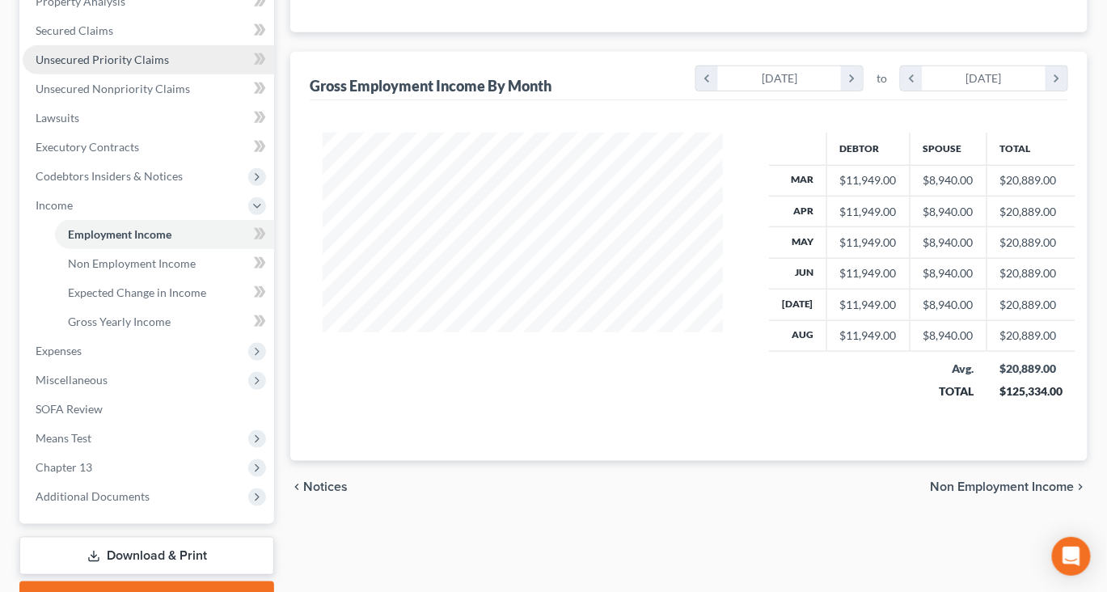
scroll to position [356, 0]
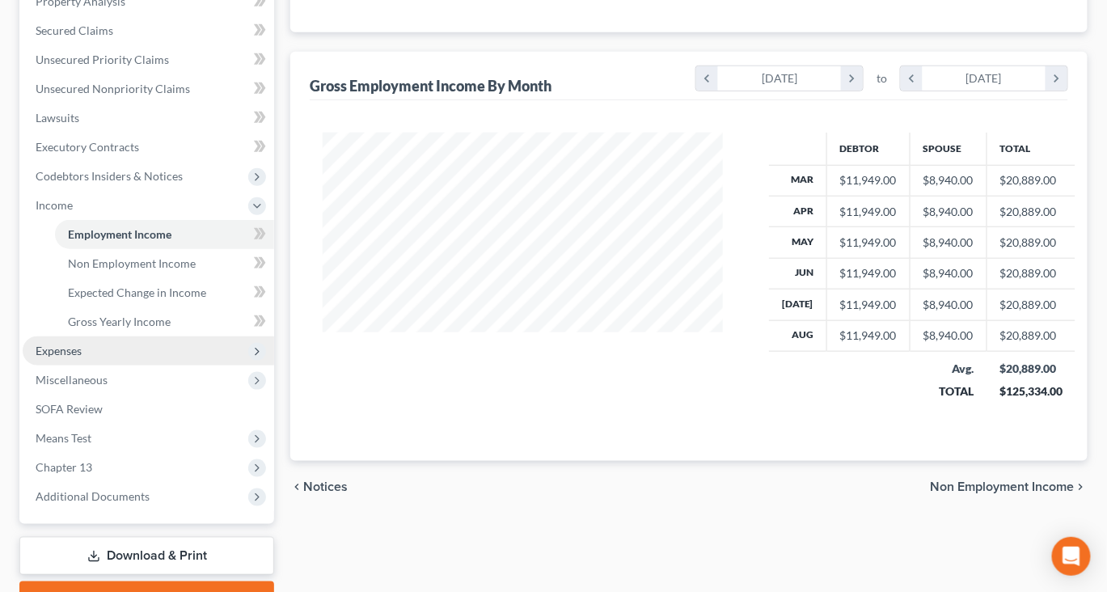
click at [82, 358] on span "Expenses" at bounding box center [59, 351] width 46 height 14
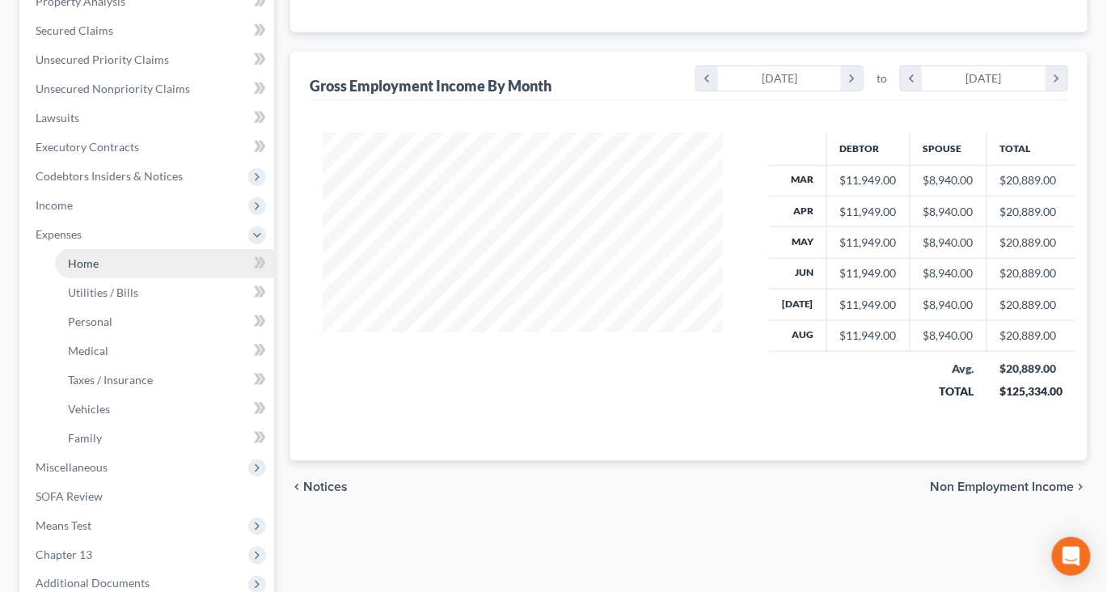
click at [116, 278] on link "Home" at bounding box center [164, 263] width 219 height 29
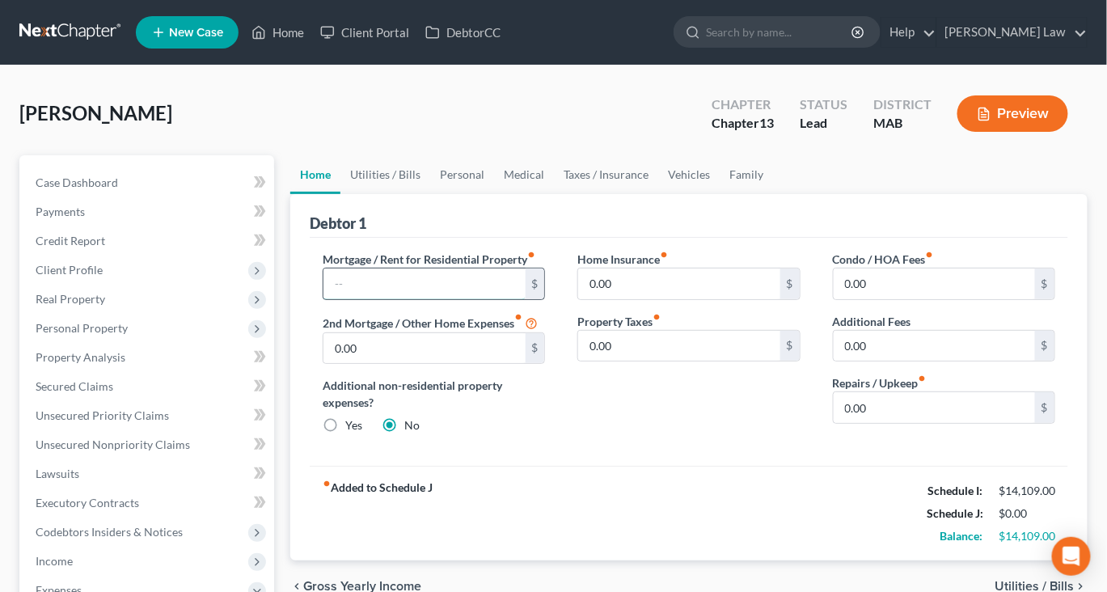
click at [400, 299] on input "text" at bounding box center [424, 284] width 201 height 31
click at [113, 393] on span "Secured Claims" at bounding box center [75, 386] width 78 height 14
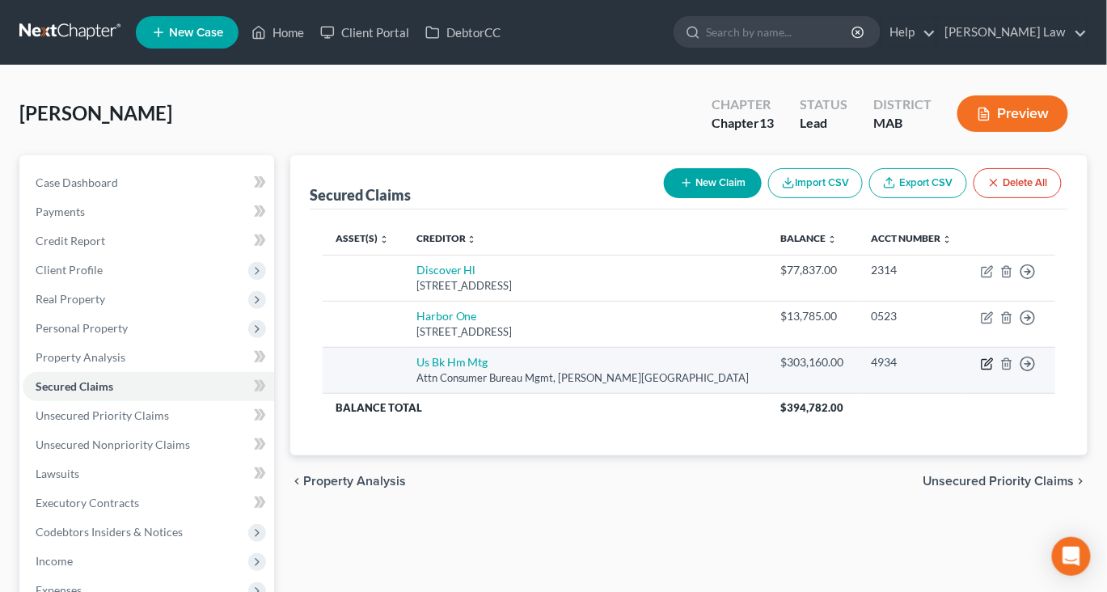
click at [985, 366] on icon "button" at bounding box center [988, 361] width 7 height 7
select select "24"
select select "0"
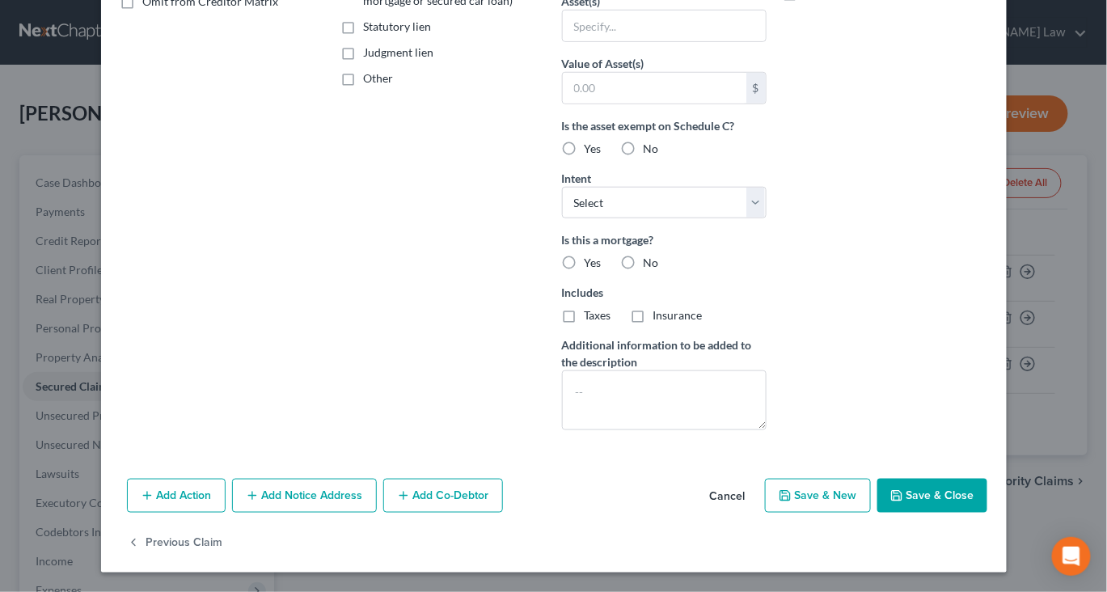
click at [988, 480] on button "Save & Close" at bounding box center [933, 496] width 110 height 34
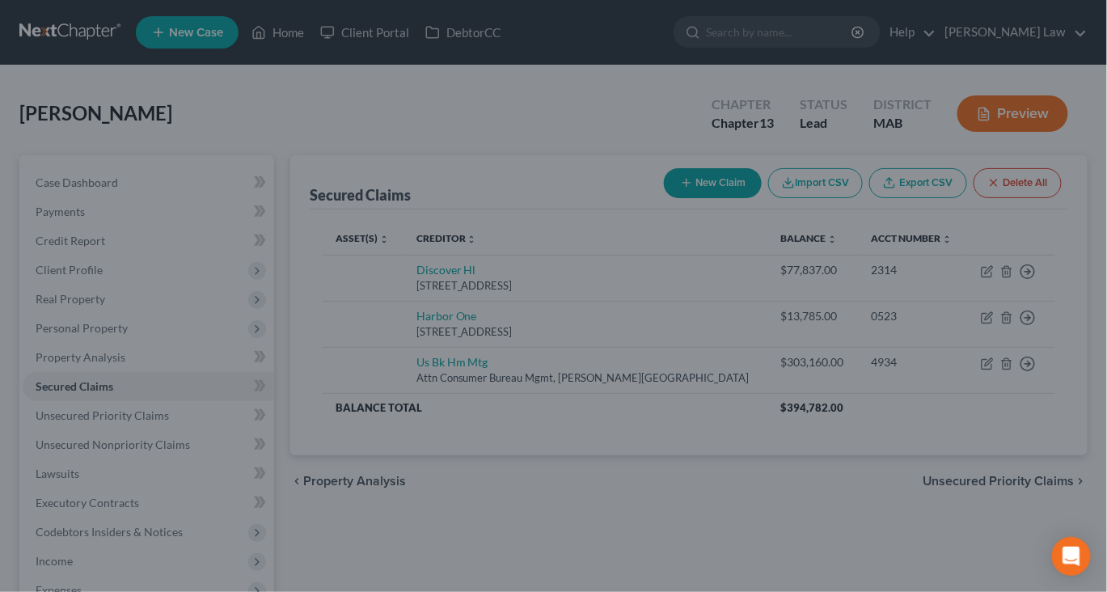
type input "0"
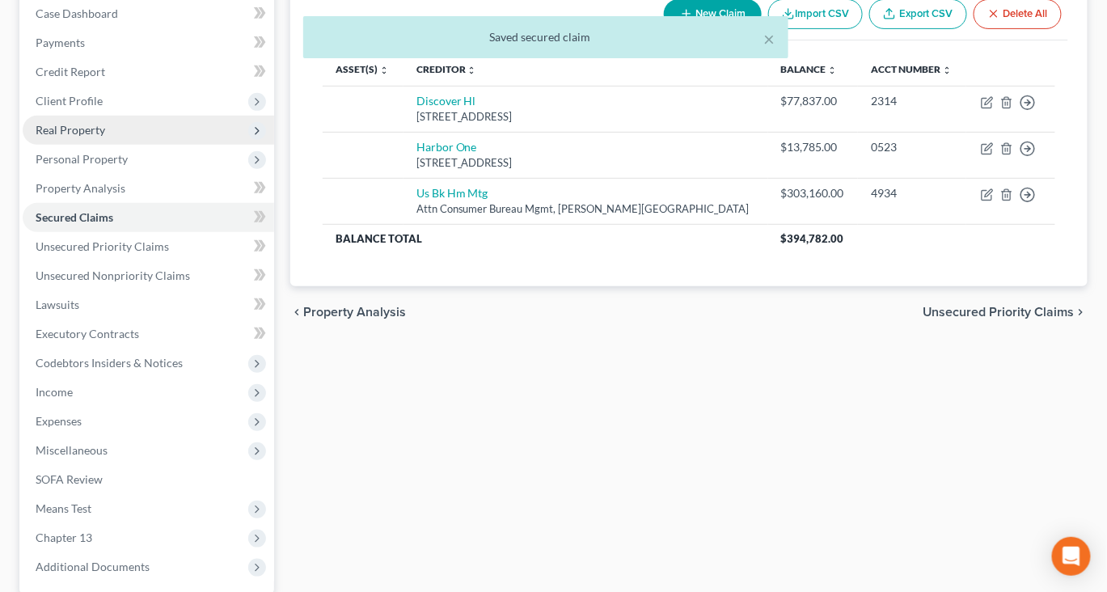
scroll to position [192, 0]
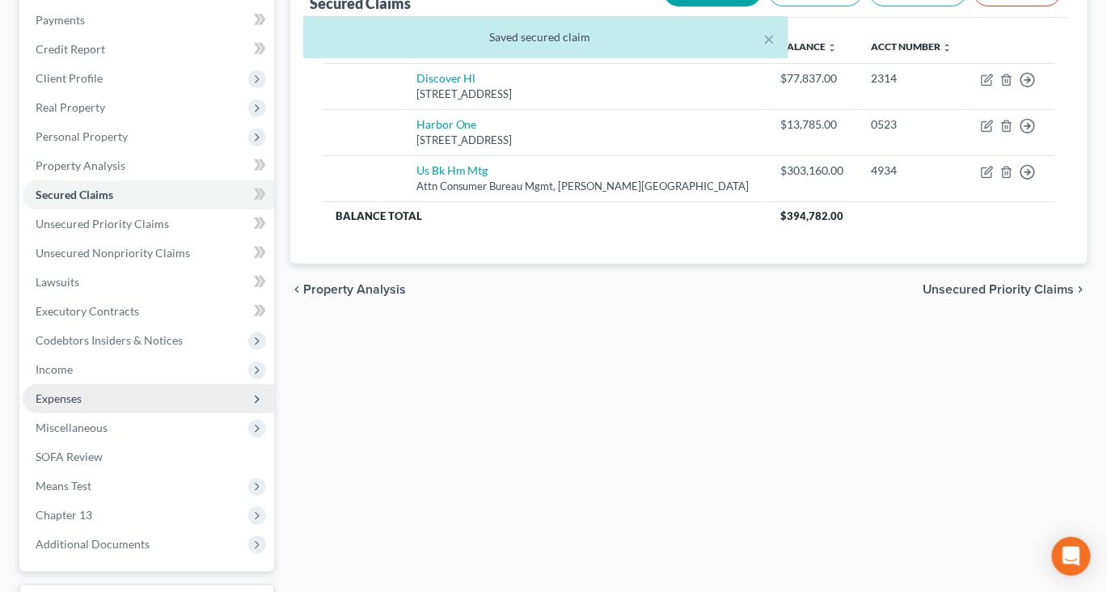
click at [87, 413] on span "Expenses" at bounding box center [149, 398] width 252 height 29
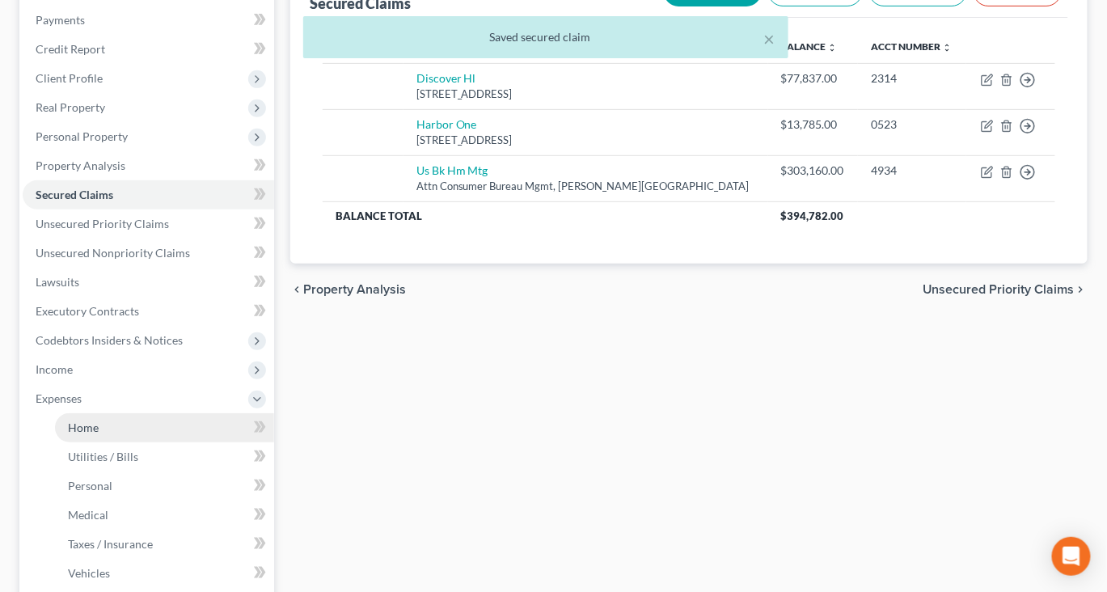
click at [99, 434] on span "Home" at bounding box center [83, 428] width 31 height 14
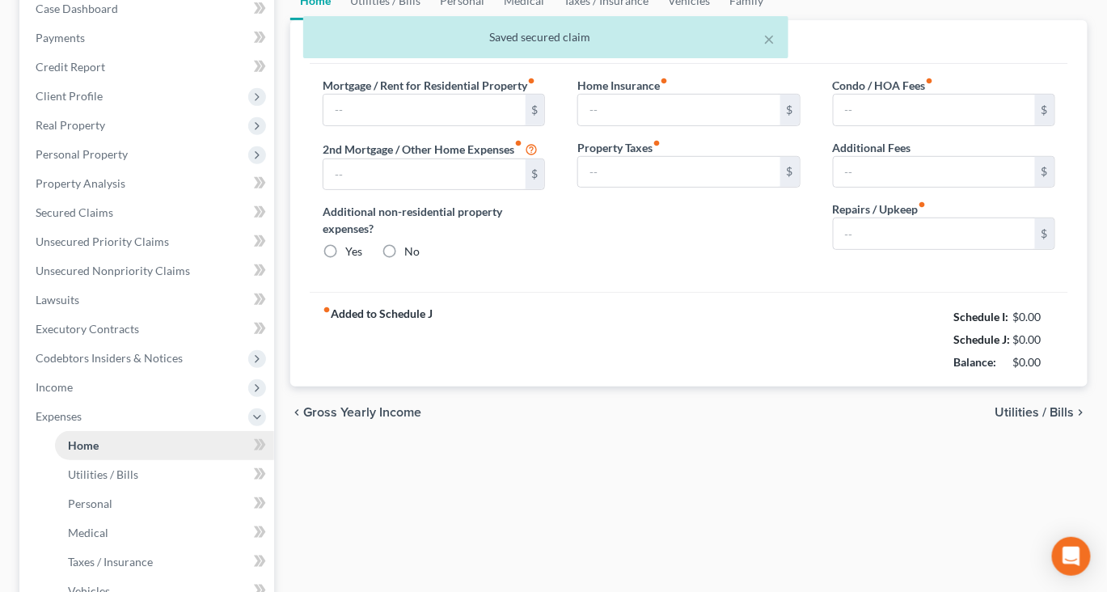
type input "0.00"
radio input "true"
type input "0.00"
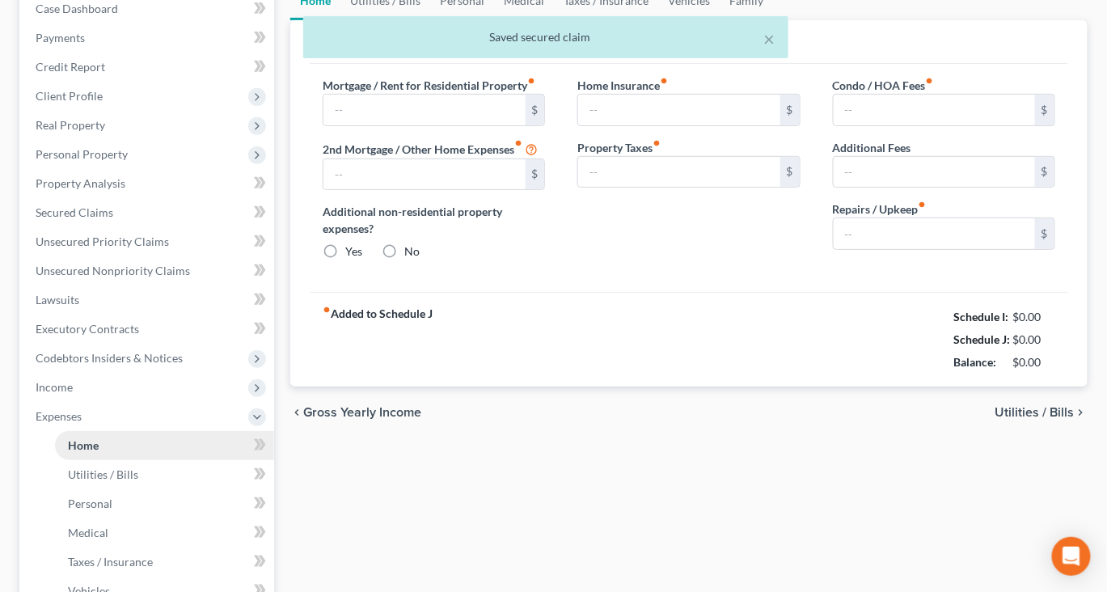
type input "0.00"
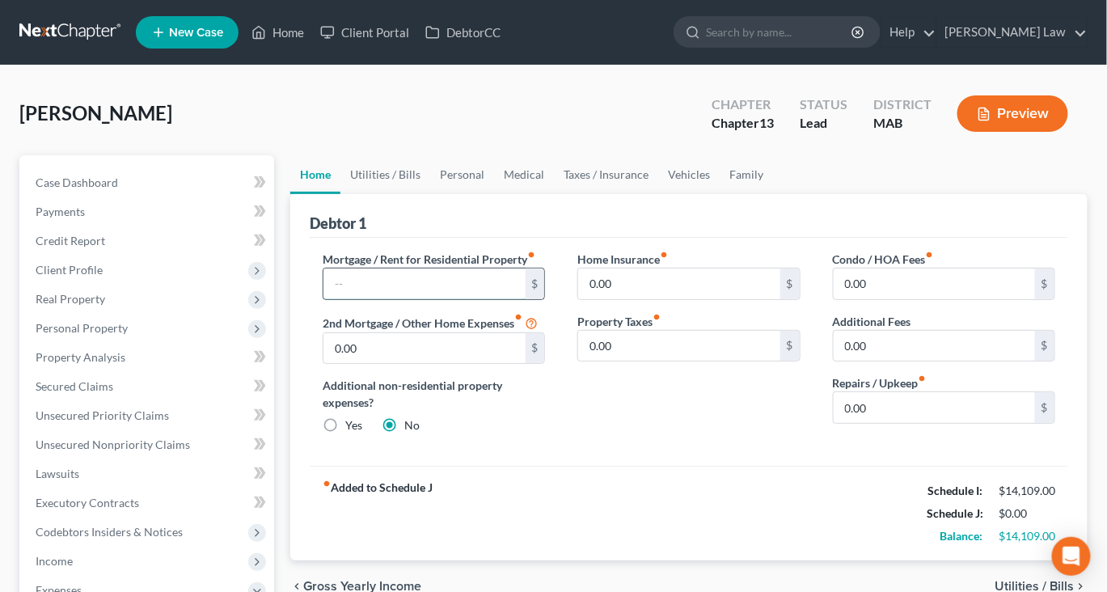
click at [375, 299] on input "text" at bounding box center [424, 284] width 201 height 31
type input "2,565"
click at [403, 364] on input "0.00" at bounding box center [424, 348] width 201 height 31
type input "583"
click at [899, 424] on div "0.00 $" at bounding box center [944, 407] width 222 height 32
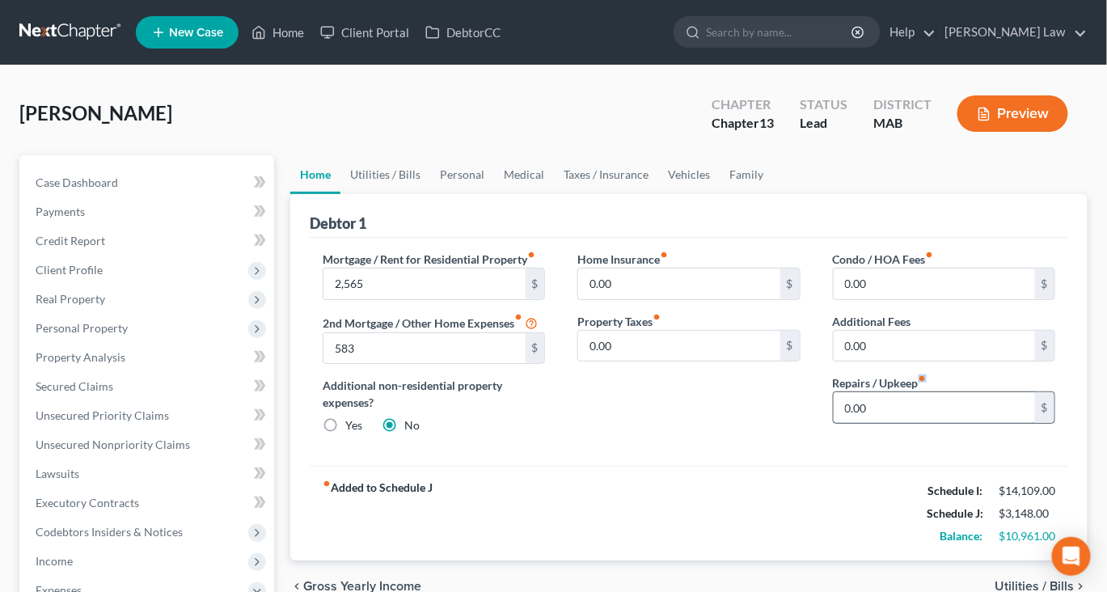
click at [899, 424] on div "0.00 $" at bounding box center [944, 407] width 222 height 32
click at [899, 423] on input "0.00" at bounding box center [934, 407] width 201 height 31
type input "250"
click at [389, 194] on link "Utilities / Bills" at bounding box center [386, 174] width 90 height 39
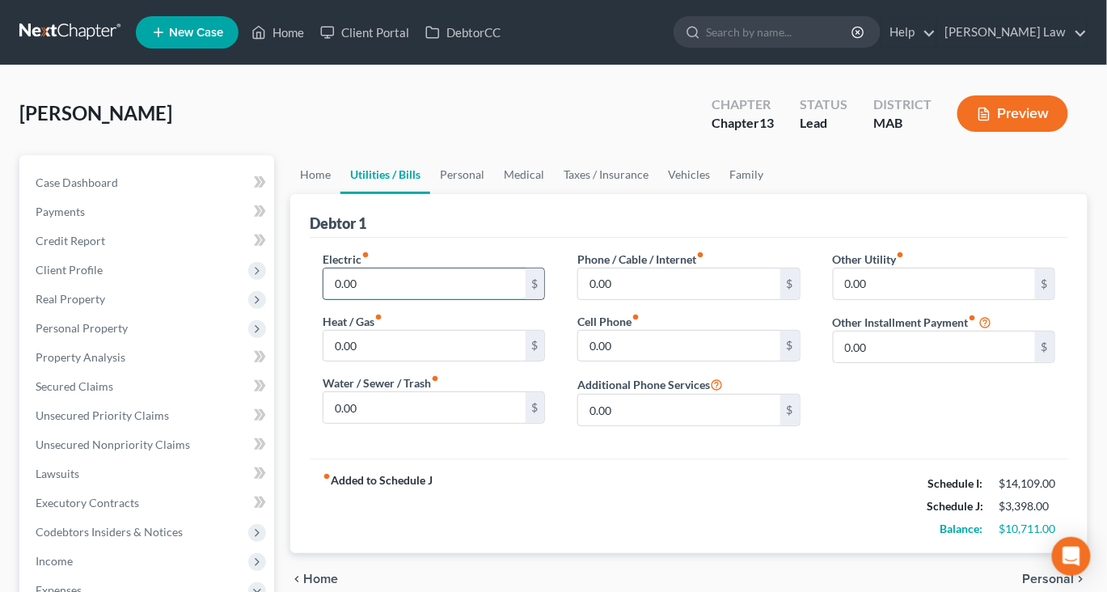
click at [391, 299] on input "0.00" at bounding box center [424, 284] width 201 height 31
type input "600"
click at [381, 362] on input "0.00" at bounding box center [424, 346] width 201 height 31
type input "350"
click at [385, 423] on input "0.00" at bounding box center [424, 407] width 201 height 31
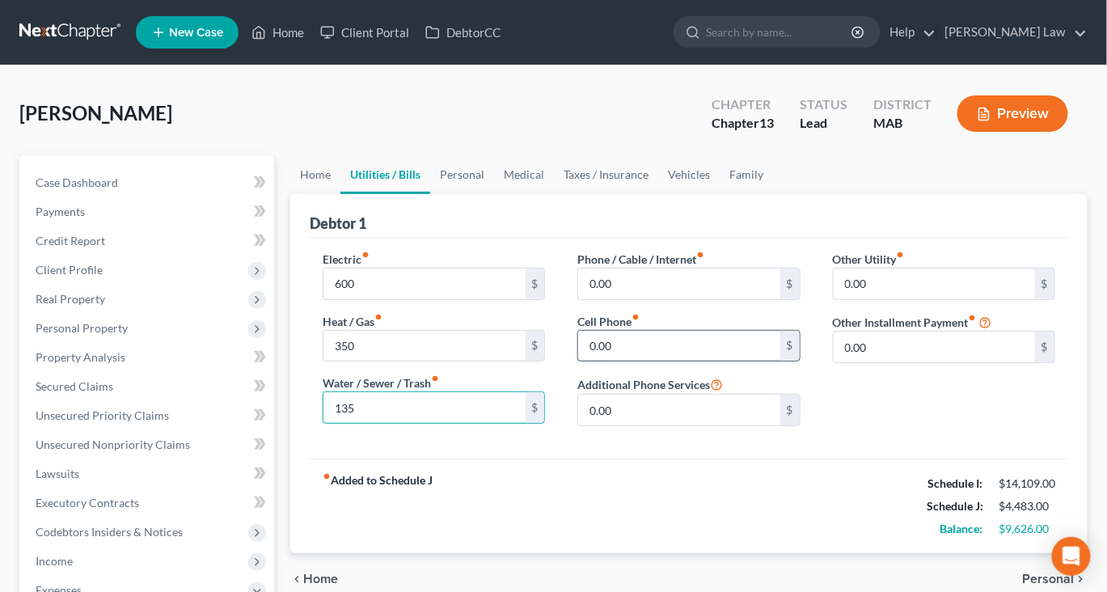
type input "135"
click at [640, 362] on input "0.00" at bounding box center [678, 346] width 201 height 31
type input "400"
click at [641, 299] on input "0.00" at bounding box center [678, 284] width 201 height 31
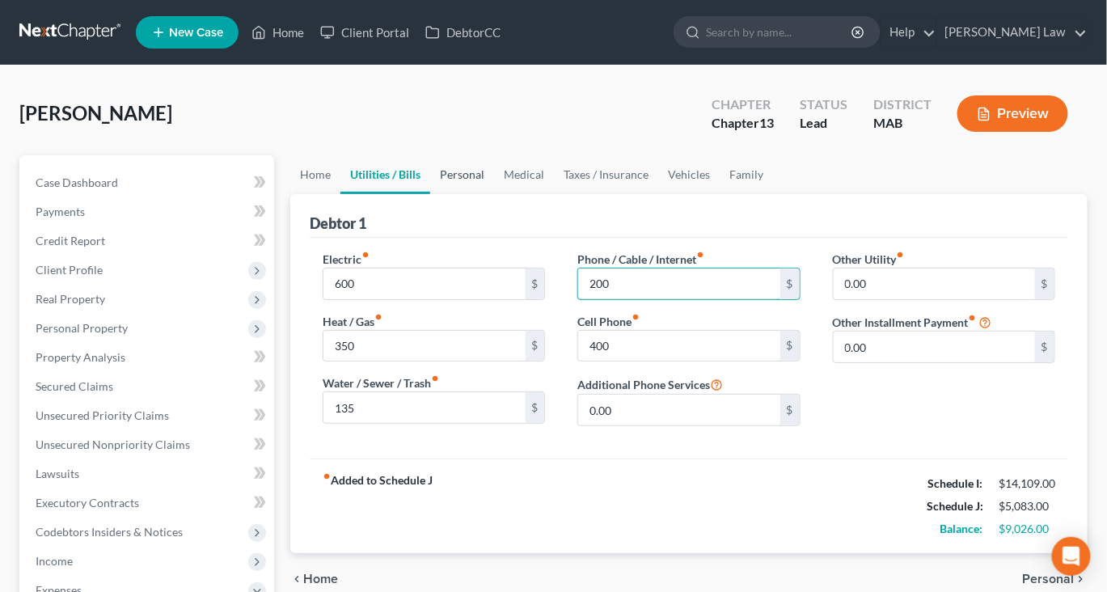
type input "200"
click at [494, 194] on link "Personal" at bounding box center [462, 174] width 64 height 39
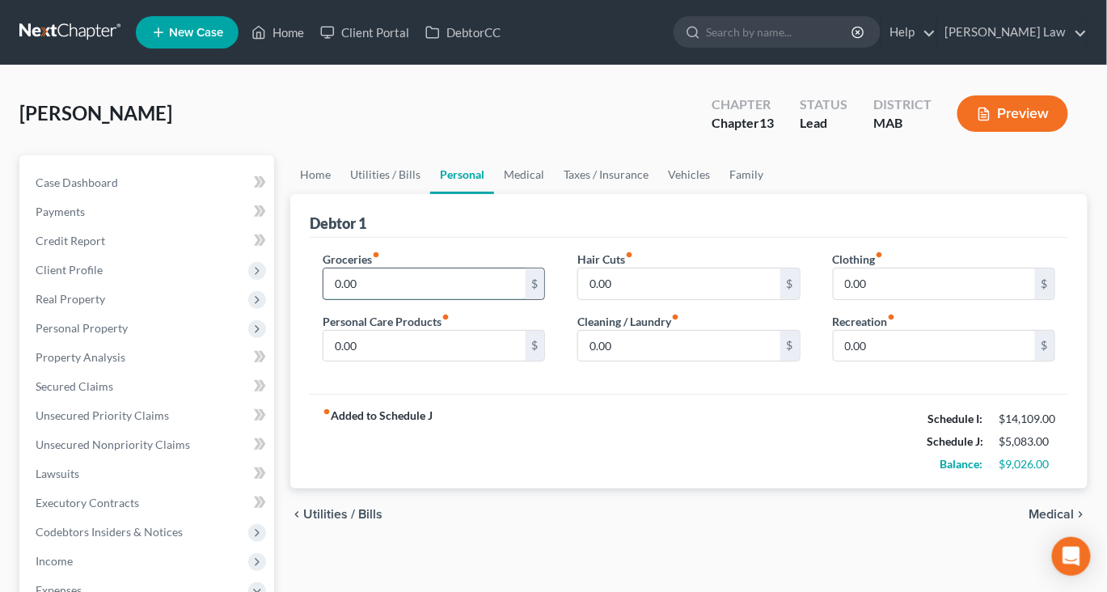
click at [393, 299] on input "0.00" at bounding box center [424, 284] width 201 height 31
type input "1,800"
click at [387, 362] on input "0.00" at bounding box center [424, 346] width 201 height 31
type input "200"
click at [650, 299] on input "0.00" at bounding box center [678, 284] width 201 height 31
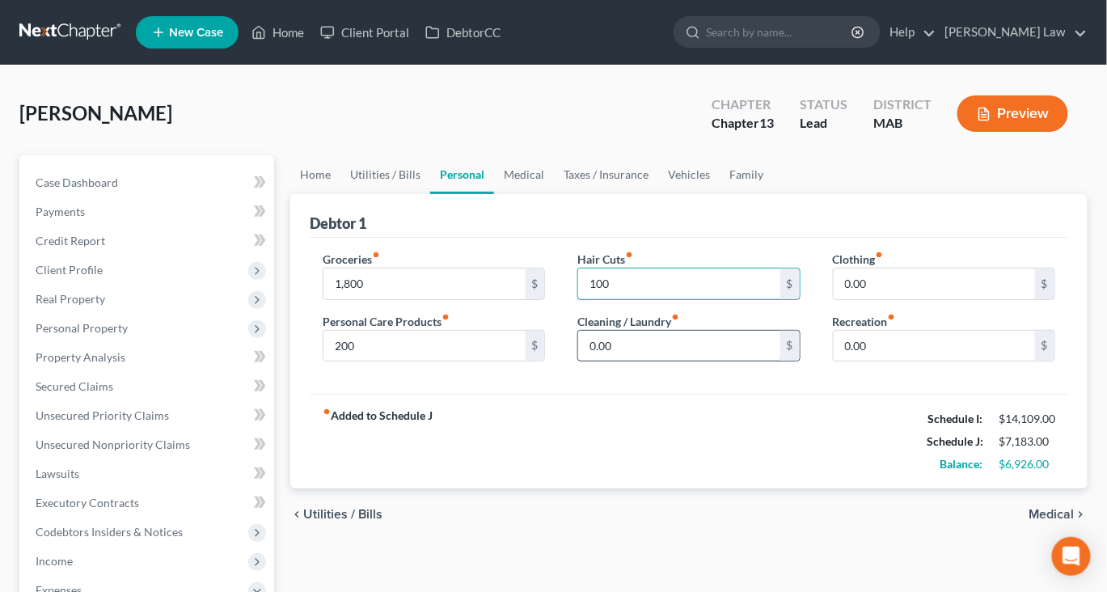
type input "100"
click at [633, 362] on input "0.00" at bounding box center [678, 346] width 201 height 31
type input "105"
click at [913, 299] on input "0.00" at bounding box center [934, 284] width 201 height 31
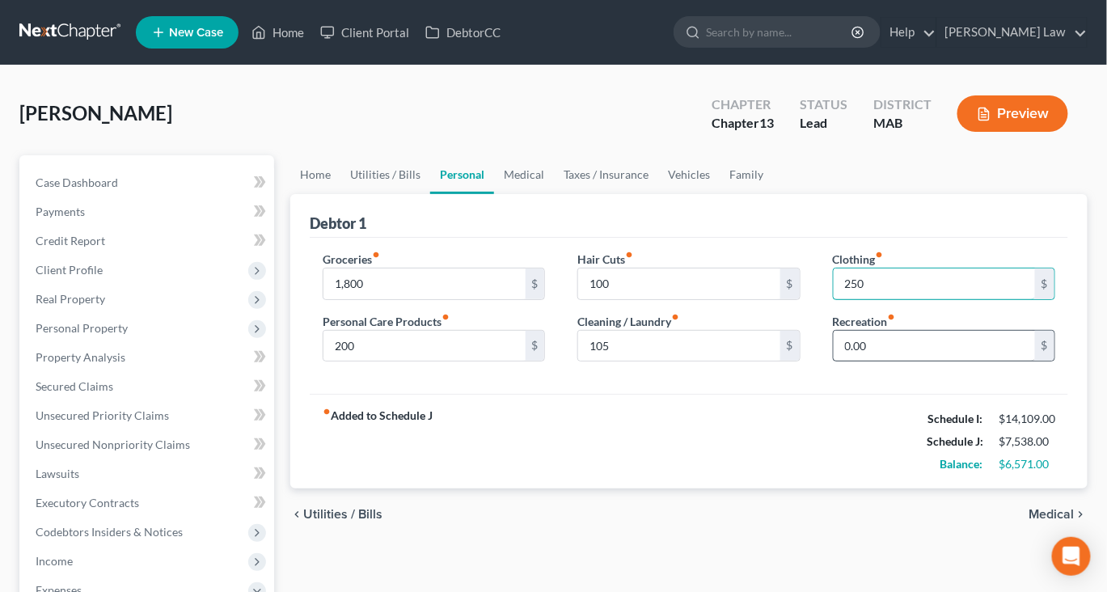
type input "250"
click at [874, 362] on input "0.00" at bounding box center [934, 346] width 201 height 31
type input "200"
click at [554, 194] on link "Medical" at bounding box center [524, 174] width 60 height 39
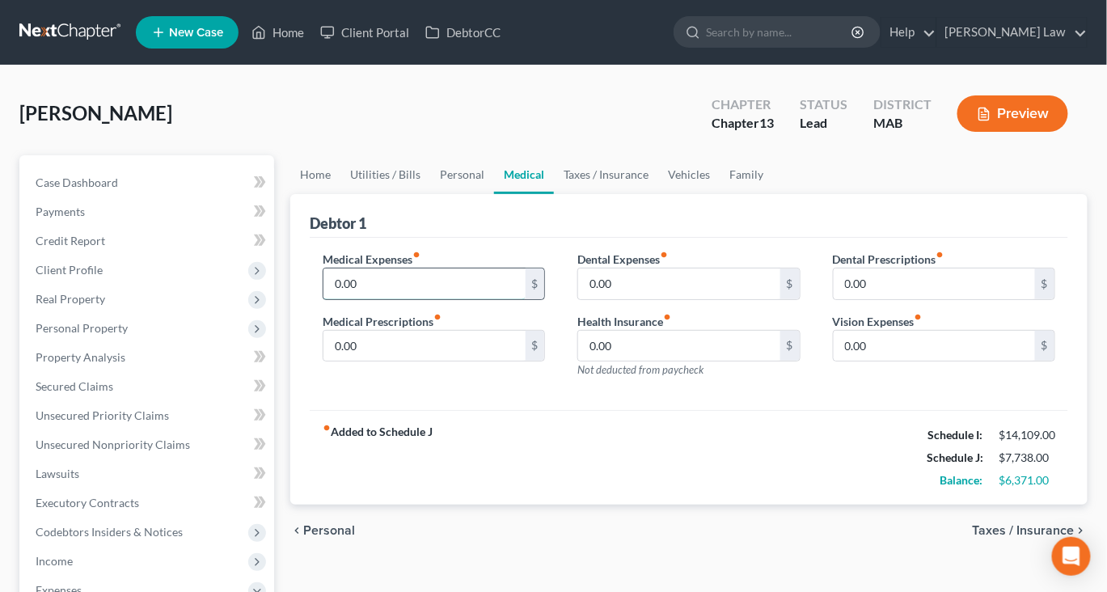
click at [383, 299] on input "0.00" at bounding box center [424, 284] width 201 height 31
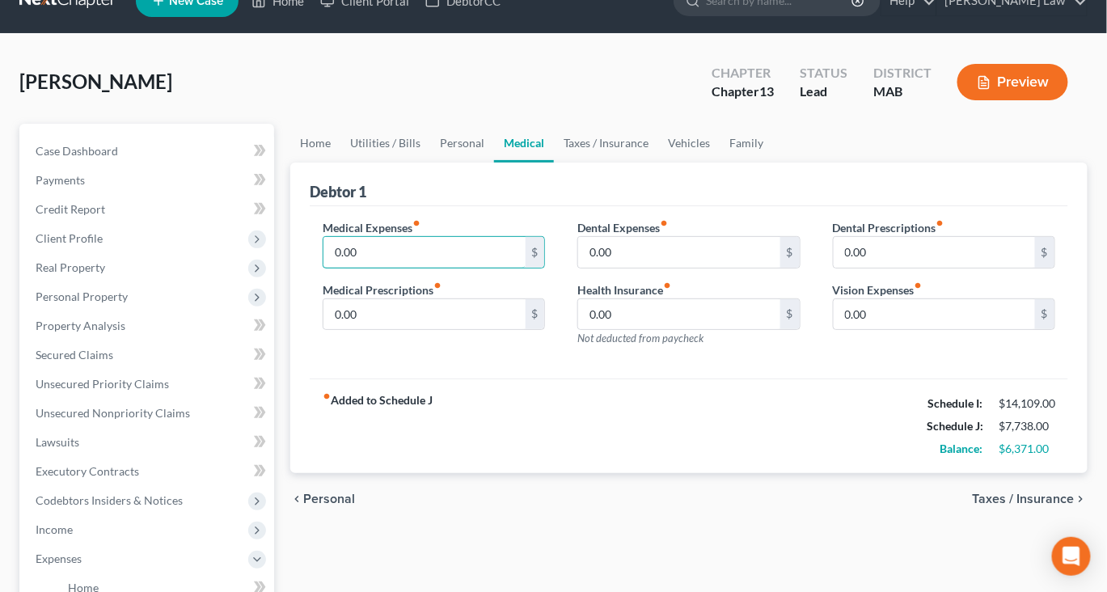
scroll to position [40, 0]
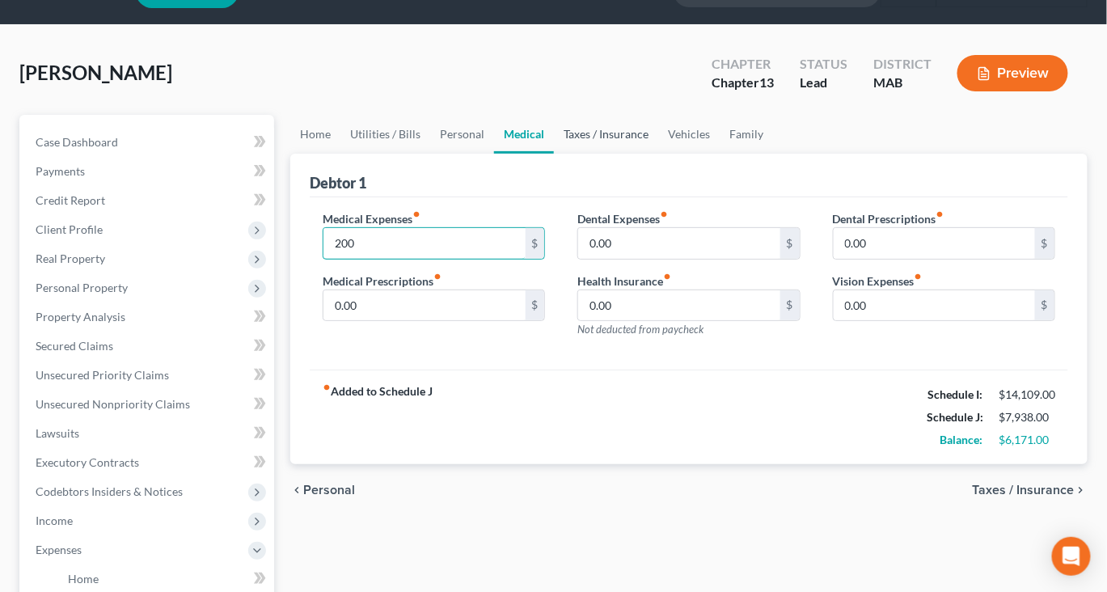
type input "200"
click at [658, 154] on link "Taxes / Insurance" at bounding box center [606, 134] width 104 height 39
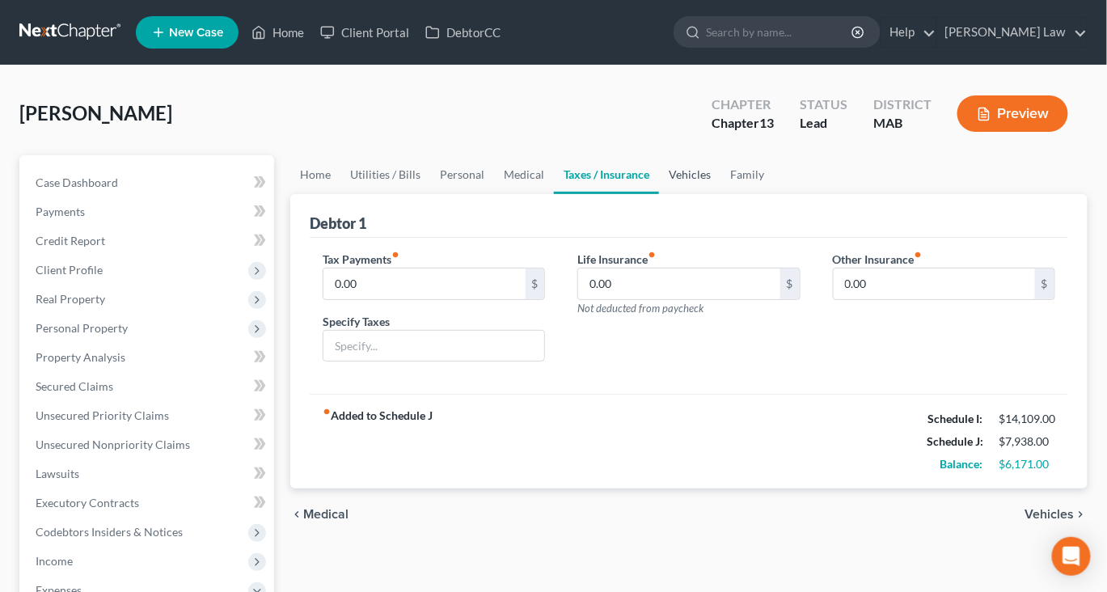
click at [721, 194] on link "Vehicles" at bounding box center [689, 174] width 61 height 39
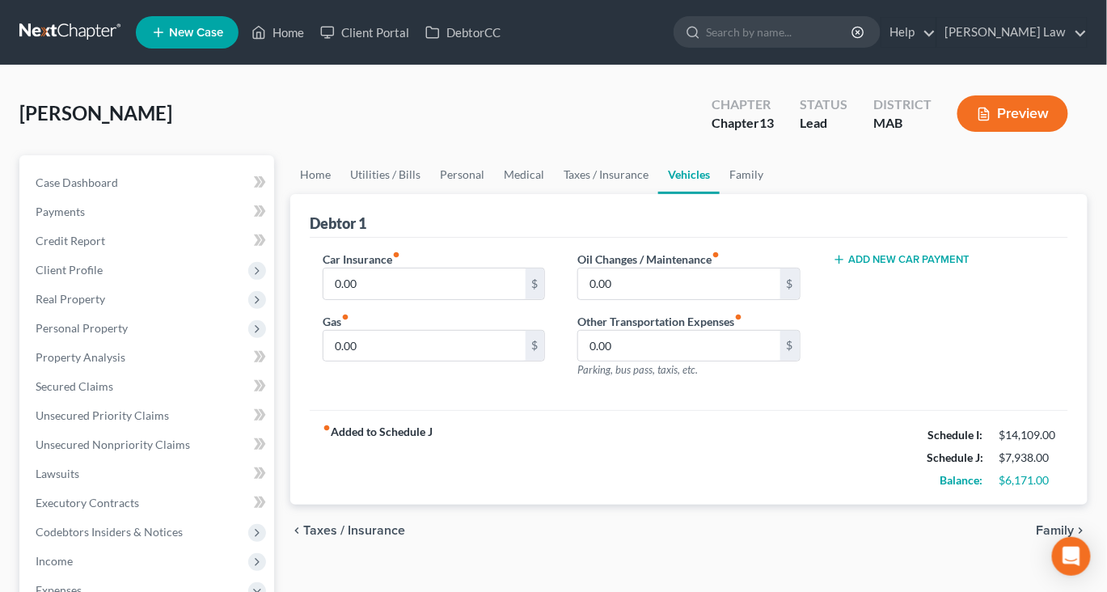
click at [860, 266] on button "Add New Car Payment" at bounding box center [902, 259] width 138 height 13
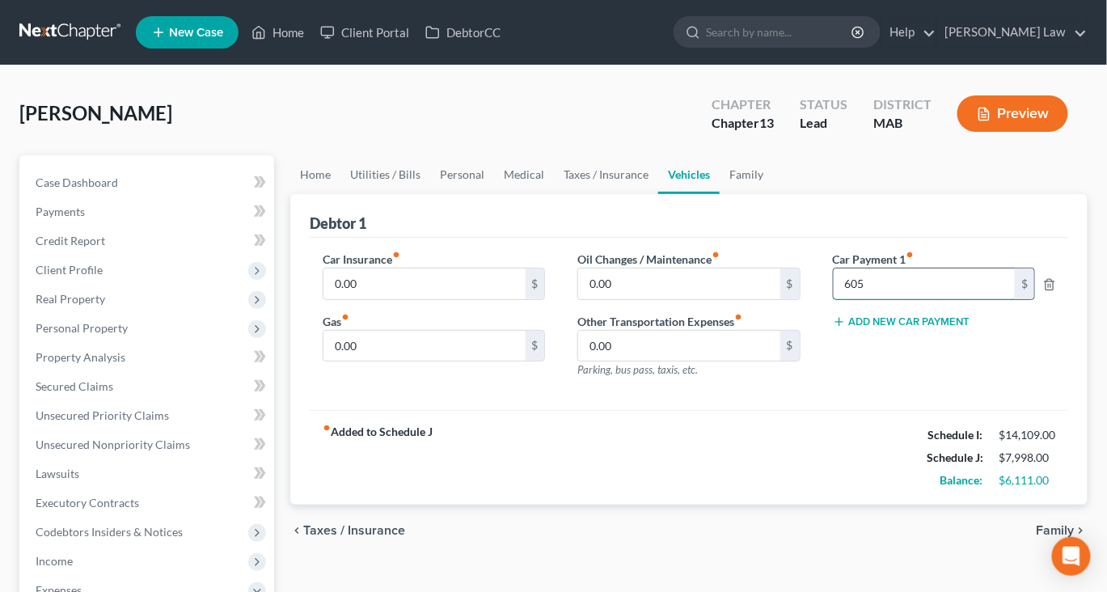
click at [865, 299] on input "605" at bounding box center [925, 284] width 182 height 31
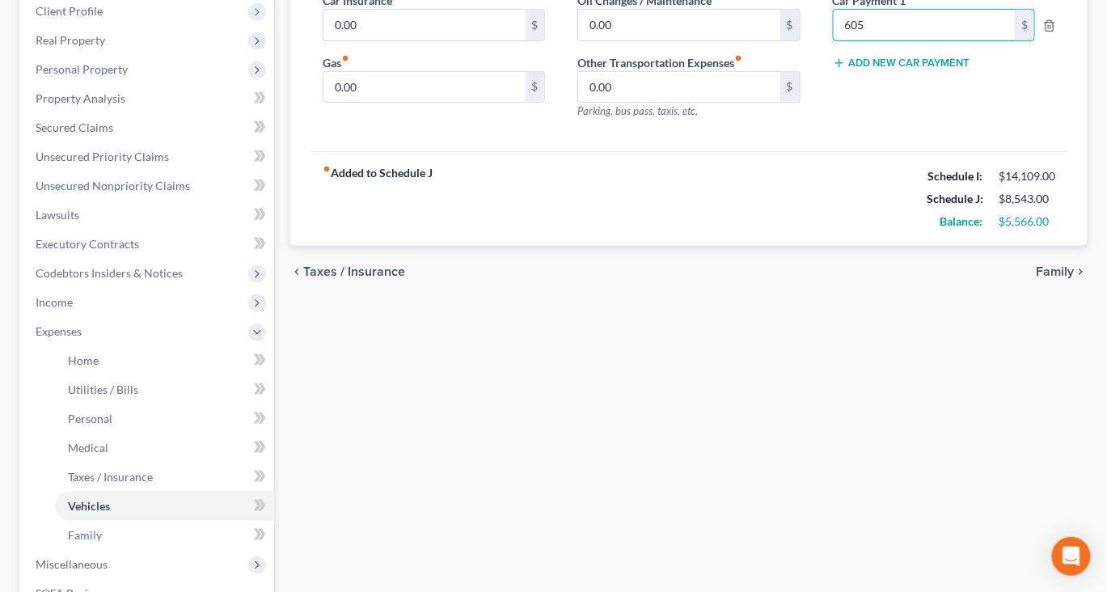
scroll to position [275, 0]
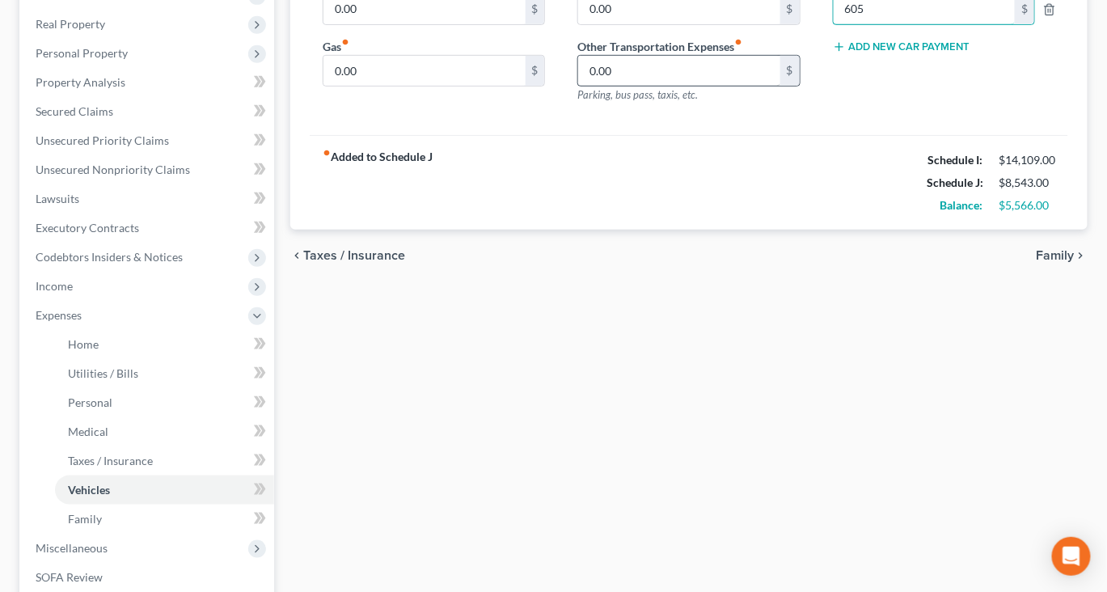
type input "605"
click at [741, 87] on input "0.00" at bounding box center [678, 71] width 201 height 31
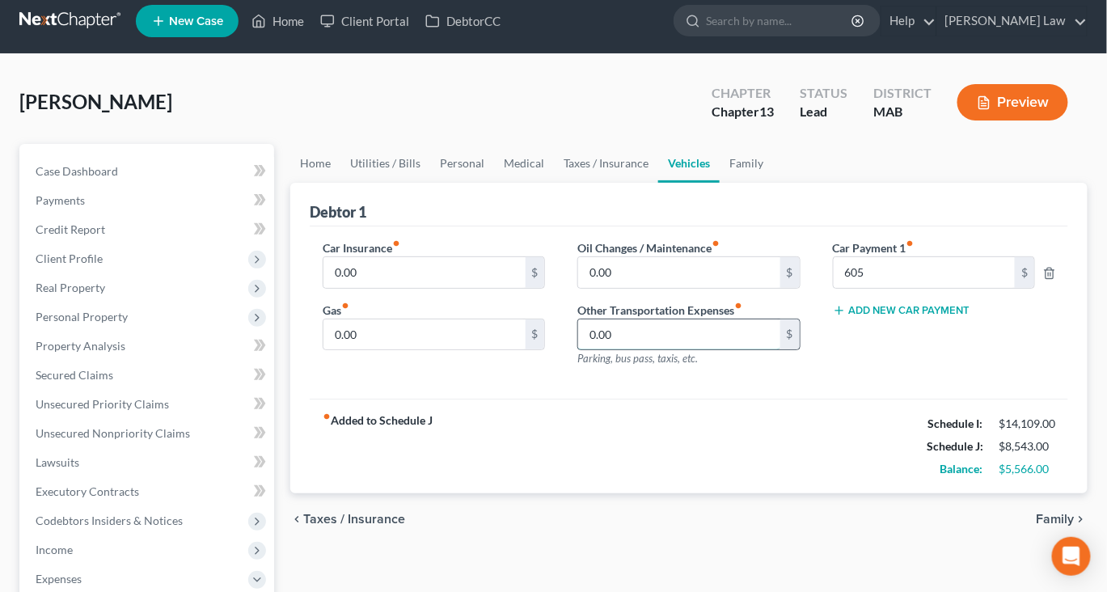
scroll to position [0, 0]
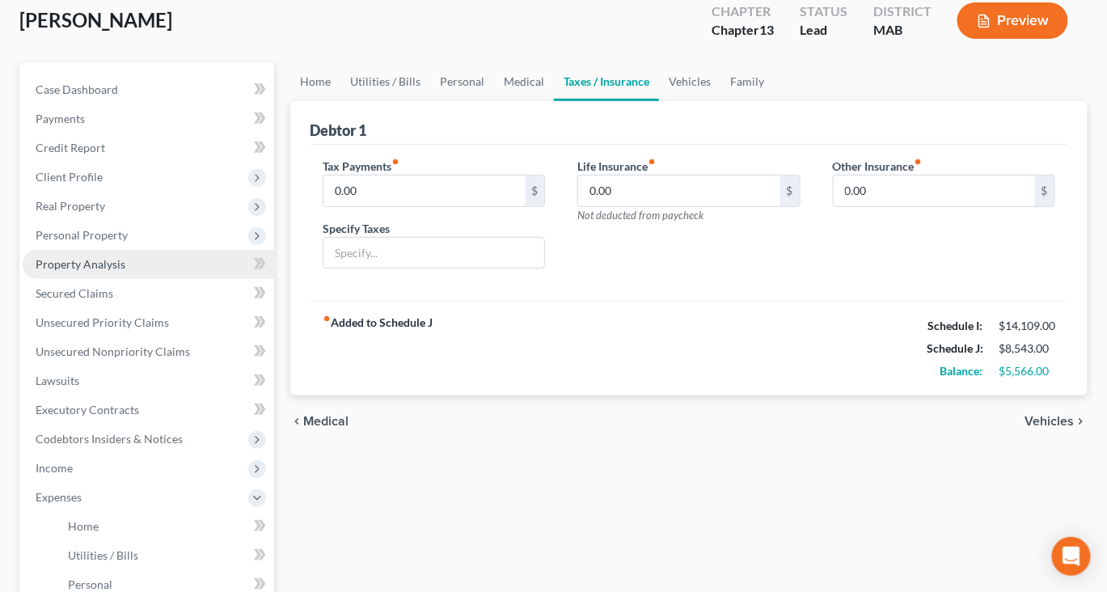
scroll to position [95, 0]
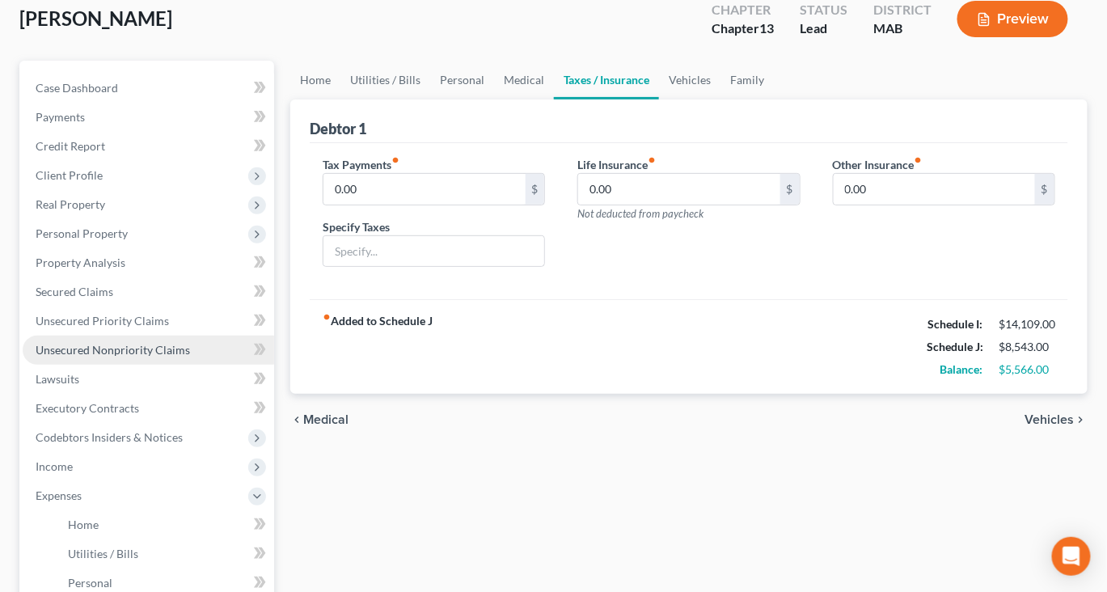
click at [182, 357] on span "Unsecured Nonpriority Claims" at bounding box center [113, 350] width 154 height 14
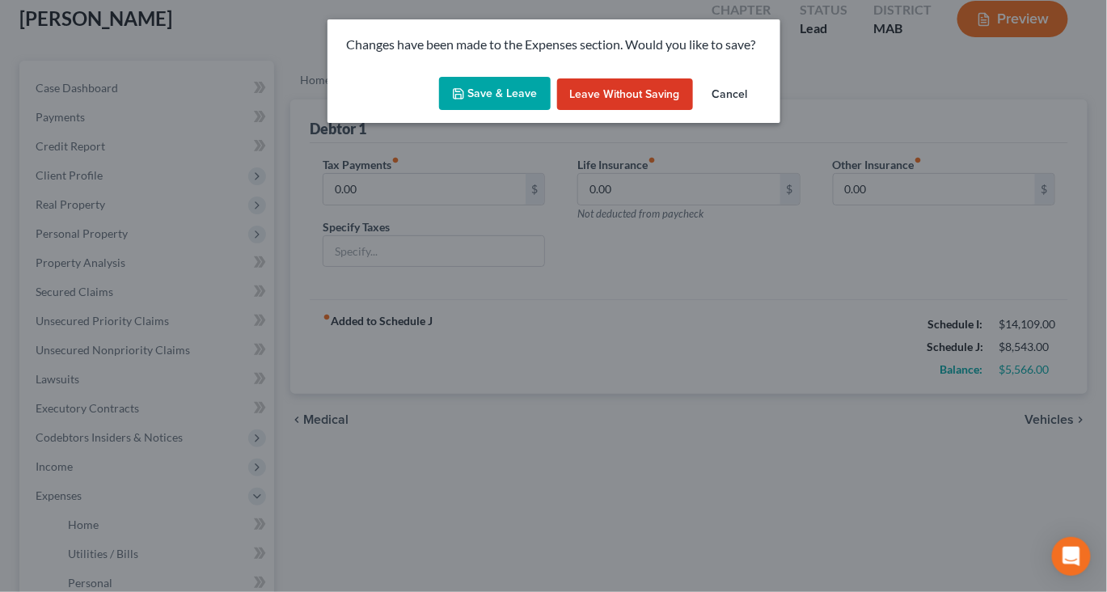
click at [501, 111] on button "Save & Leave" at bounding box center [495, 94] width 112 height 34
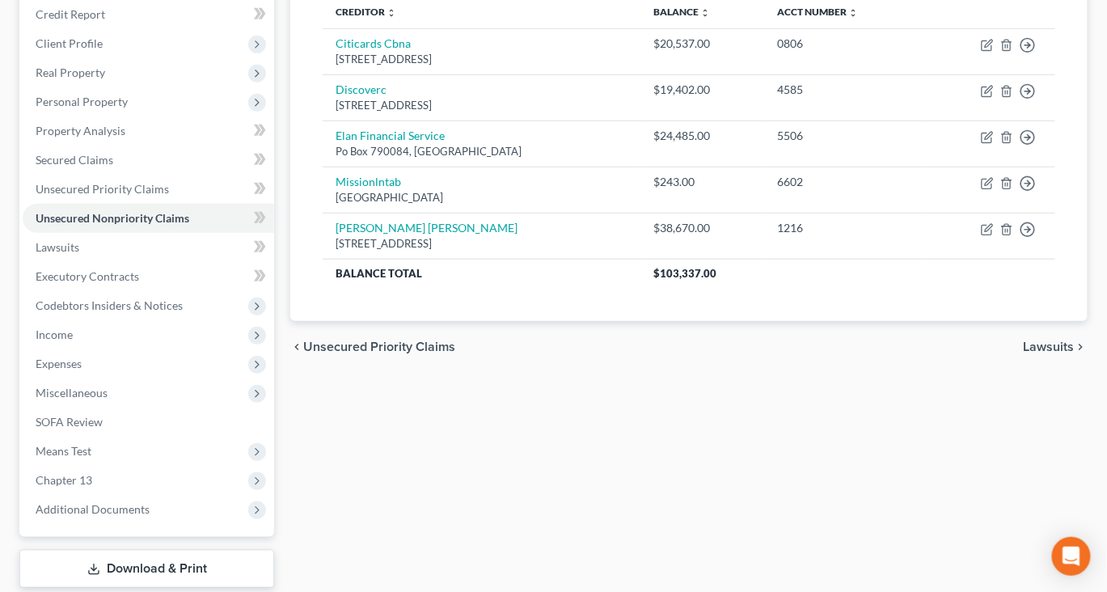
scroll to position [214, 0]
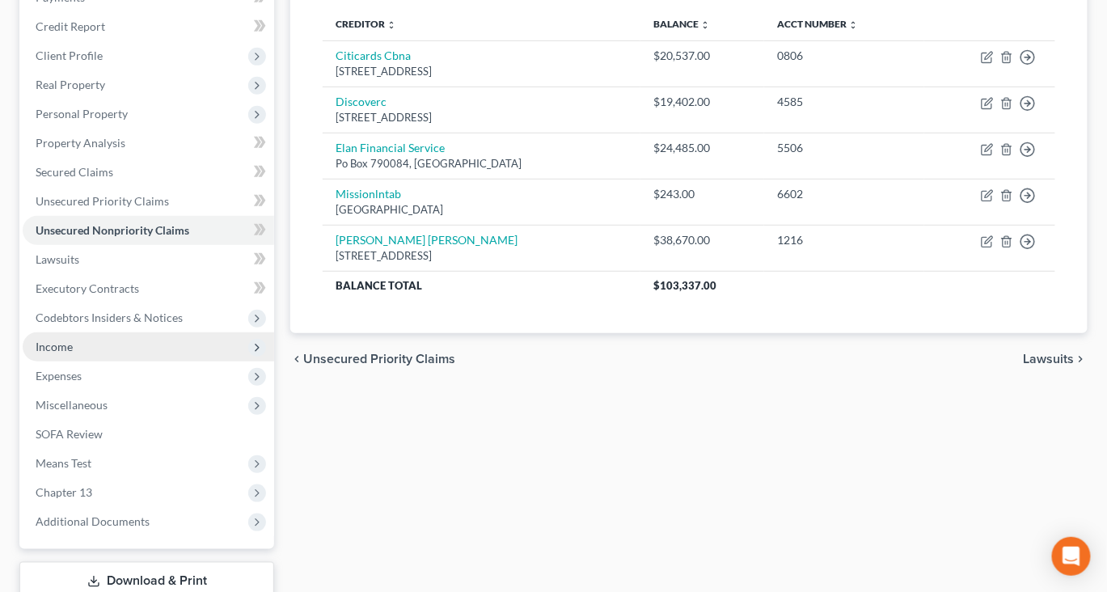
click at [93, 362] on span "Income" at bounding box center [149, 346] width 252 height 29
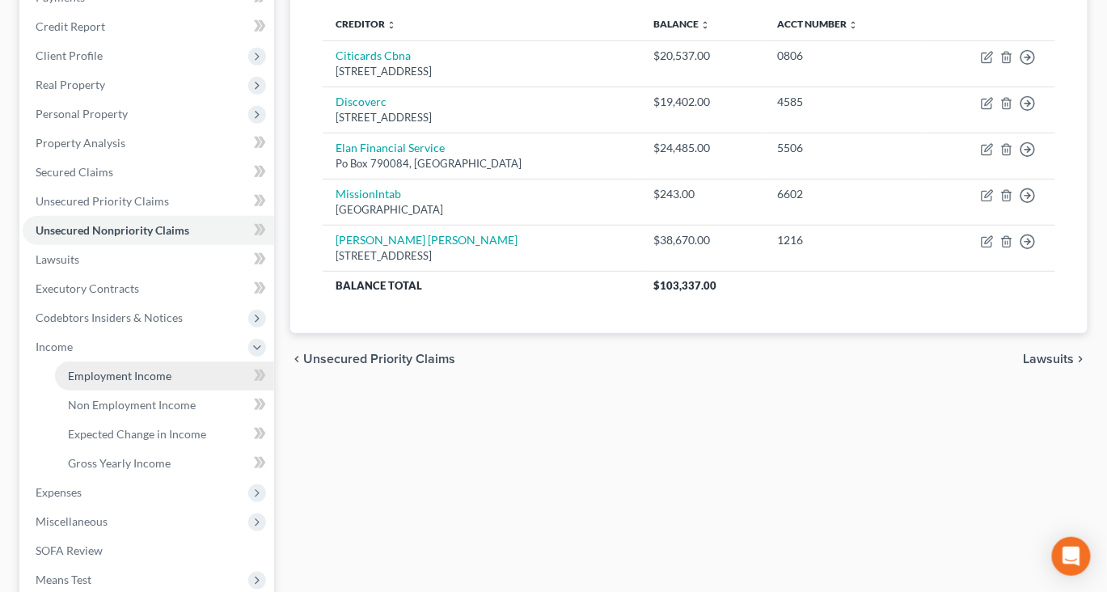
click at [154, 383] on span "Employment Income" at bounding box center [120, 376] width 104 height 14
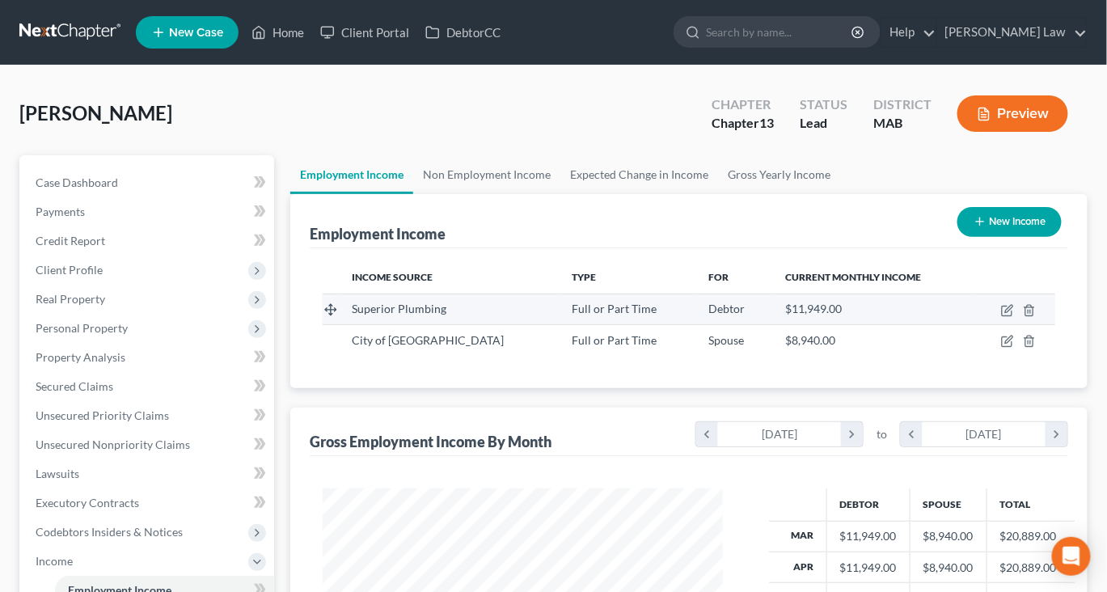
scroll to position [359, 432]
click at [1001, 317] on icon "button" at bounding box center [1007, 310] width 13 height 13
select select "0"
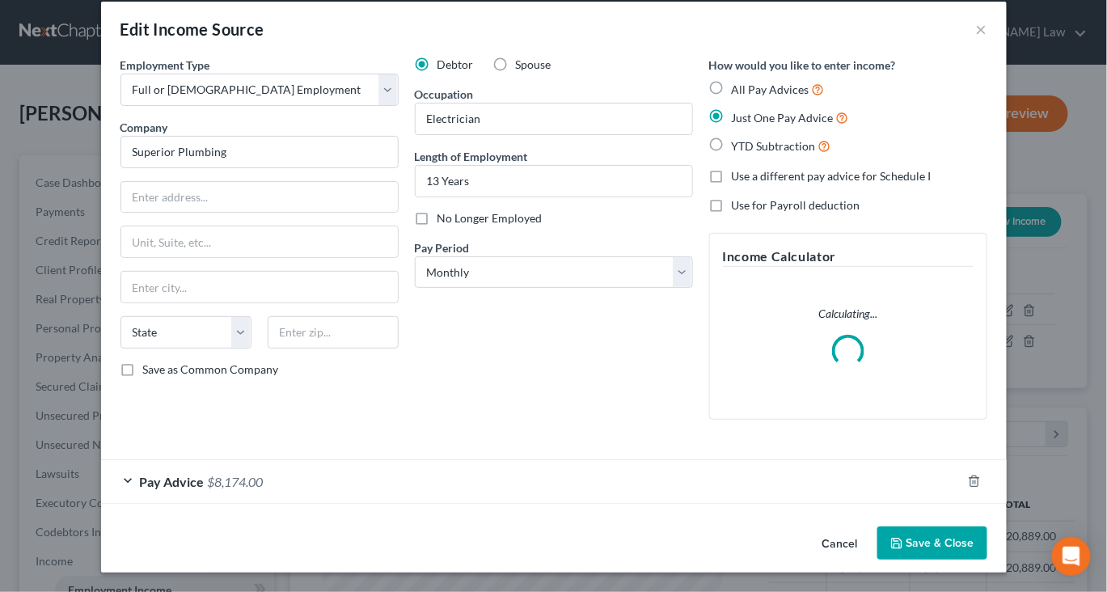
scroll to position [146, 0]
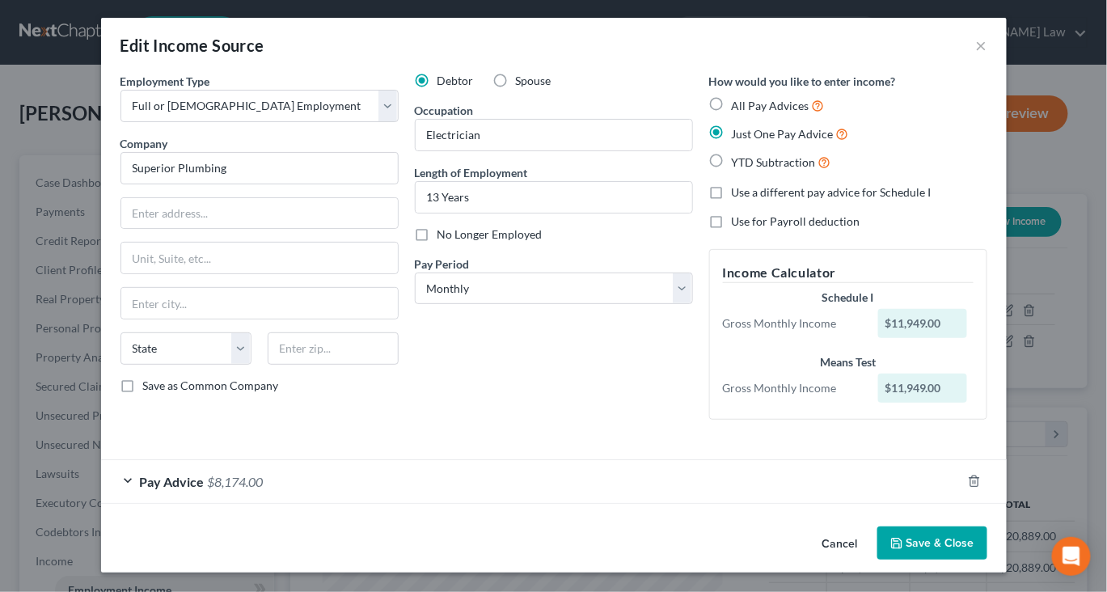
click at [988, 542] on button "Save & Close" at bounding box center [933, 544] width 110 height 34
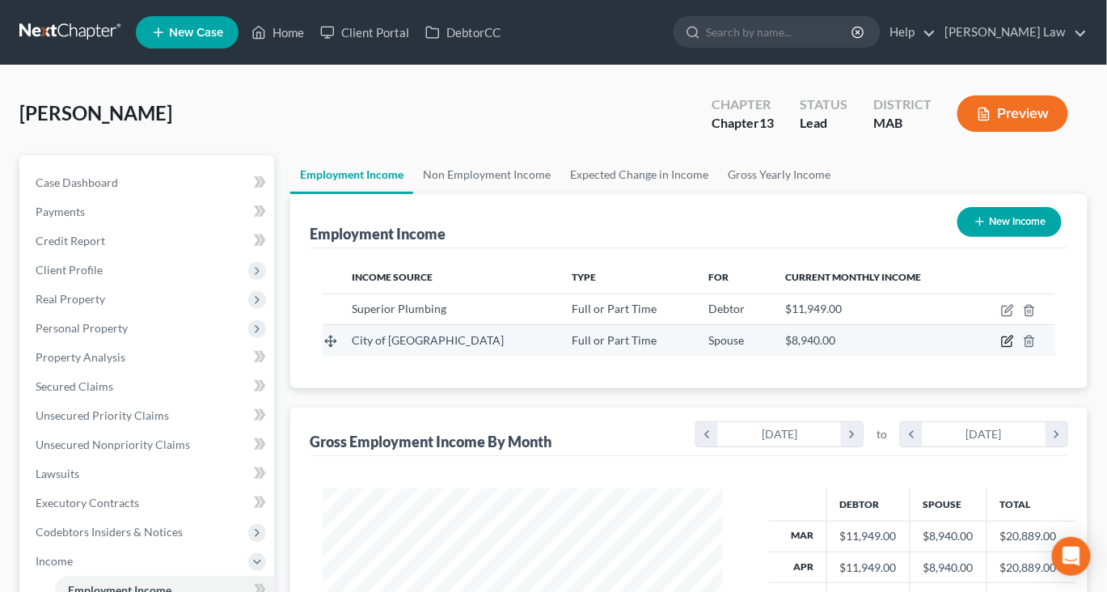
click at [1001, 348] on icon "button" at bounding box center [1007, 341] width 13 height 13
select select "0"
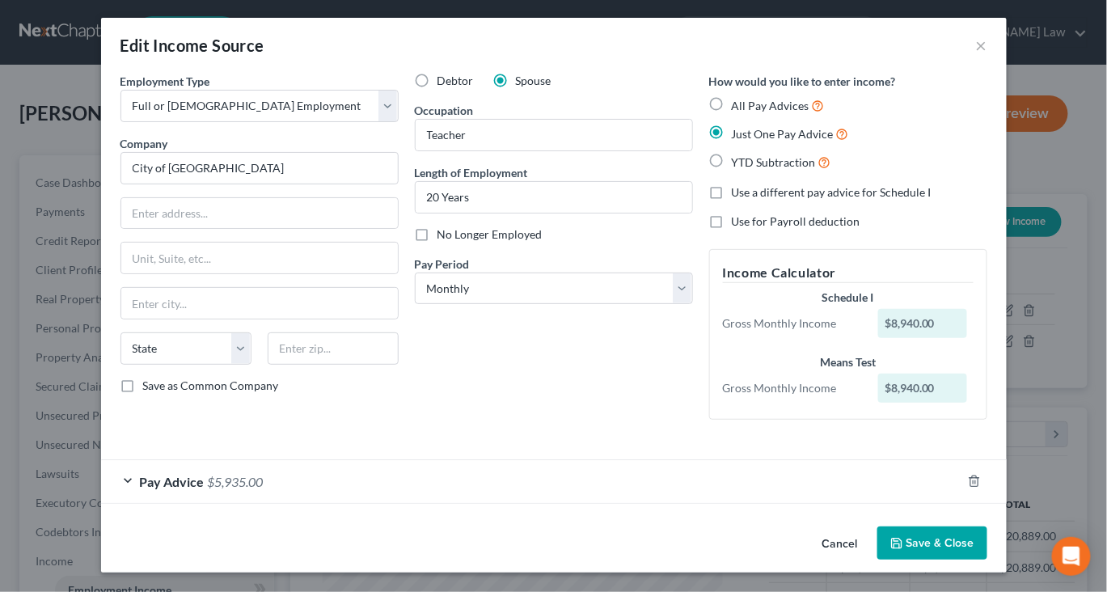
click at [959, 532] on button "Save & Close" at bounding box center [933, 544] width 110 height 34
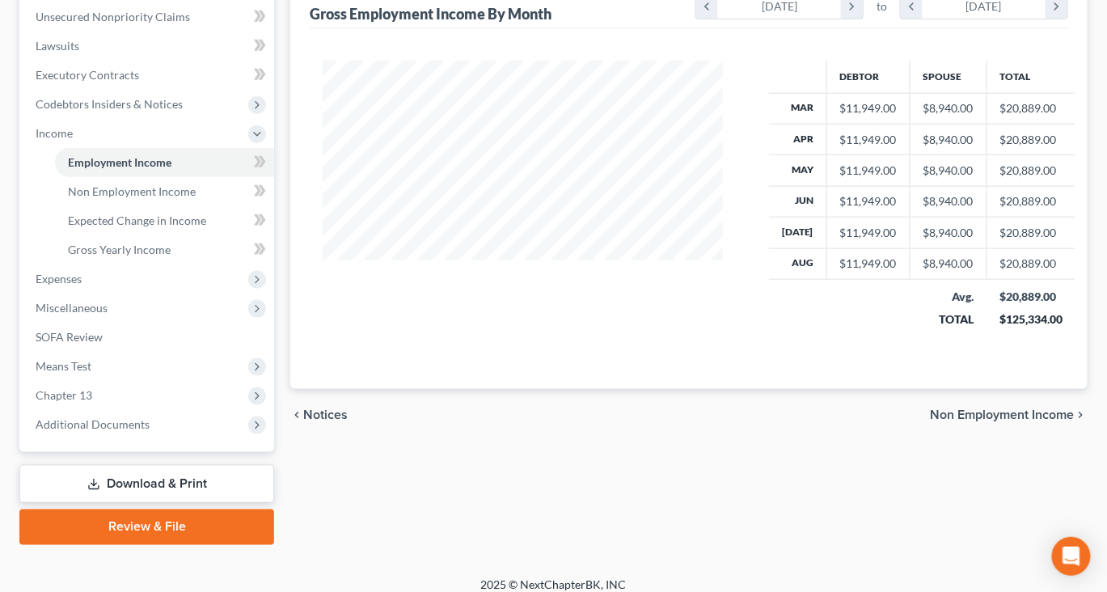
scroll to position [459, 1]
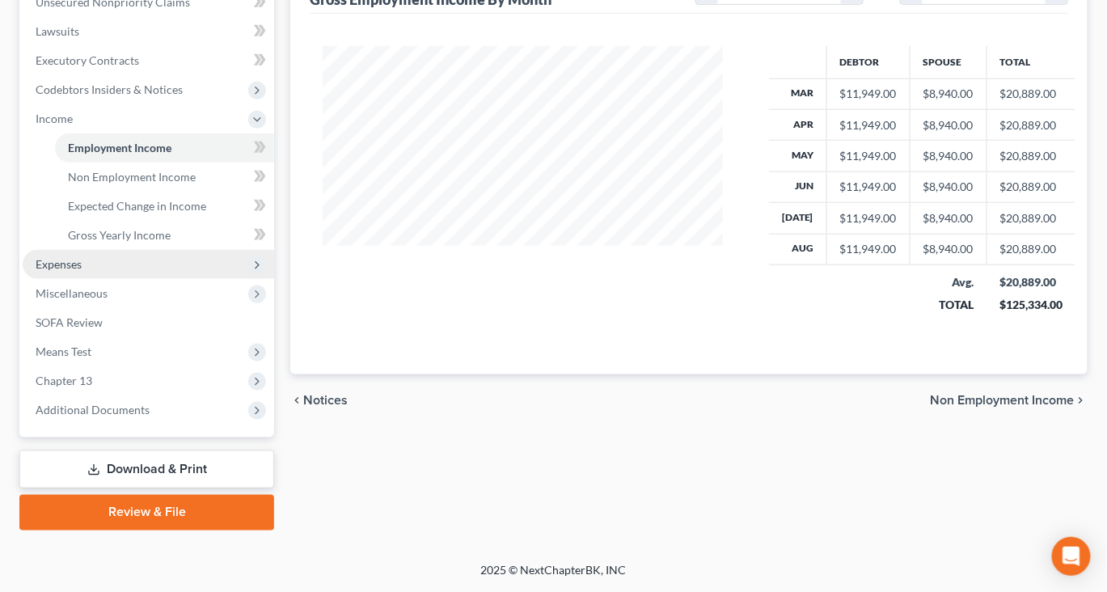
click at [81, 279] on span "Expenses" at bounding box center [149, 264] width 252 height 29
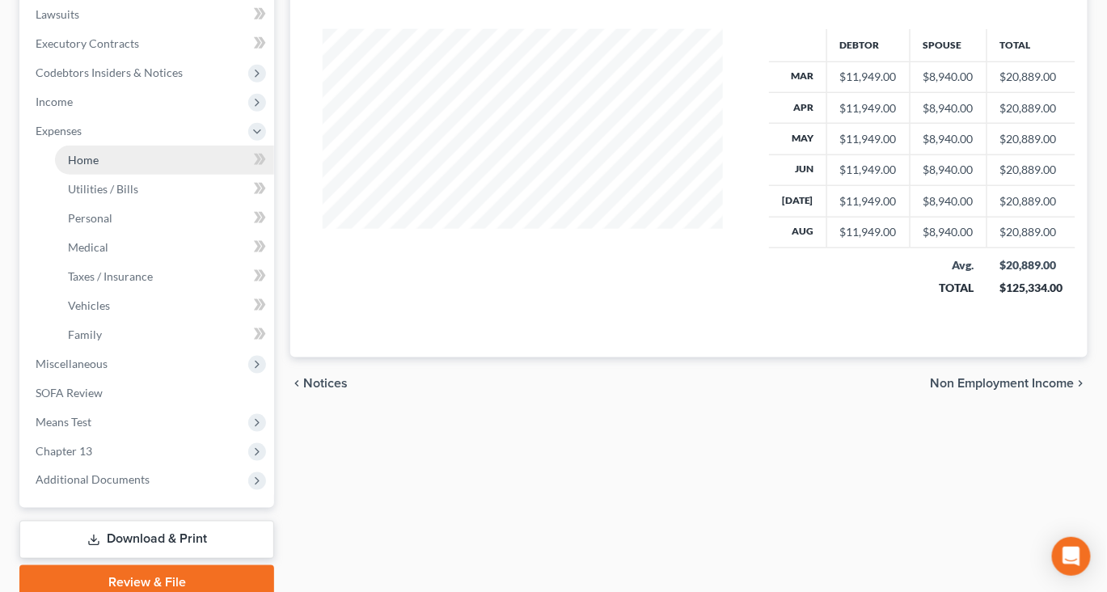
click at [99, 167] on span "Home" at bounding box center [83, 160] width 31 height 14
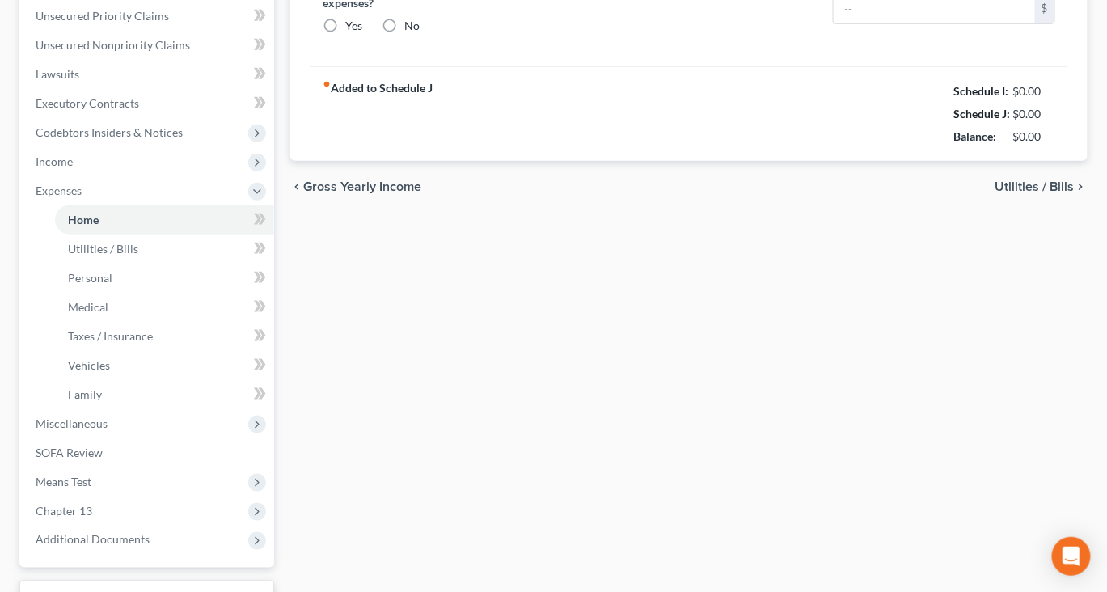
type input "2,565.00"
type input "583.00"
radio input "true"
type input "0.00"
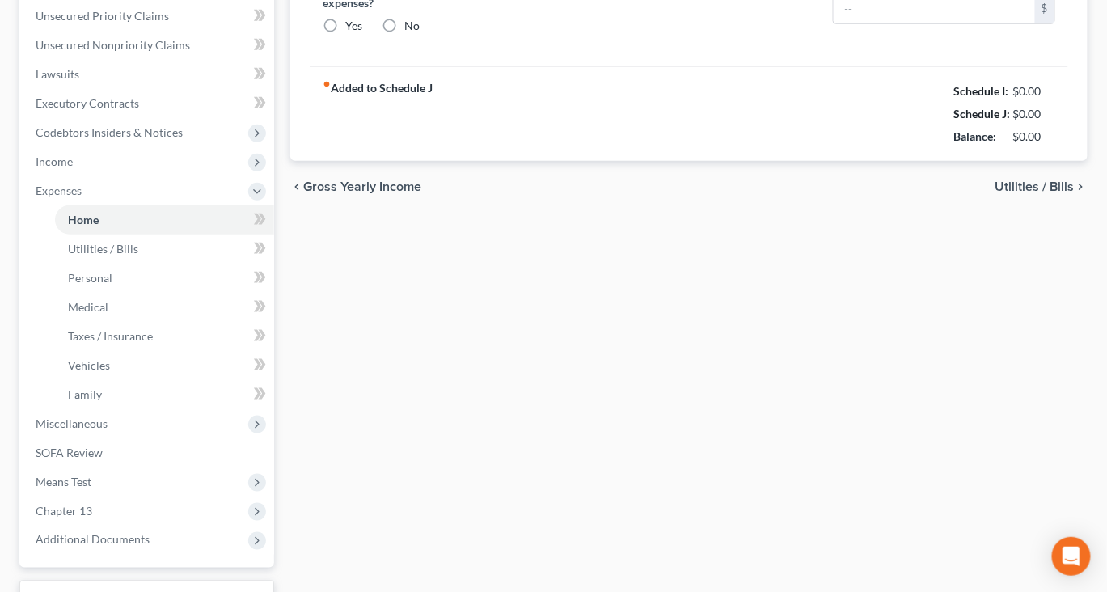
type input "0.00"
type input "250.00"
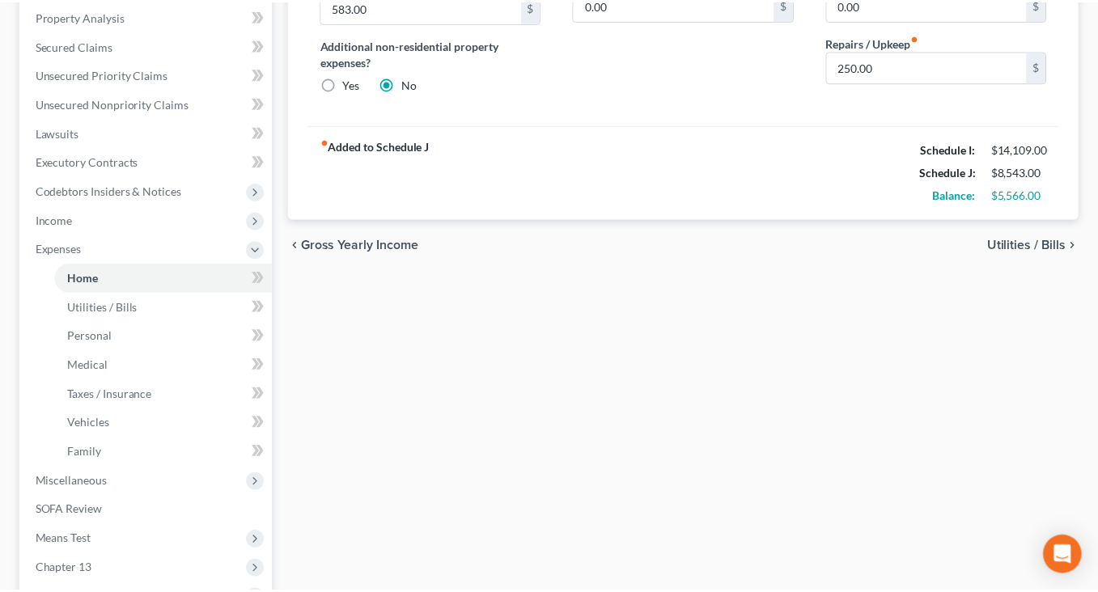
scroll to position [344, 0]
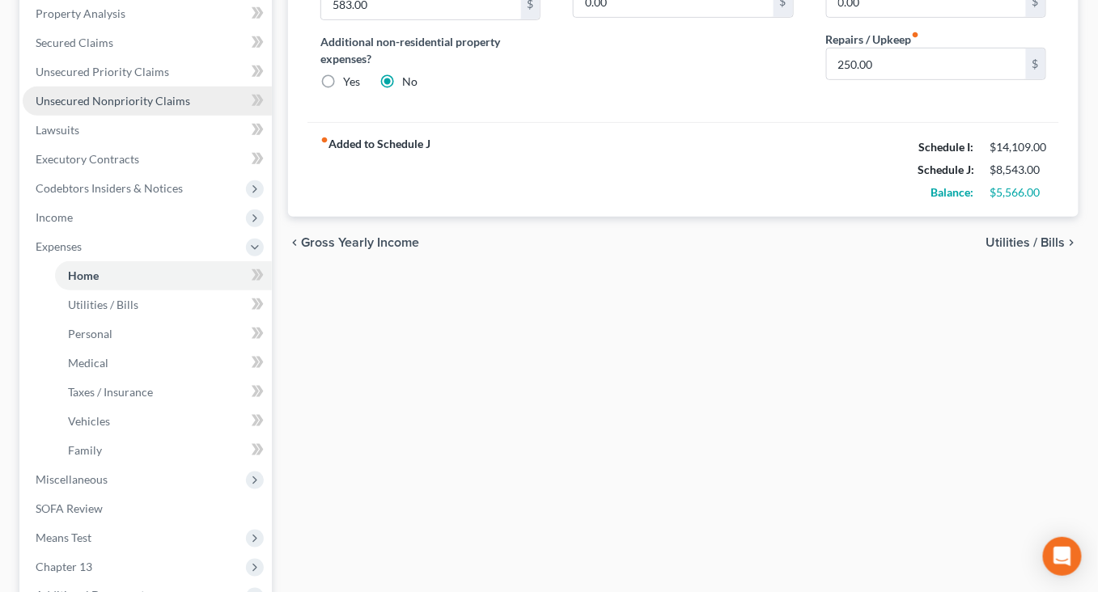
click at [176, 108] on span "Unsecured Nonpriority Claims" at bounding box center [113, 101] width 154 height 14
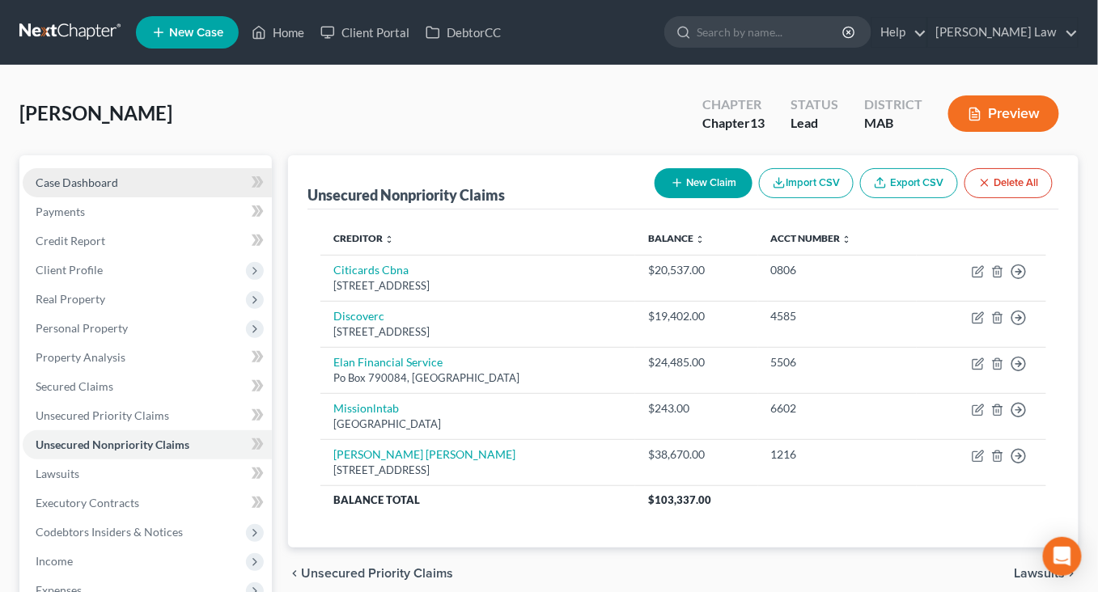
click at [99, 197] on link "Case Dashboard" at bounding box center [147, 182] width 249 height 29
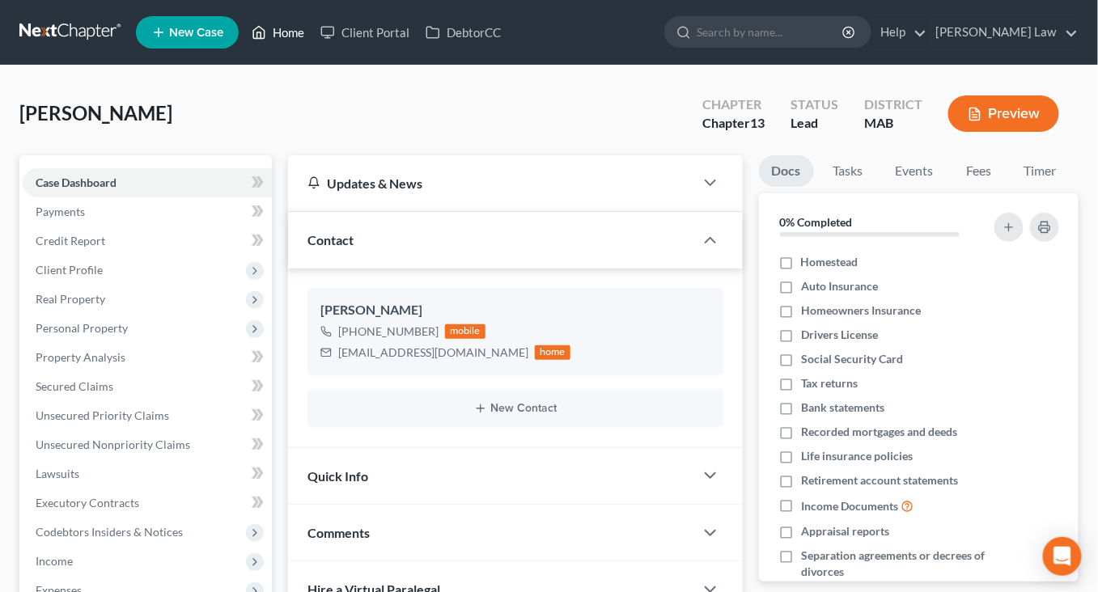
click at [312, 36] on link "Home" at bounding box center [277, 32] width 69 height 29
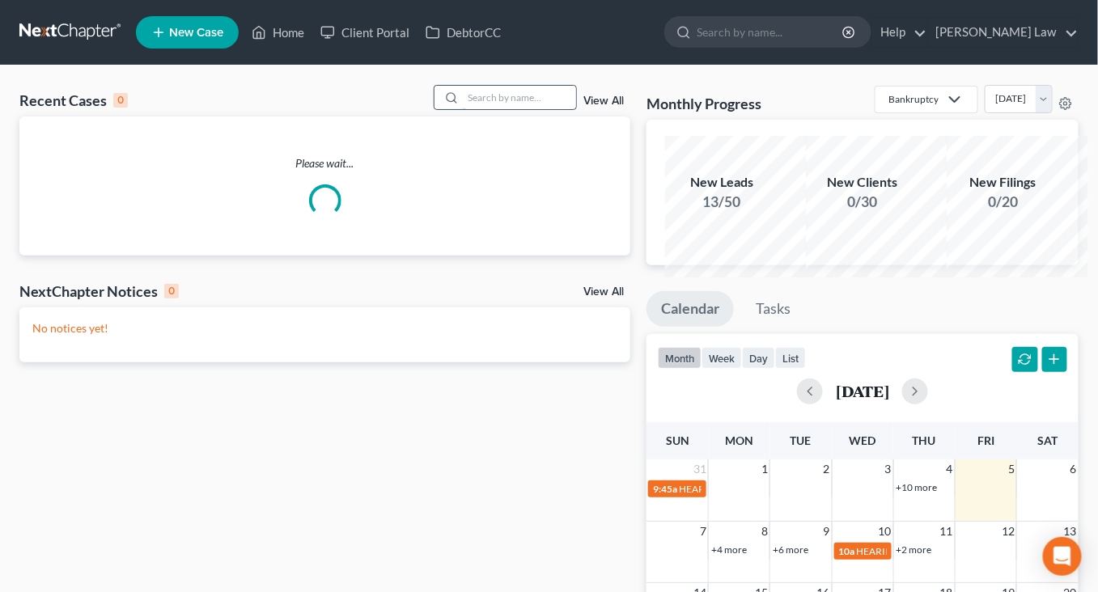
click at [463, 109] on input "search" at bounding box center [519, 97] width 113 height 23
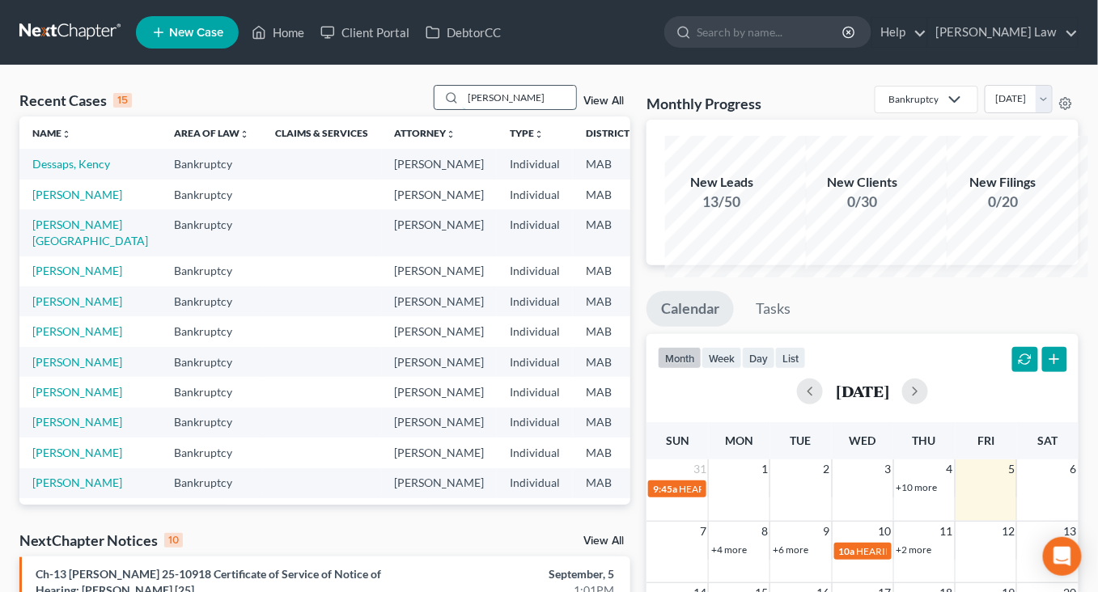
type input "[PERSON_NAME]"
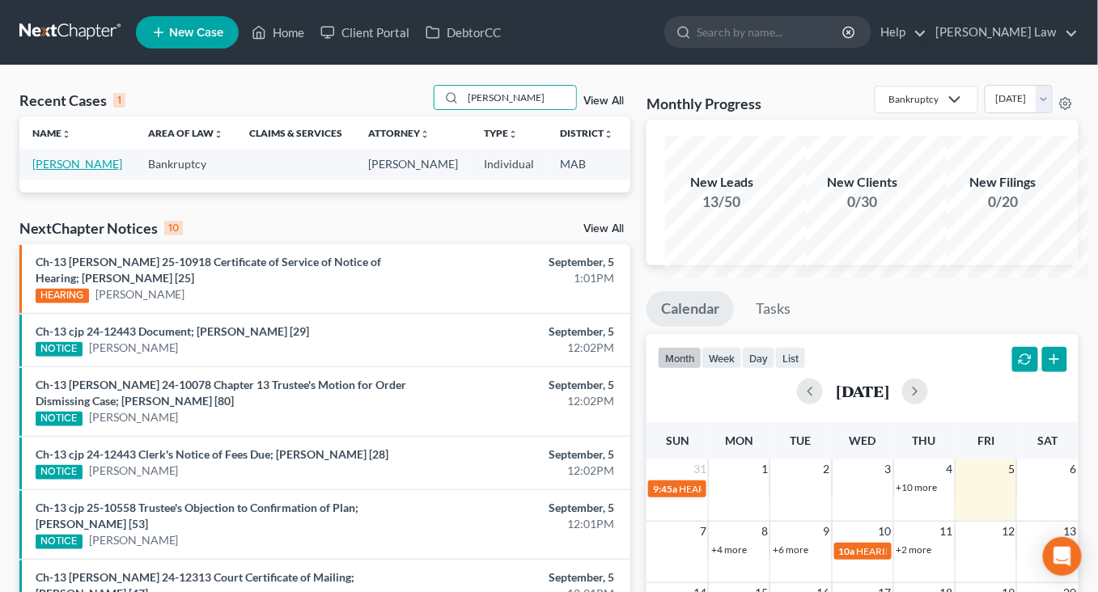
click at [61, 171] on link "[PERSON_NAME]" at bounding box center [77, 164] width 90 height 14
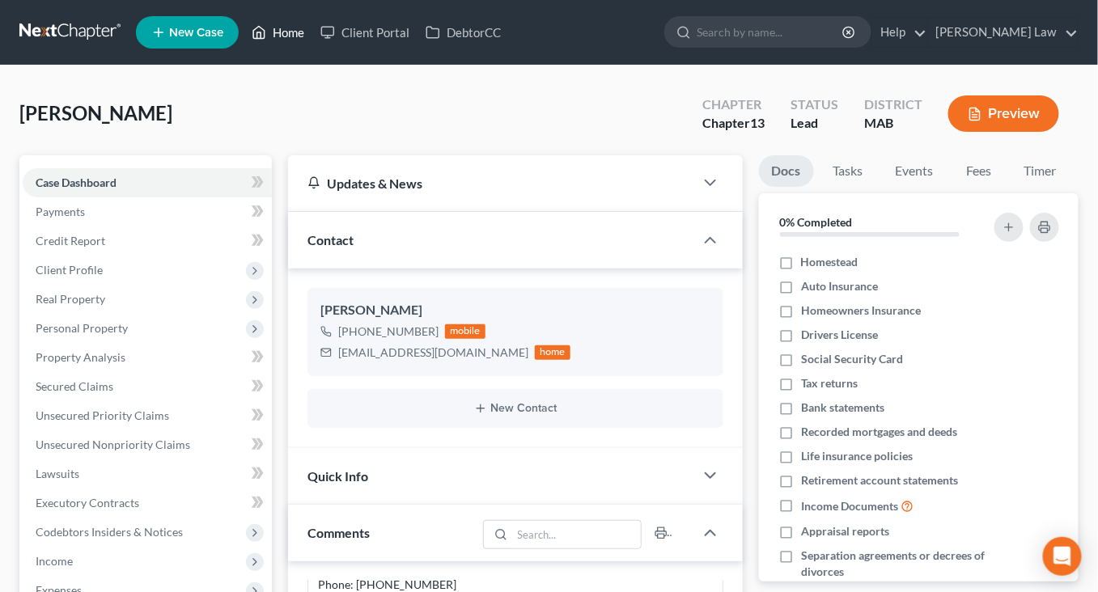
click at [312, 39] on link "Home" at bounding box center [277, 32] width 69 height 29
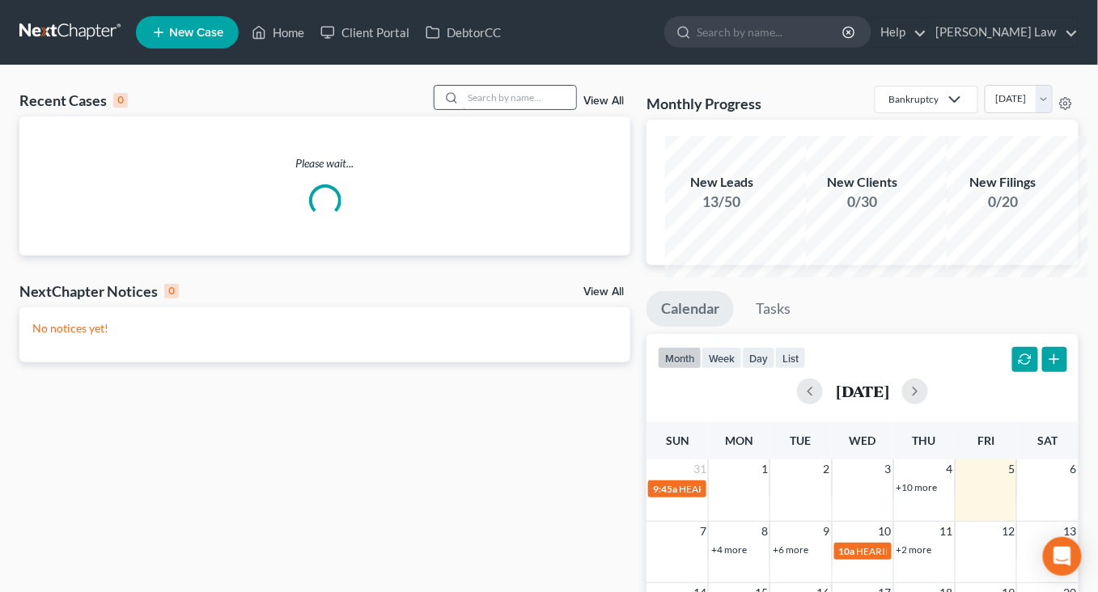
click at [463, 109] on input "search" at bounding box center [519, 97] width 113 height 23
